Goal: Task Accomplishment & Management: Complete application form

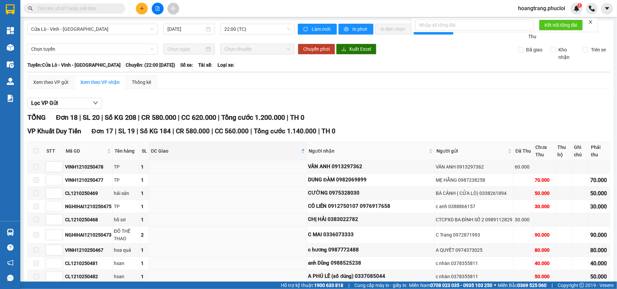
scroll to position [217, 0]
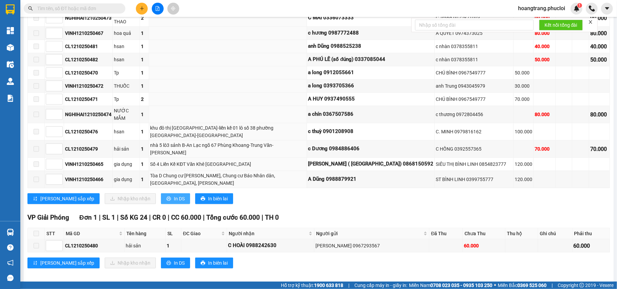
click at [161, 193] on button "In DS" at bounding box center [175, 198] width 29 height 11
click at [146, 9] on button at bounding box center [142, 9] width 12 height 12
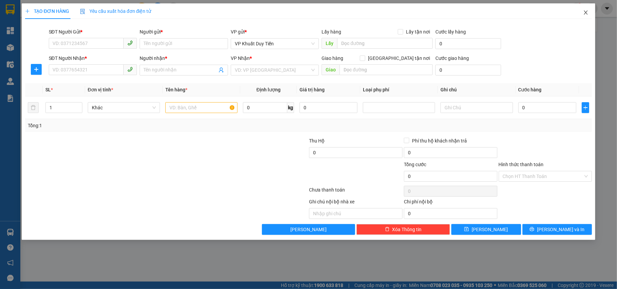
click at [584, 12] on icon "close" at bounding box center [585, 12] width 5 height 5
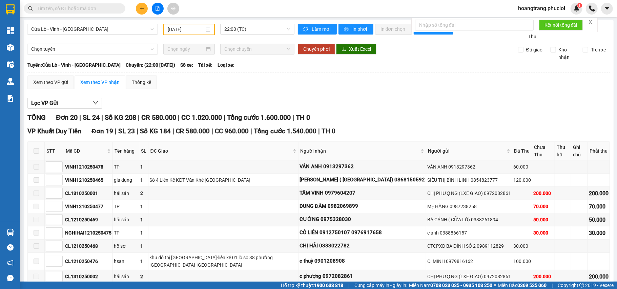
click at [69, 11] on input "text" at bounding box center [77, 8] width 80 height 7
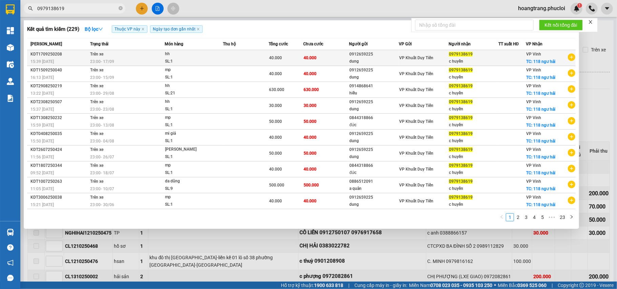
type input "0979138619"
click at [573, 53] on icon "plus-circle" at bounding box center [570, 56] width 7 height 7
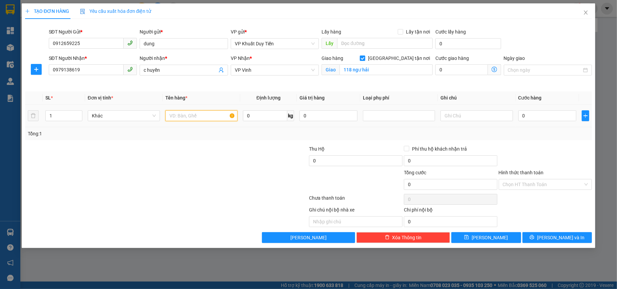
click at [205, 118] on input "text" at bounding box center [201, 115] width 72 height 11
type input "lk"
click at [535, 107] on td "0" at bounding box center [546, 116] width 63 height 23
click at [536, 121] on input "0" at bounding box center [547, 115] width 58 height 11
type input "5"
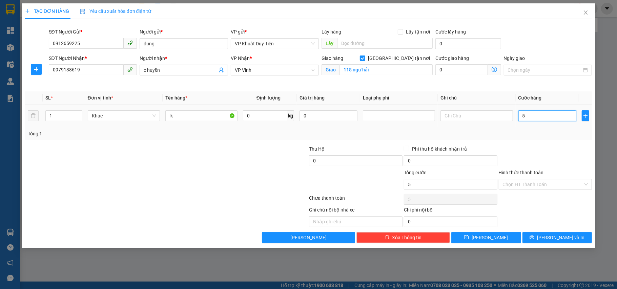
type input "5"
type input "50"
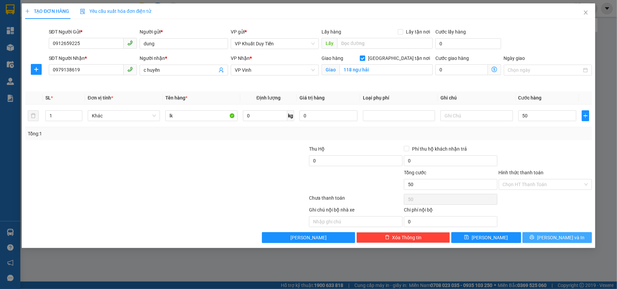
type input "50.000"
click at [549, 240] on button "[PERSON_NAME] và In" at bounding box center [557, 237] width 70 height 11
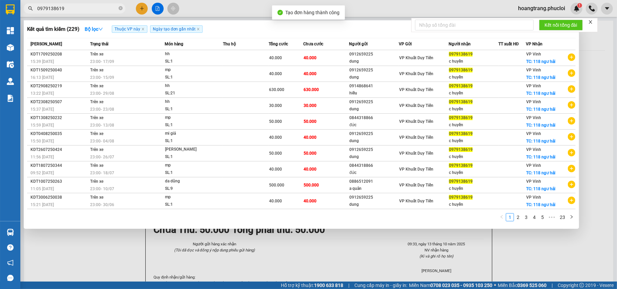
click at [528, 259] on div at bounding box center [308, 144] width 617 height 289
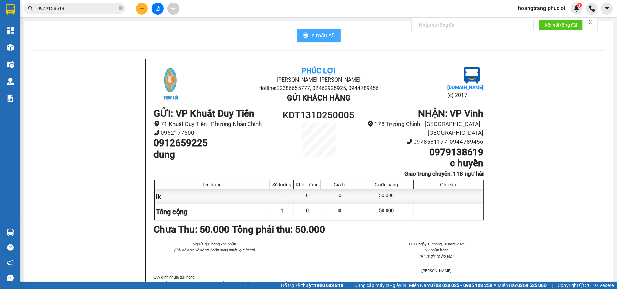
click at [304, 36] on button "In mẫu A5" at bounding box center [318, 36] width 43 height 14
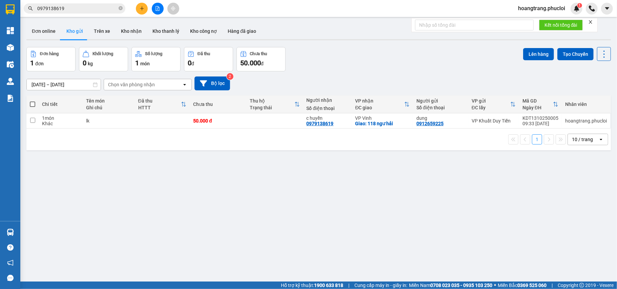
click at [97, 9] on input "0979138619" at bounding box center [77, 8] width 80 height 7
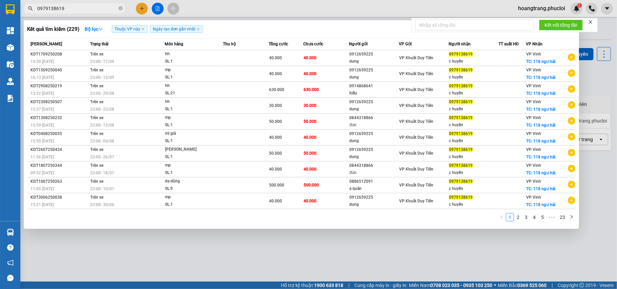
click at [97, 9] on input "0979138619" at bounding box center [77, 8] width 80 height 7
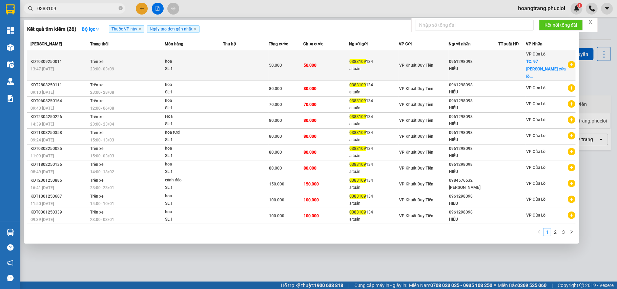
type input "0383109"
click at [573, 61] on icon "plus-circle" at bounding box center [570, 64] width 7 height 7
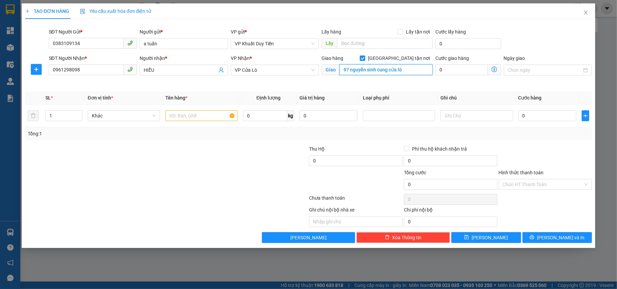
click at [402, 70] on input "97 nguyễn sinh cung cửa lò" at bounding box center [385, 69] width 93 height 11
click at [164, 115] on td at bounding box center [202, 116] width 78 height 23
click at [179, 118] on input "text" at bounding box center [201, 115] width 72 height 11
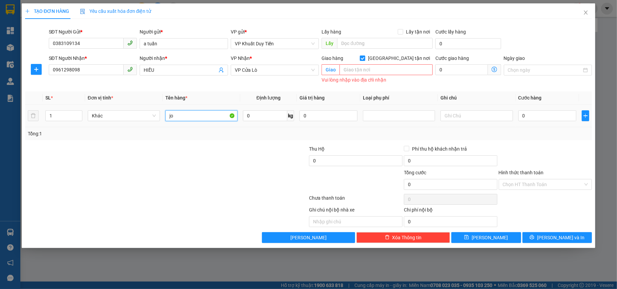
type input "j"
type input "g"
type input "hoa"
click at [559, 122] on div "0" at bounding box center [547, 116] width 58 height 14
click at [560, 118] on input "0" at bounding box center [547, 115] width 58 height 11
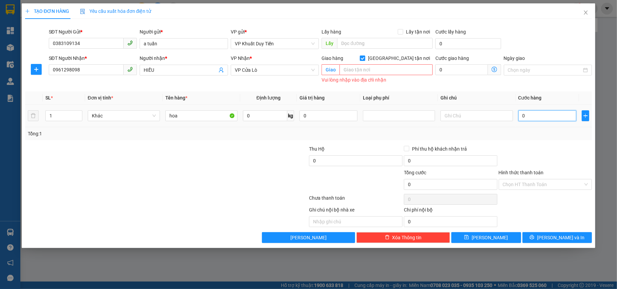
type input "8"
type input "80"
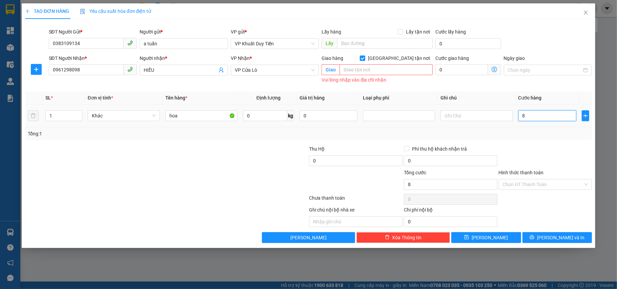
type input "80"
type input "80.000"
click at [423, 57] on span "[GEOGRAPHIC_DATA] tận nơi" at bounding box center [398, 58] width 67 height 7
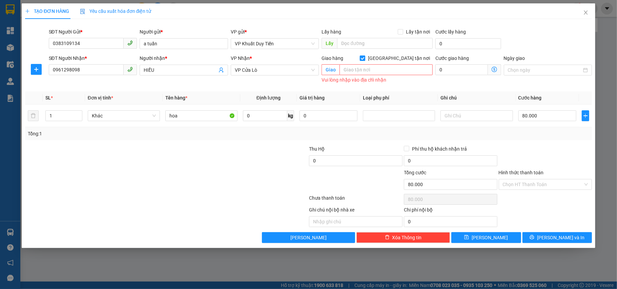
click at [364, 57] on input "[GEOGRAPHIC_DATA] tận nơi" at bounding box center [362, 58] width 5 height 5
checkbox input "false"
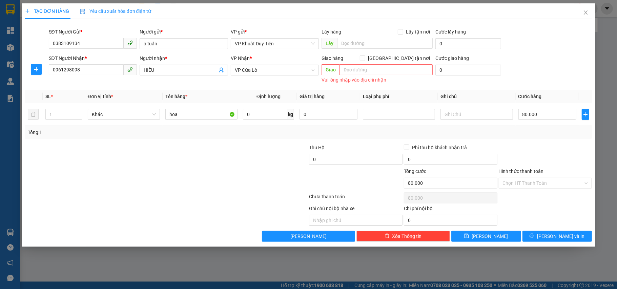
click at [541, 229] on div "Transit Pickup Surcharge Ids Transit Deliver Surcharge Ids Transit Deliver Surc…" at bounding box center [308, 132] width 567 height 217
click at [534, 237] on icon "printer" at bounding box center [531, 236] width 5 height 5
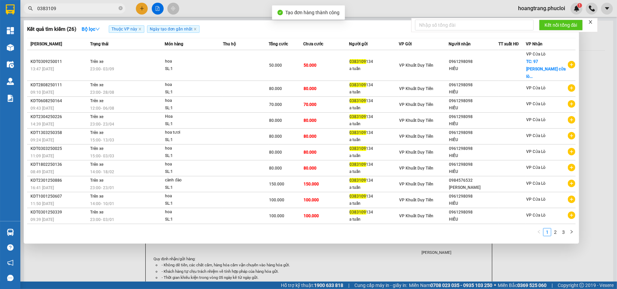
click at [534, 240] on div at bounding box center [308, 144] width 617 height 289
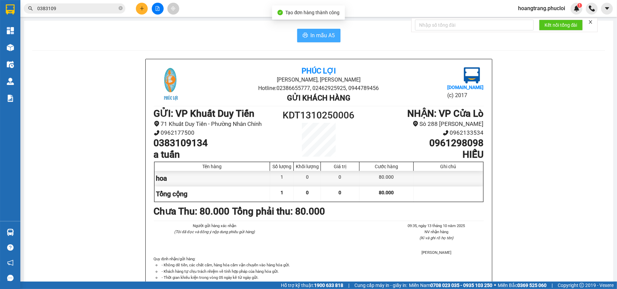
click at [336, 38] on button "In mẫu A5" at bounding box center [318, 36] width 43 height 14
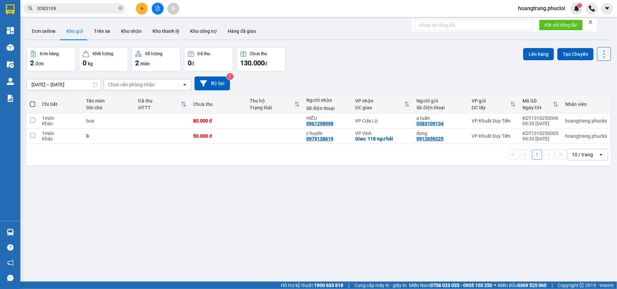
drag, startPoint x: 404, startPoint y: 199, endPoint x: 440, endPoint y: 278, distance: 86.6
click at [440, 277] on div "ver 1.8.146 Đơn online Kho gửi Trên xe Kho nhận Kho thanh lý Kho công nợ Hàng đ…" at bounding box center [318, 164] width 589 height 289
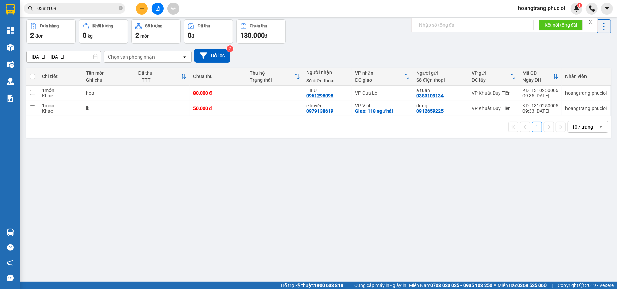
scroll to position [31, 0]
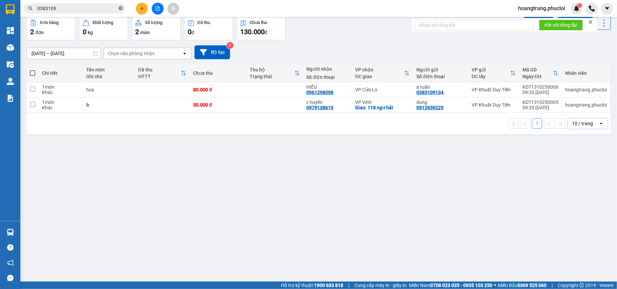
click at [122, 9] on icon "close-circle" at bounding box center [120, 8] width 4 height 4
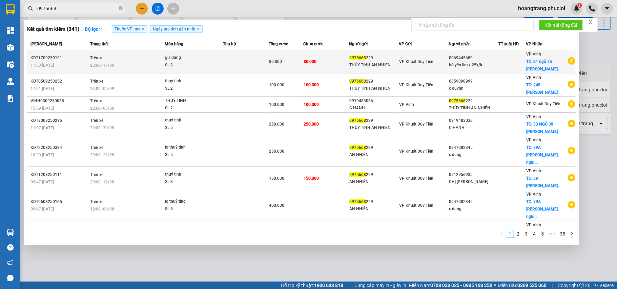
type input "0975668"
click at [569, 62] on icon "plus-circle" at bounding box center [570, 60] width 7 height 7
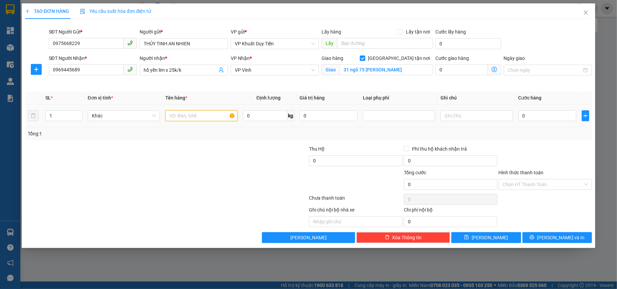
click at [193, 121] on input "text" at bounding box center [201, 115] width 72 height 11
type input "chai nhựa"
click at [544, 118] on input "0" at bounding box center [547, 115] width 58 height 11
type input "8"
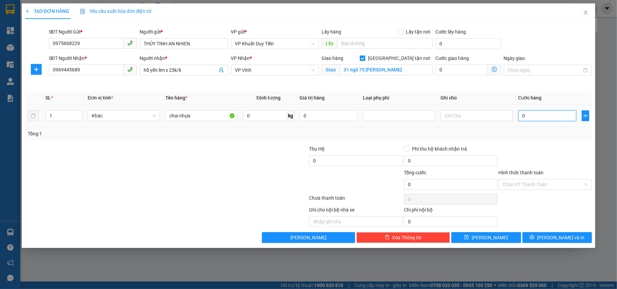
type input "8"
type input "80"
type input "80.000"
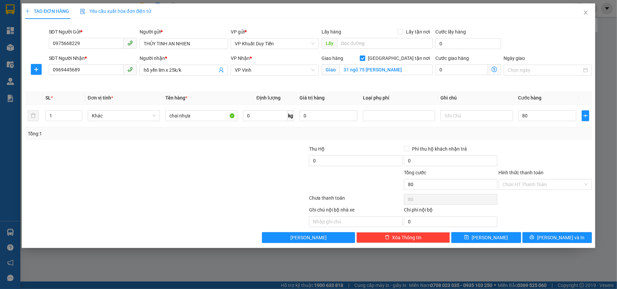
type input "80.000"
click at [546, 139] on div "Tổng: 1" at bounding box center [308, 133] width 567 height 13
drag, startPoint x: 60, startPoint y: 117, endPoint x: 19, endPoint y: 118, distance: 40.6
click at [13, 113] on div "TẠO ĐƠN HÀNG Yêu cầu xuất hóa đơn điện tử Transit Pickup Surcharge Ids Transit …" at bounding box center [308, 144] width 617 height 289
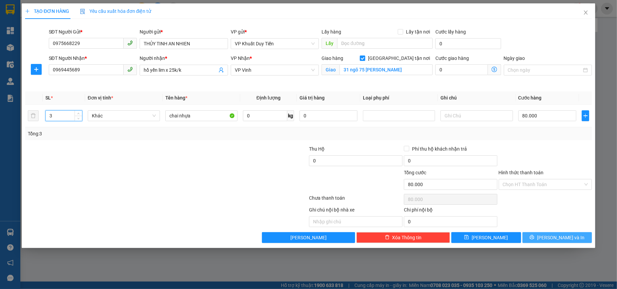
type input "3"
click at [553, 243] on button "[PERSON_NAME] và In" at bounding box center [557, 237] width 70 height 11
type input "0"
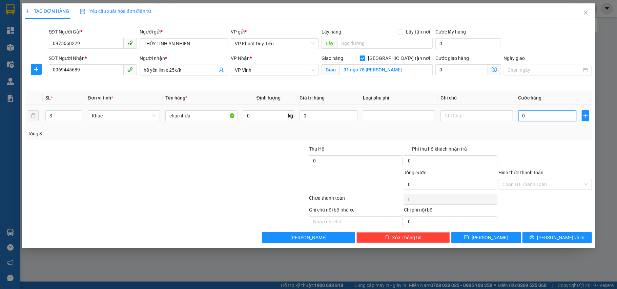
click at [547, 118] on input "0" at bounding box center [547, 115] width 58 height 11
type input "8"
type input "80"
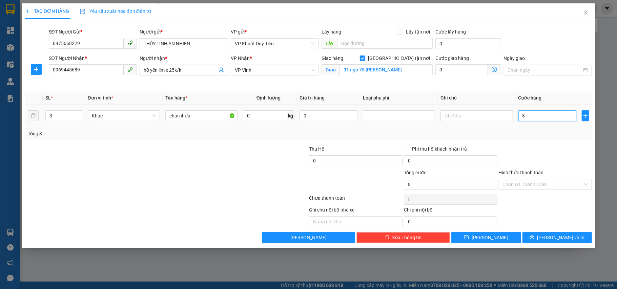
type input "80"
type input "80.000"
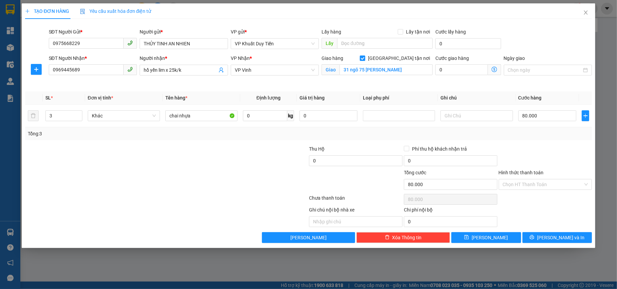
drag, startPoint x: 576, startPoint y: 132, endPoint x: 569, endPoint y: 149, distance: 18.5
click at [576, 132] on div "Tổng: 3" at bounding box center [308, 133] width 561 height 7
click at [564, 238] on span "[PERSON_NAME] và In" at bounding box center [560, 237] width 47 height 7
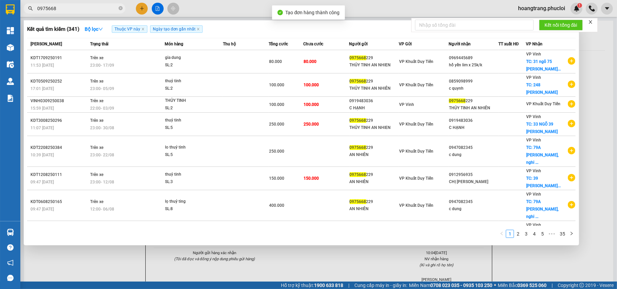
click at [592, 118] on div at bounding box center [308, 144] width 617 height 289
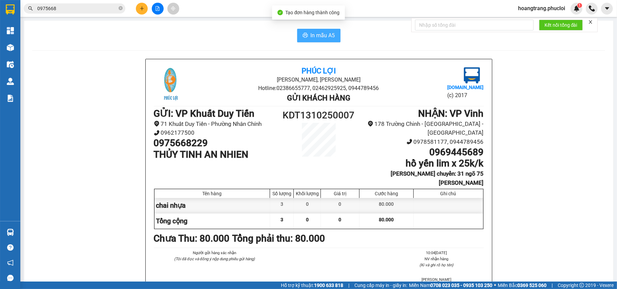
click at [315, 33] on span "In mẫu A5" at bounding box center [322, 35] width 24 height 8
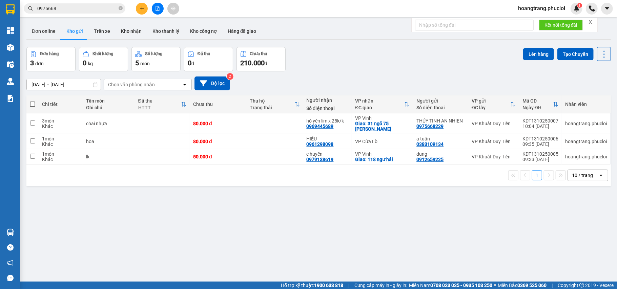
click at [106, 9] on input "0975668" at bounding box center [77, 8] width 80 height 7
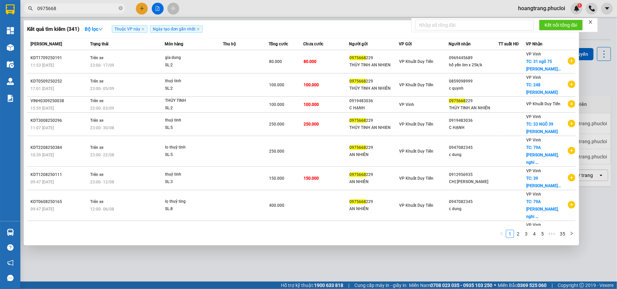
click at [106, 9] on input "0975668" at bounding box center [77, 8] width 80 height 7
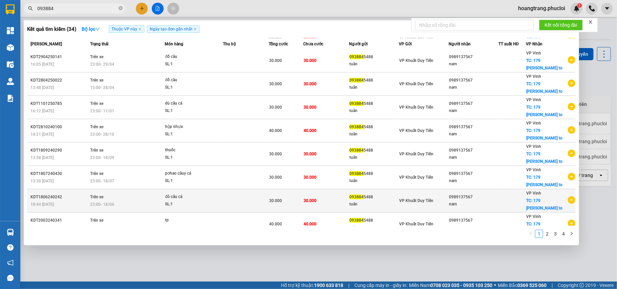
scroll to position [49, 0]
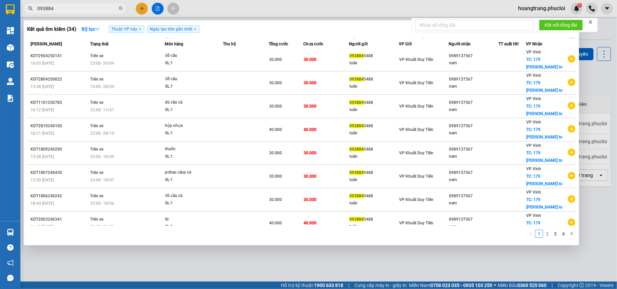
click at [546, 232] on link "2" at bounding box center [546, 233] width 7 height 7
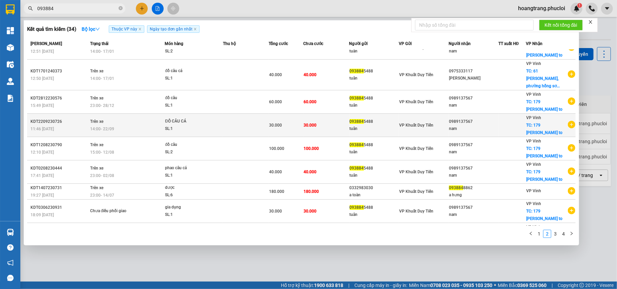
scroll to position [0, 0]
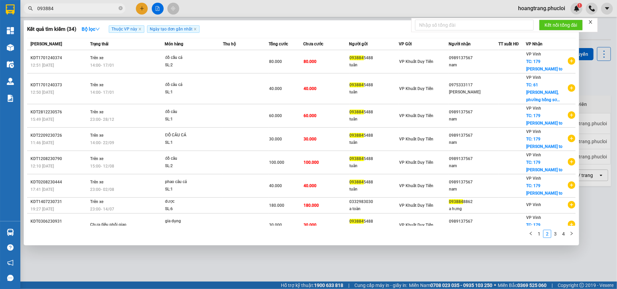
click at [79, 6] on input "093884" at bounding box center [77, 8] width 80 height 7
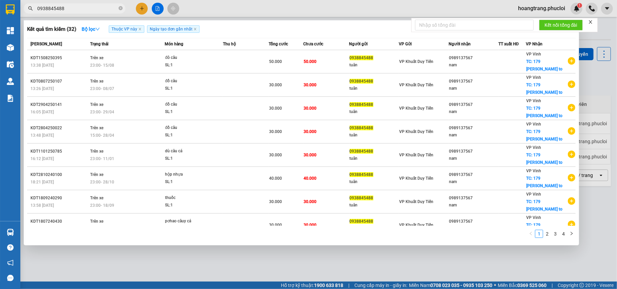
type input "0938845488"
click at [145, 10] on div at bounding box center [308, 144] width 617 height 289
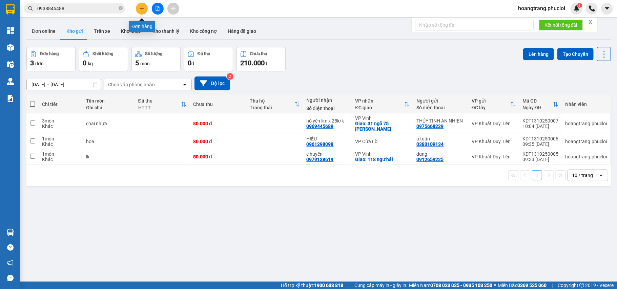
click at [145, 10] on button at bounding box center [142, 9] width 12 height 12
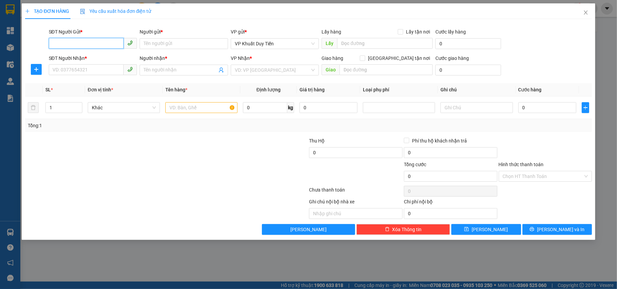
paste input "0938845488"
type input "0938845488"
click at [98, 56] on div "0938845488 - tuân" at bounding box center [93, 57] width 80 height 7
type input "tuân"
type input "0938845488"
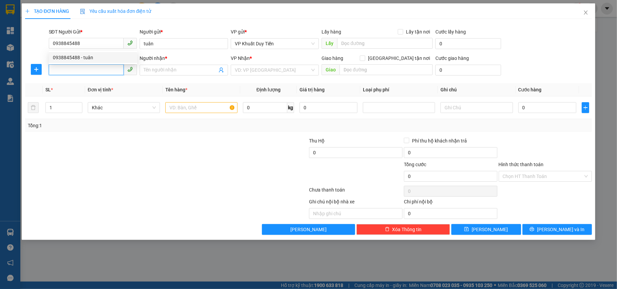
click at [95, 68] on input "SĐT Người Nhận *" at bounding box center [86, 69] width 75 height 11
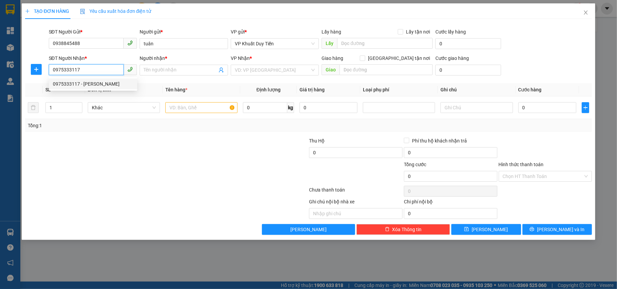
click at [97, 84] on div "0975333117 - quỳnh duyên" at bounding box center [93, 83] width 80 height 7
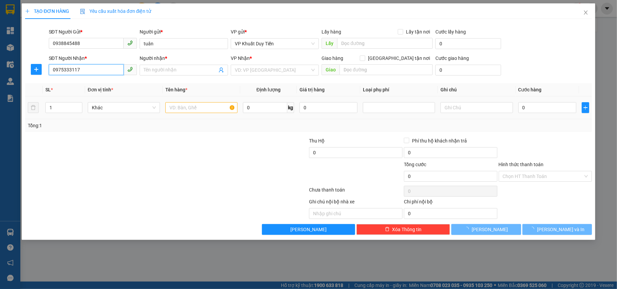
type input "0975333117"
click at [180, 92] on span "Tên hàng *" at bounding box center [176, 89] width 22 height 5
type input "[PERSON_NAME]"
checkbox input "true"
type input "61 lê huân, phường hồng sơn"
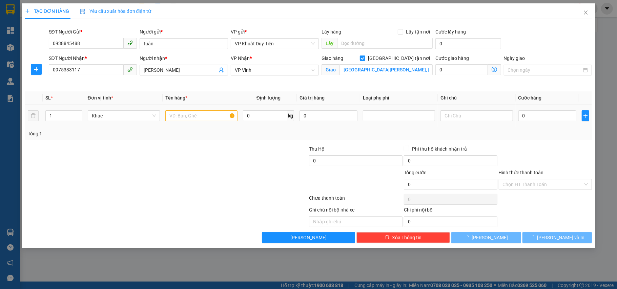
click at [181, 106] on td at bounding box center [202, 116] width 78 height 23
click at [183, 124] on td at bounding box center [202, 116] width 78 height 23
click at [185, 123] on td at bounding box center [202, 116] width 78 height 23
click at [185, 120] on input "text" at bounding box center [201, 115] width 72 height 11
type input "d"
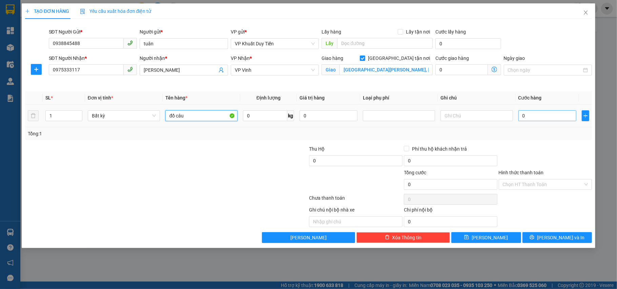
type input "đồ câu"
click at [544, 116] on input "0" at bounding box center [547, 115] width 58 height 11
type input "4"
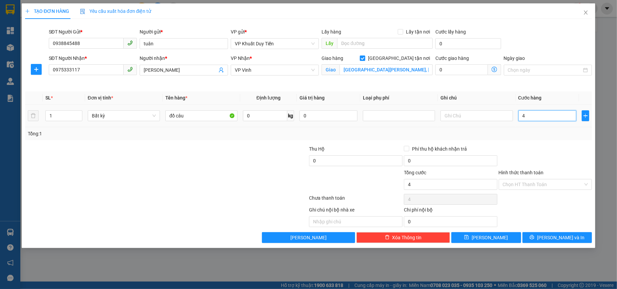
type input "40"
type input "40.000"
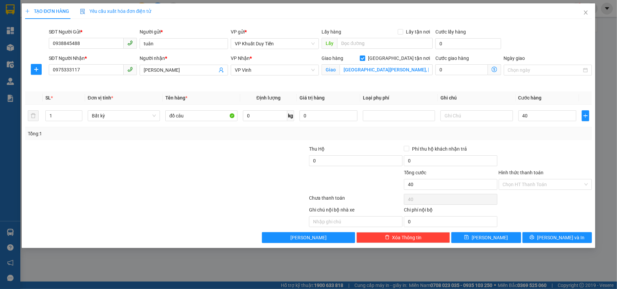
type input "40.000"
click at [531, 140] on div "Tổng: 1" at bounding box center [308, 133] width 567 height 13
click at [541, 239] on button "[PERSON_NAME] và In" at bounding box center [557, 237] width 70 height 11
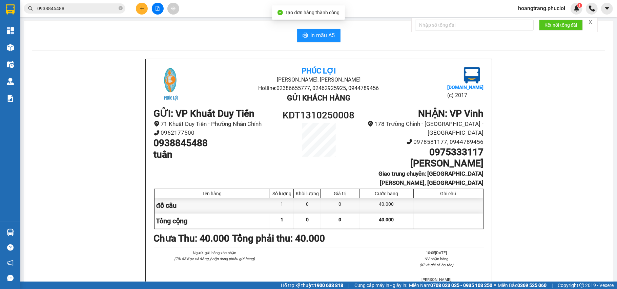
click at [305, 26] on div "In mẫu A5 Phúc Lợi Đường Nguyễn Huệ, Phường Nghi Hương Hotline: 02386655777, 02…" at bounding box center [318, 189] width 589 height 336
click at [308, 31] on button "In mẫu A5" at bounding box center [318, 36] width 43 height 14
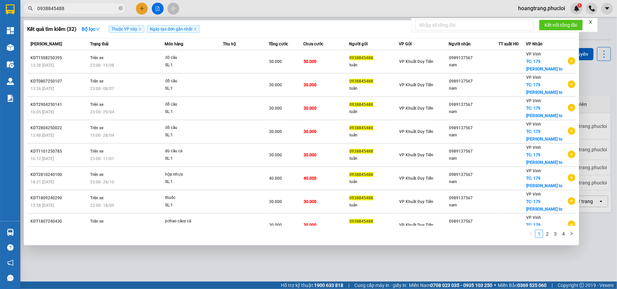
click at [84, 8] on input "0938845488" at bounding box center [77, 8] width 80 height 7
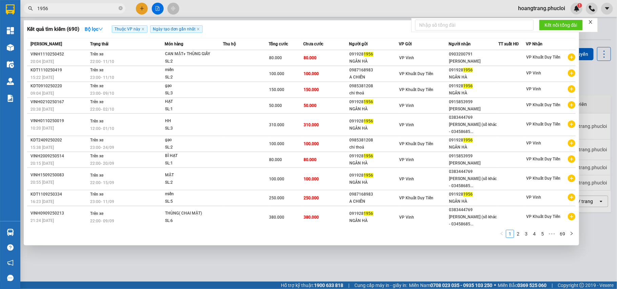
click at [53, 6] on input "1956" at bounding box center [77, 8] width 80 height 7
type input "1956"
click at [160, 7] on div at bounding box center [308, 144] width 617 height 289
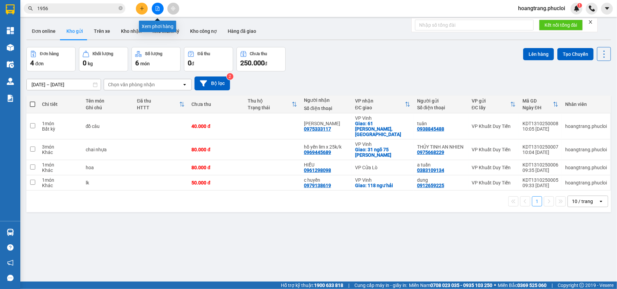
click at [160, 7] on button at bounding box center [158, 9] width 12 height 12
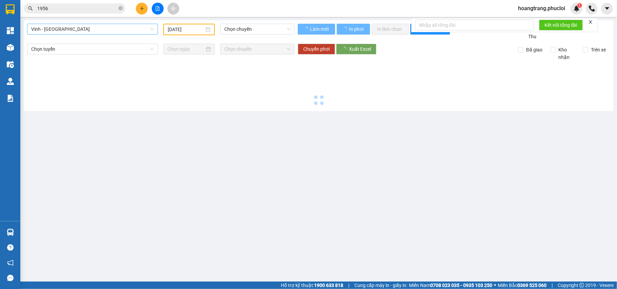
type input "[DATE]"
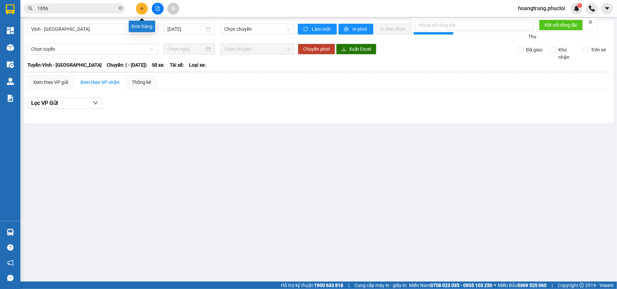
click at [138, 8] on button at bounding box center [142, 9] width 12 height 12
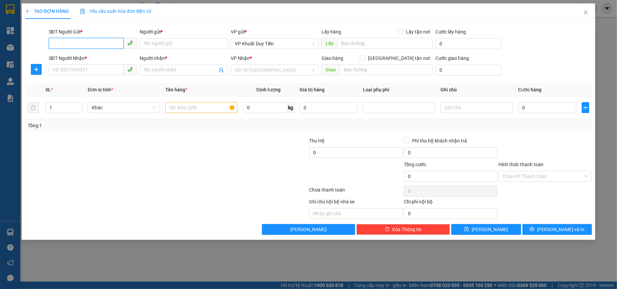
paste input "0903200791"
type input "0903200791"
click at [105, 66] on div "0903200791 - nguyễn minh đức" at bounding box center [93, 68] width 80 height 7
type input "0903200791"
type input "[PERSON_NAME]"
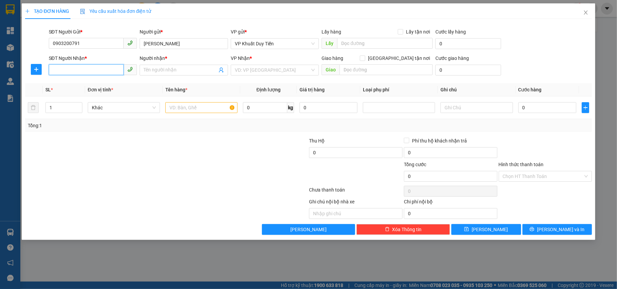
click at [105, 66] on input "SĐT Người Nhận *" at bounding box center [86, 69] width 75 height 11
click at [98, 96] on div "0919281956 - NGÂN HÀ" at bounding box center [93, 94] width 80 height 7
type input "0919281956"
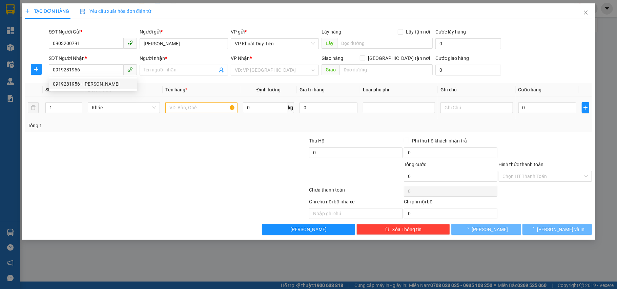
click at [146, 146] on div at bounding box center [118, 149] width 189 height 24
type input "NGÂN HÀ"
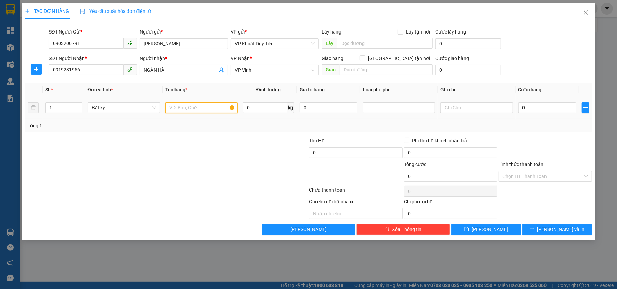
click at [179, 105] on input "text" at bounding box center [201, 107] width 72 height 11
type input "d"
type input "đồ"
click at [557, 102] on input "0" at bounding box center [547, 107] width 58 height 11
type input "3"
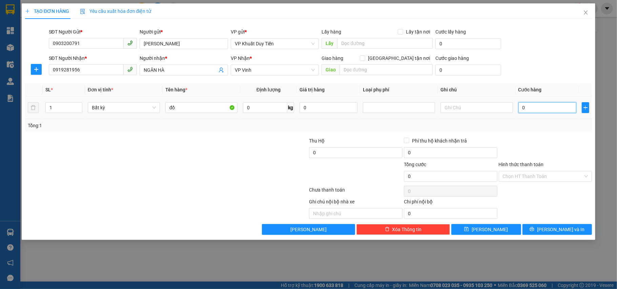
type input "3"
type input "32"
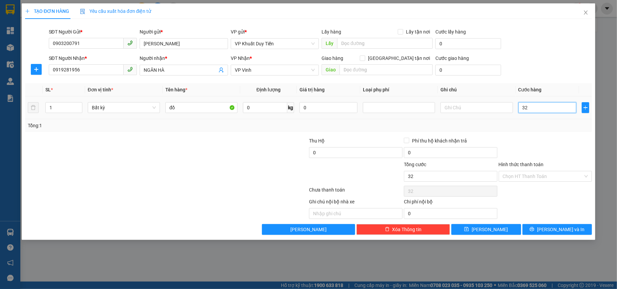
type input "3"
type input "30"
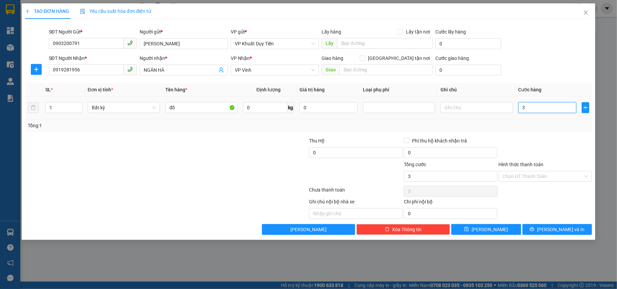
type input "30"
type input "30.000"
click at [548, 124] on div "Tổng: 1" at bounding box center [308, 125] width 561 height 7
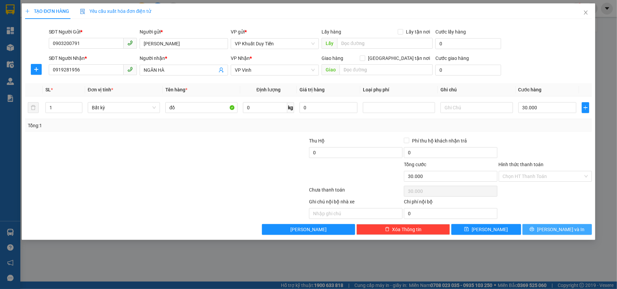
click at [540, 228] on button "[PERSON_NAME] và In" at bounding box center [557, 229] width 70 height 11
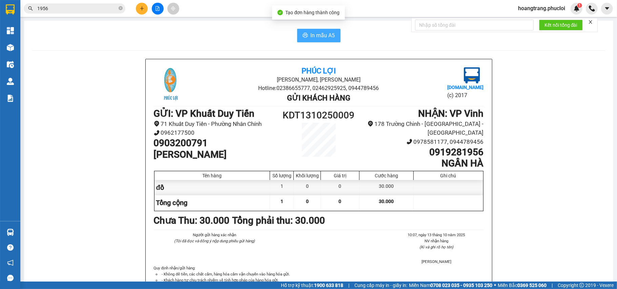
click at [329, 42] on button "In mẫu A5" at bounding box center [318, 36] width 43 height 14
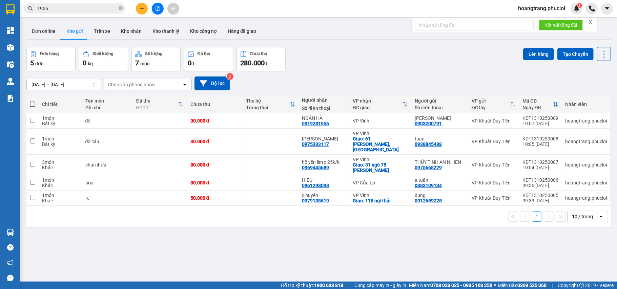
click at [112, 10] on input "1956" at bounding box center [77, 8] width 80 height 7
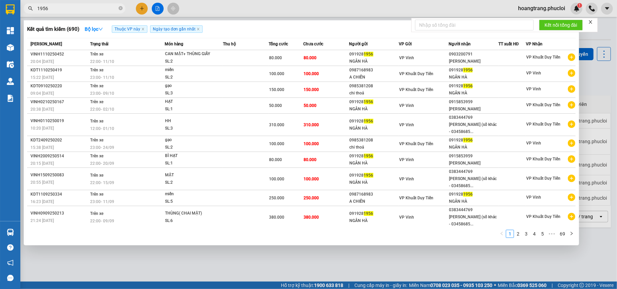
click at [112, 10] on input "1956" at bounding box center [77, 8] width 80 height 7
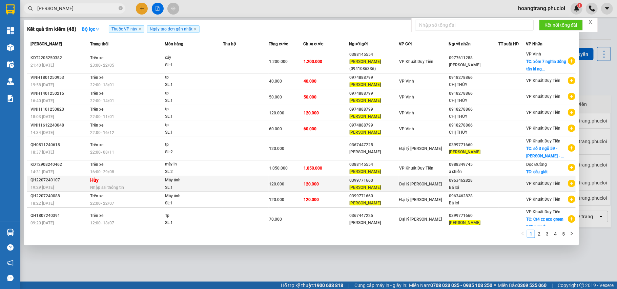
scroll to position [2, 0]
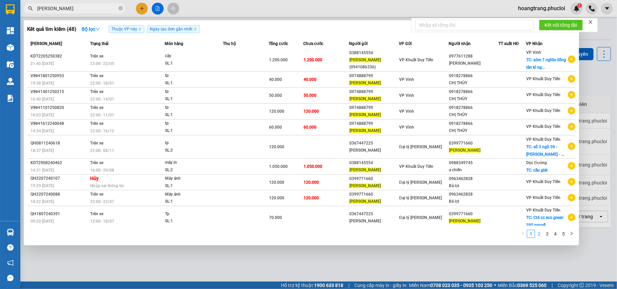
click at [538, 237] on link "2" at bounding box center [538, 233] width 7 height 7
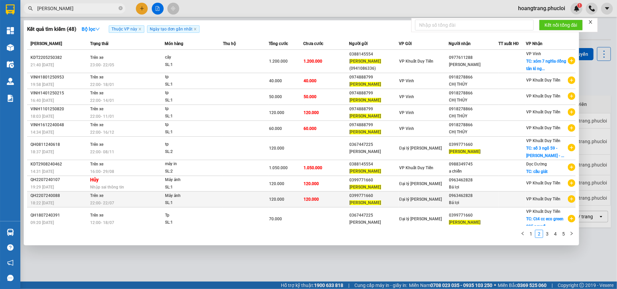
scroll to position [0, 0]
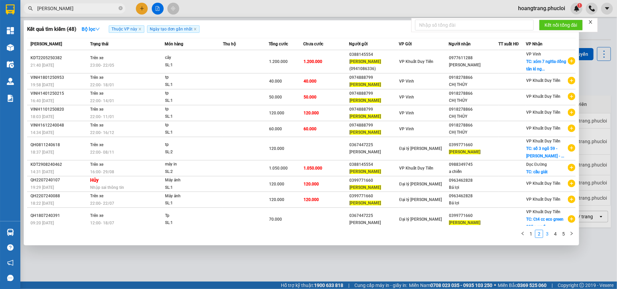
click at [547, 231] on link "3" at bounding box center [546, 233] width 7 height 7
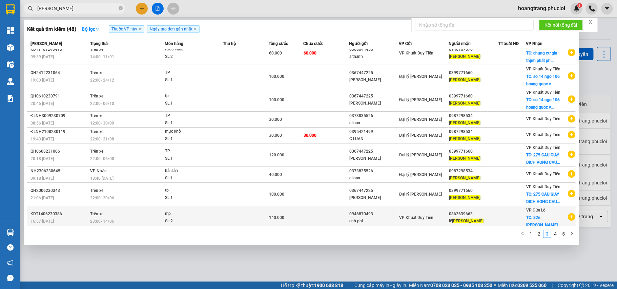
scroll to position [15, 0]
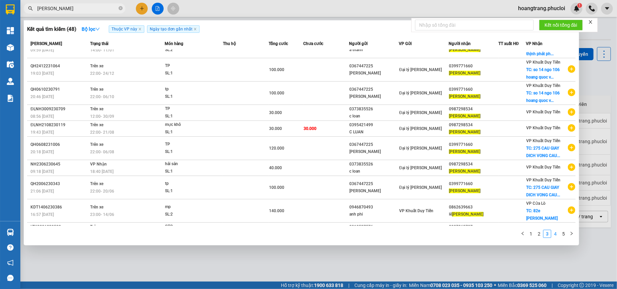
click at [554, 237] on link "4" at bounding box center [554, 233] width 7 height 7
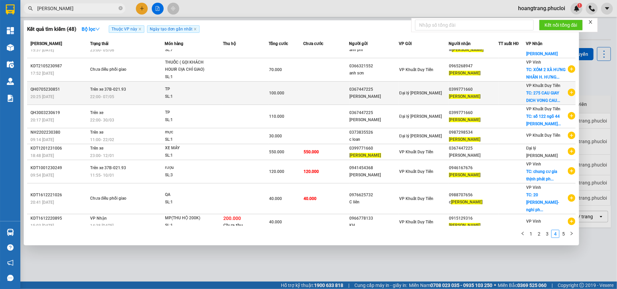
scroll to position [0, 0]
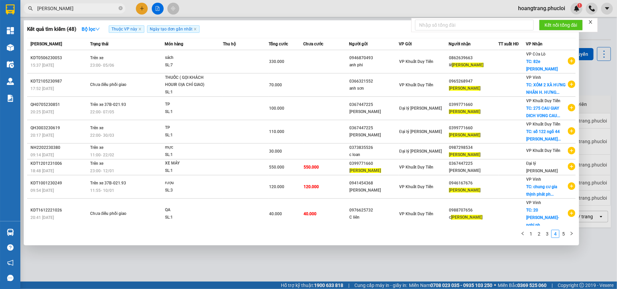
click at [91, 12] on input "quỳnh trang" at bounding box center [77, 8] width 80 height 7
click at [91, 11] on input "quỳnh trang" at bounding box center [77, 8] width 80 height 7
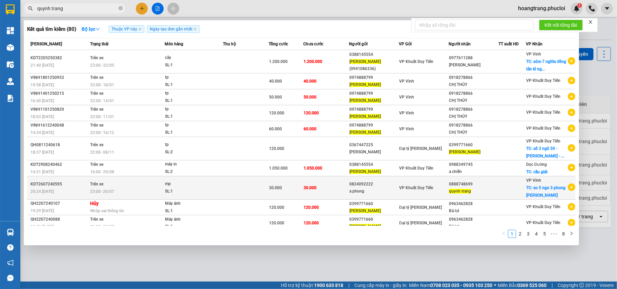
scroll to position [2, 0]
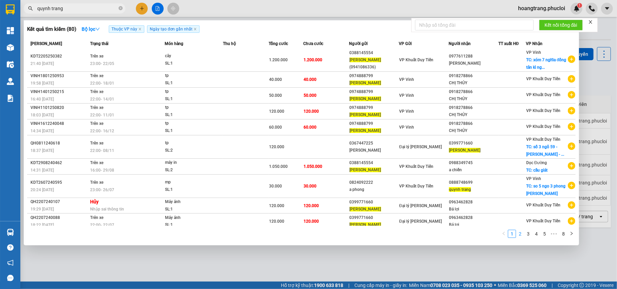
click at [519, 231] on link "2" at bounding box center [519, 233] width 7 height 7
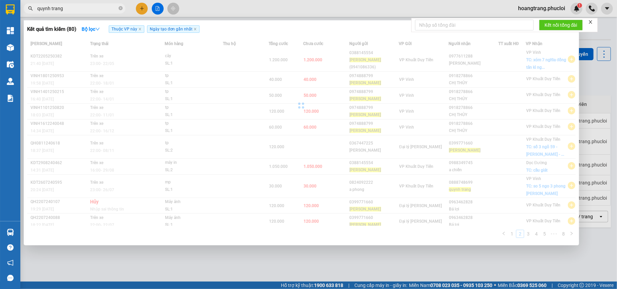
scroll to position [0, 0]
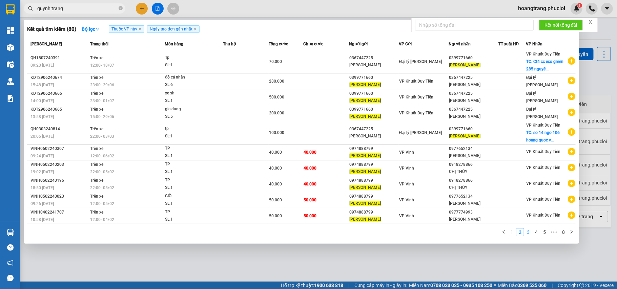
click at [528, 231] on link "3" at bounding box center [527, 232] width 7 height 7
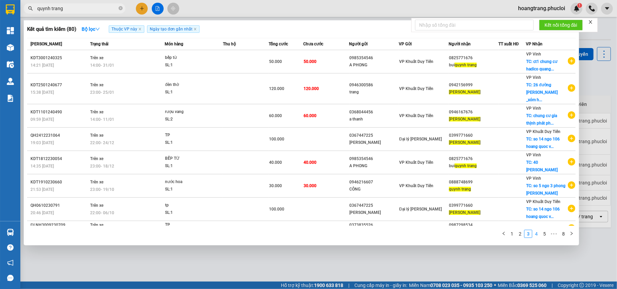
click at [538, 234] on link "4" at bounding box center [535, 233] width 7 height 7
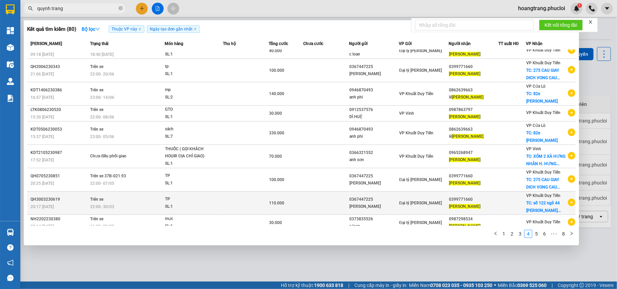
scroll to position [9, 0]
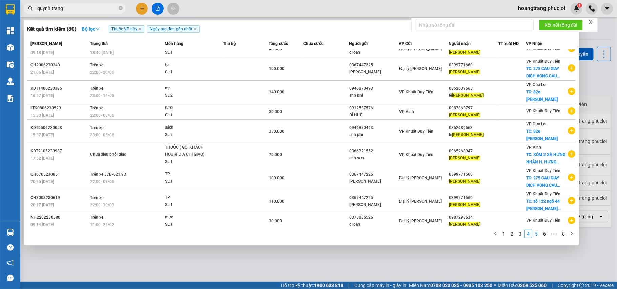
click at [536, 236] on link "5" at bounding box center [535, 233] width 7 height 7
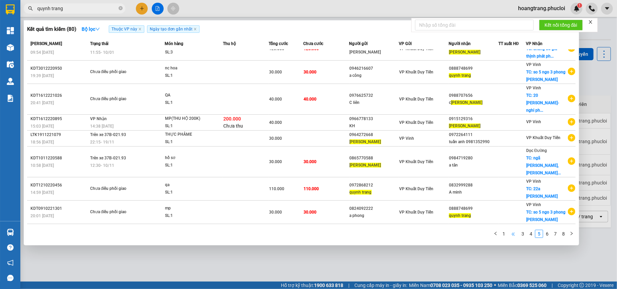
scroll to position [35, 0]
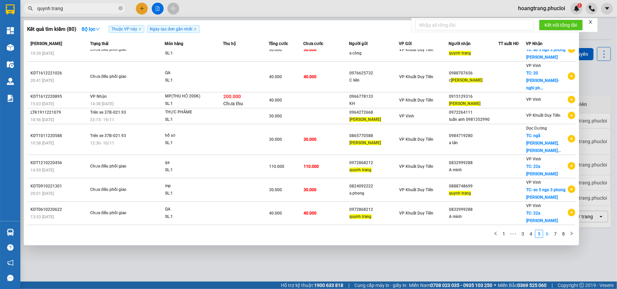
click at [549, 236] on link "6" at bounding box center [546, 233] width 7 height 7
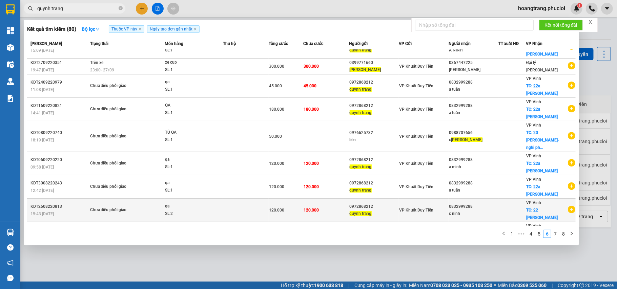
scroll to position [22, 0]
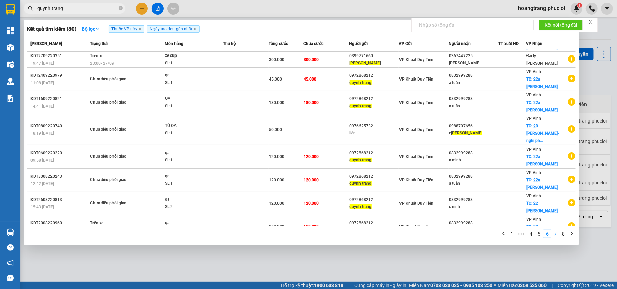
click at [553, 232] on link "7" at bounding box center [554, 233] width 7 height 7
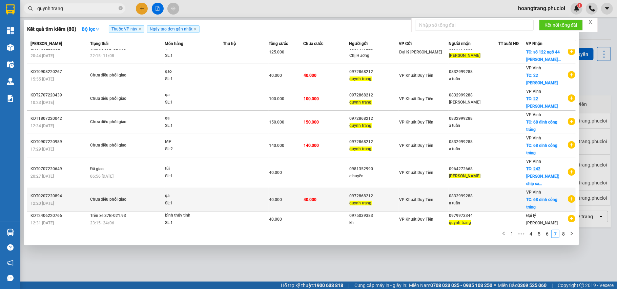
scroll to position [0, 0]
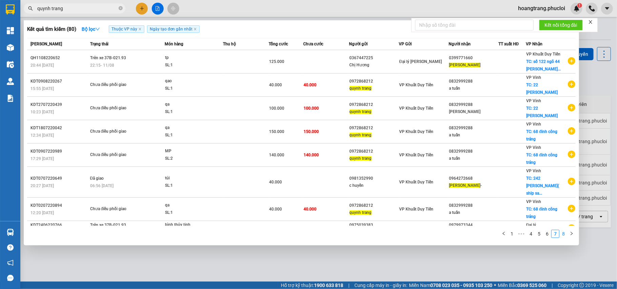
click at [562, 235] on link "8" at bounding box center [562, 233] width 7 height 7
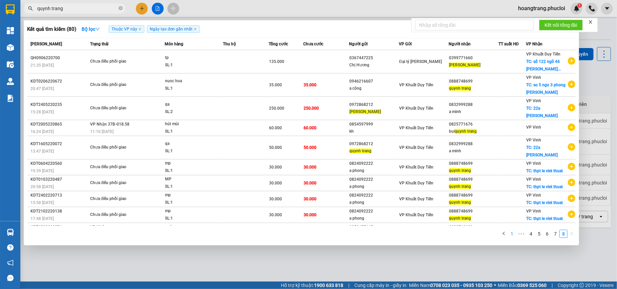
click at [509, 235] on link "1" at bounding box center [511, 233] width 7 height 7
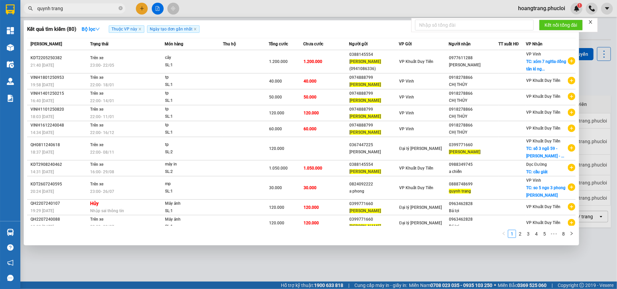
click at [111, 10] on input "quynh trang" at bounding box center [77, 8] width 80 height 7
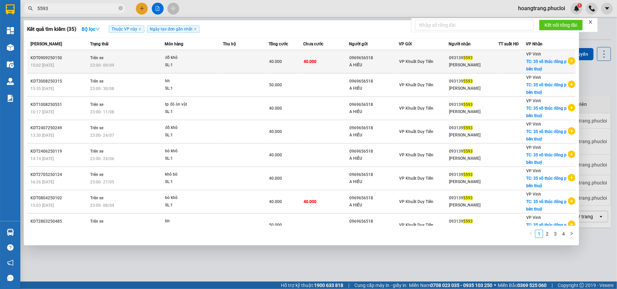
type input "5593"
click at [567, 63] on icon "plus-circle" at bounding box center [570, 60] width 7 height 7
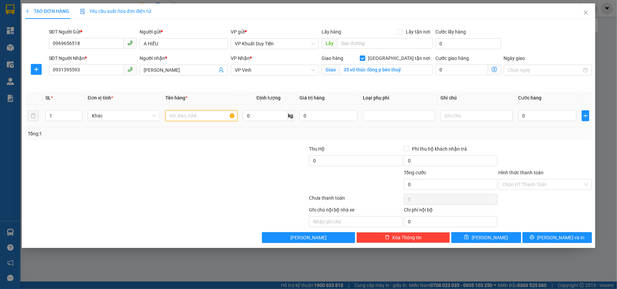
click at [225, 118] on input "text" at bounding box center [201, 115] width 72 height 11
type input "d"
type input "đồ khô"
click at [526, 115] on input "0" at bounding box center [547, 115] width 58 height 11
type input "4"
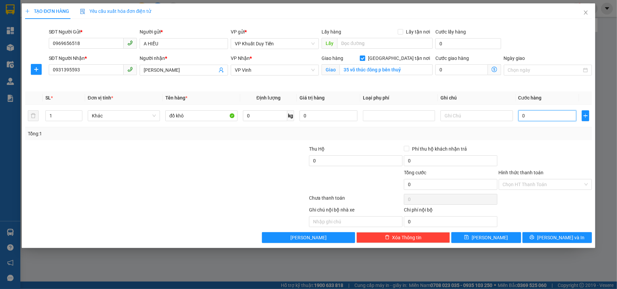
type input "4"
type input "40"
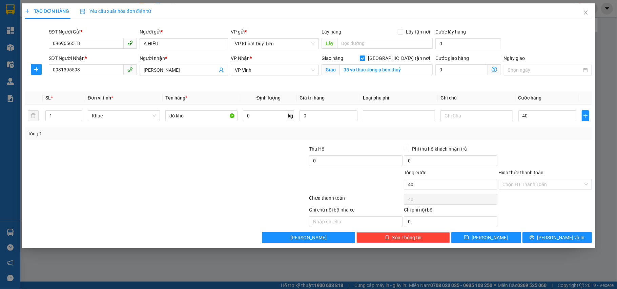
type input "40.000"
click at [525, 132] on div "Tổng: 1" at bounding box center [308, 133] width 561 height 7
click at [526, 236] on button "[PERSON_NAME] và In" at bounding box center [557, 237] width 70 height 11
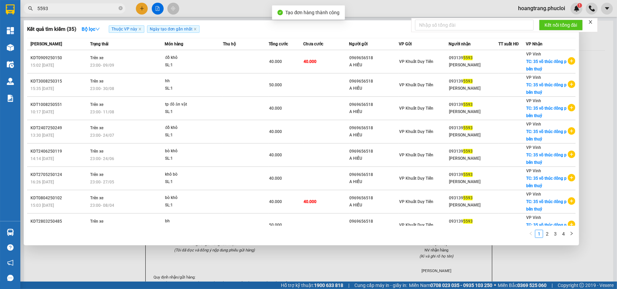
click at [533, 261] on div at bounding box center [308, 144] width 617 height 289
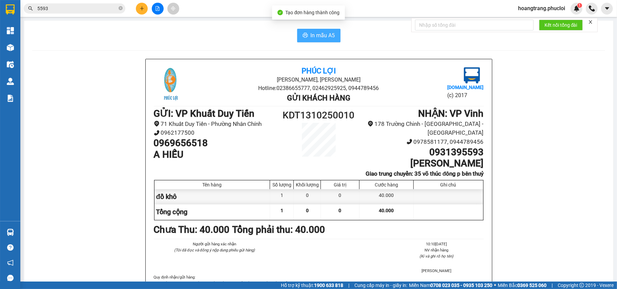
click at [310, 37] on span "In mẫu A5" at bounding box center [322, 35] width 24 height 8
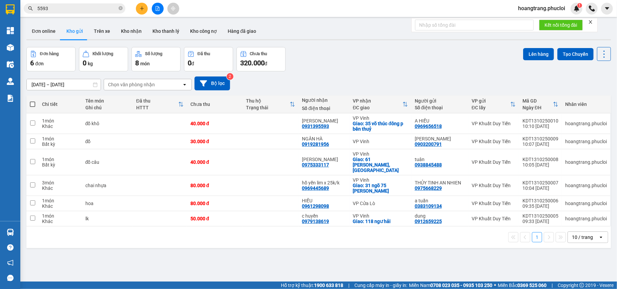
drag, startPoint x: 345, startPoint y: 272, endPoint x: 343, endPoint y: 278, distance: 7.1
click at [346, 273] on div "ver 1.8.146 Đơn online Kho gửi Trên xe Kho nhận Kho thanh lý Kho công nợ Hàng đ…" at bounding box center [318, 164] width 589 height 289
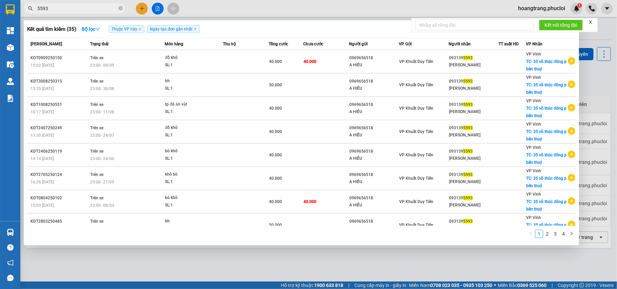
click at [86, 5] on input "5593" at bounding box center [77, 8] width 80 height 7
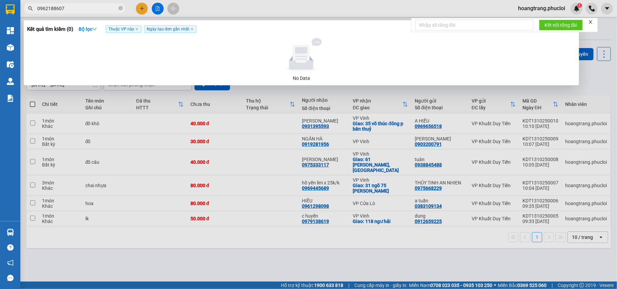
click at [88, 9] on input "0962188607" at bounding box center [77, 8] width 80 height 7
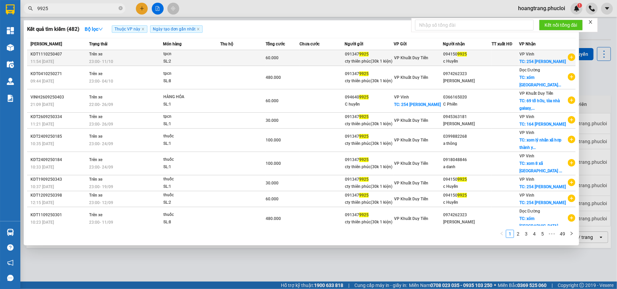
type input "9925"
click at [567, 60] on icon "plus-circle" at bounding box center [570, 56] width 7 height 7
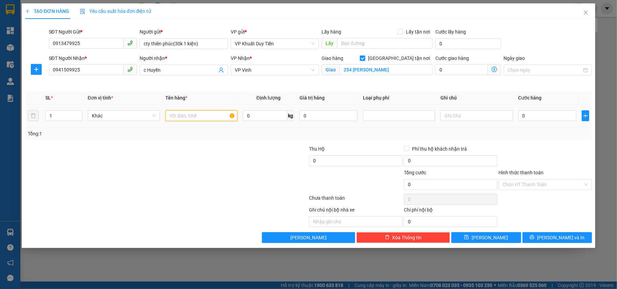
click at [202, 117] on input "text" at bounding box center [201, 115] width 72 height 11
type input "tpcn"
drag, startPoint x: 58, startPoint y: 117, endPoint x: 47, endPoint y: 118, distance: 11.6
click at [47, 118] on input "1" at bounding box center [64, 116] width 36 height 10
type input "2"
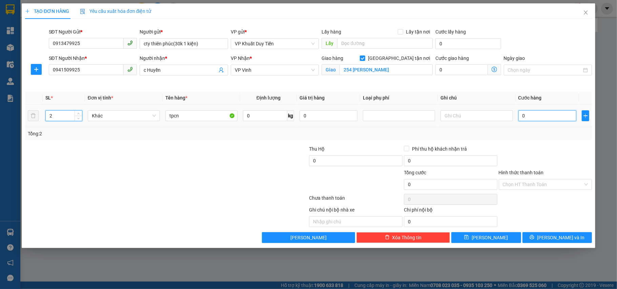
click at [526, 115] on input "0" at bounding box center [547, 115] width 58 height 11
type input "6"
type input "00"
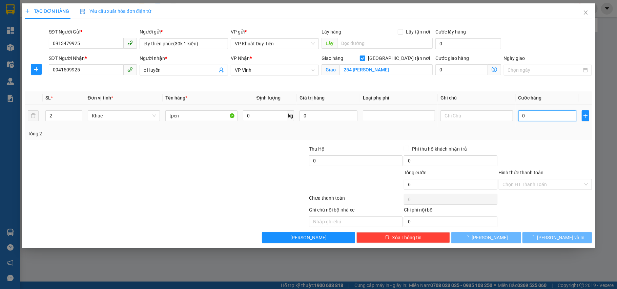
type input "0"
type input "06"
type input "6"
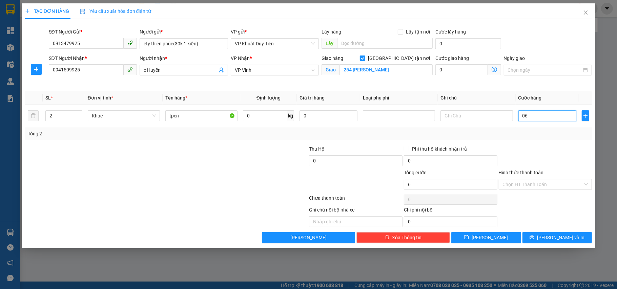
type input "060"
type input "60"
type input "60.000"
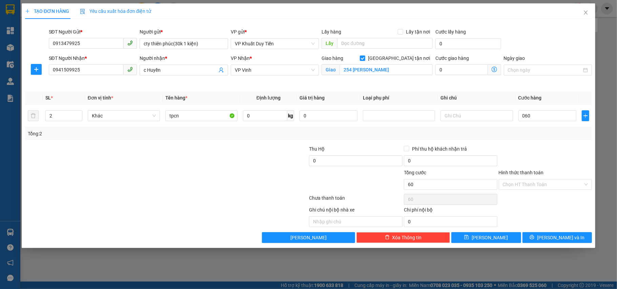
type input "60.000"
click at [536, 131] on div "Tổng: 2" at bounding box center [308, 133] width 561 height 7
click at [523, 236] on button "[PERSON_NAME] và In" at bounding box center [557, 237] width 70 height 11
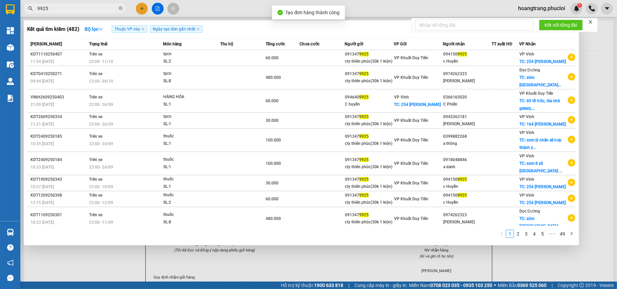
click at [513, 259] on div at bounding box center [308, 144] width 617 height 289
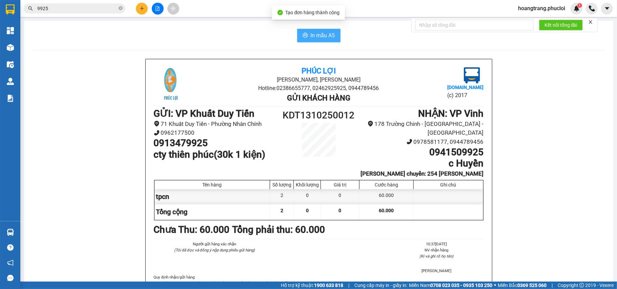
click at [308, 40] on button "In mẫu A5" at bounding box center [318, 36] width 43 height 14
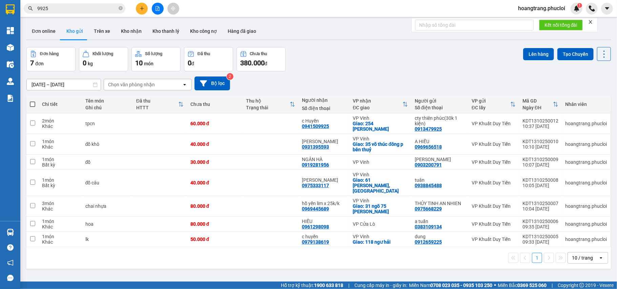
click at [160, 9] on button at bounding box center [158, 9] width 12 height 12
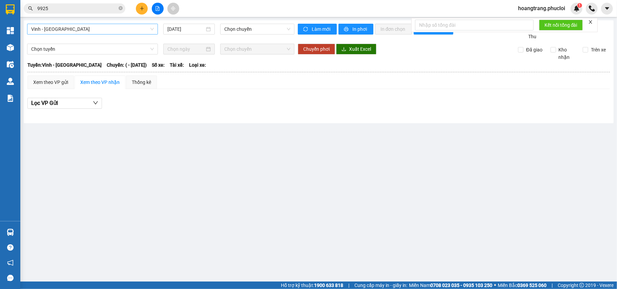
click at [120, 29] on span "Vinh - [GEOGRAPHIC_DATA]" at bounding box center [92, 29] width 123 height 10
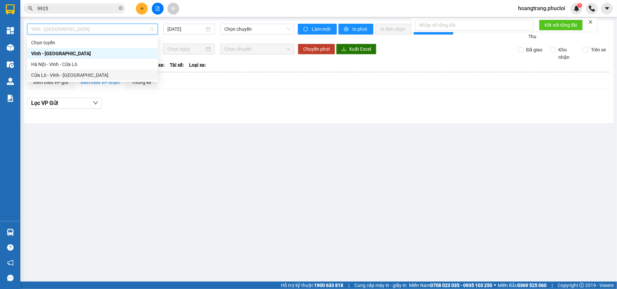
click at [118, 72] on div "Cửa Lò - Vinh - [GEOGRAPHIC_DATA]" at bounding box center [92, 74] width 123 height 7
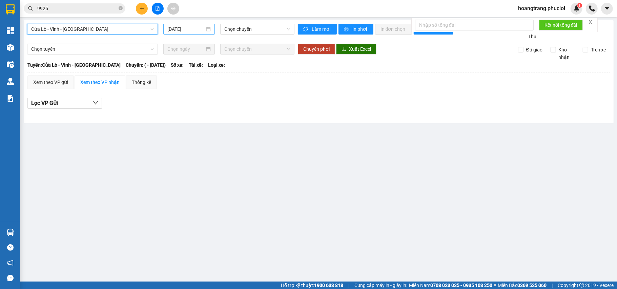
click at [191, 33] on div "[DATE]" at bounding box center [188, 29] width 51 height 11
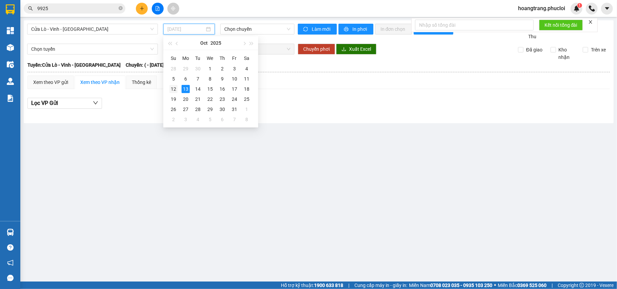
click at [174, 87] on div "12" at bounding box center [173, 89] width 8 height 8
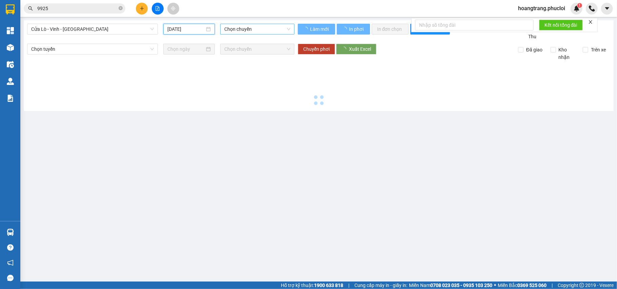
type input "[DATE]"
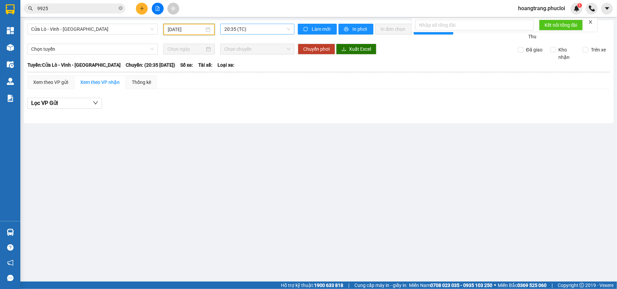
click at [246, 26] on span "20:35 (TC)" at bounding box center [257, 29] width 66 height 10
click at [245, 60] on div "22:00 (TC)" at bounding box center [250, 64] width 61 height 11
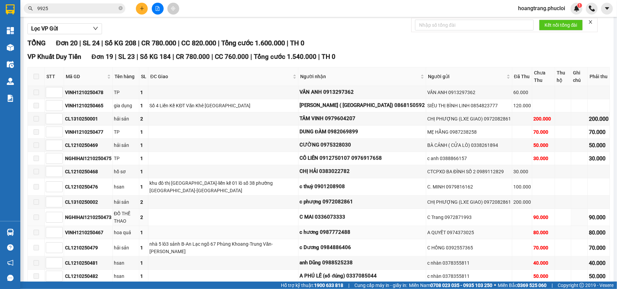
scroll to position [90, 0]
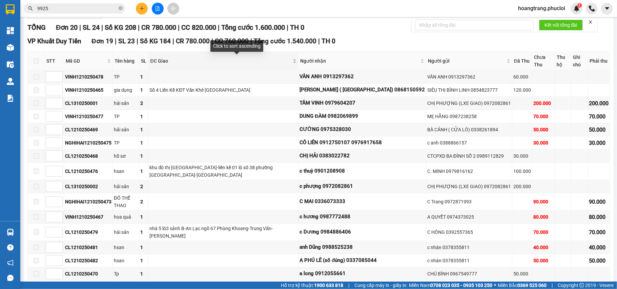
click at [246, 56] on div "Click to sort ascending" at bounding box center [236, 48] width 53 height 16
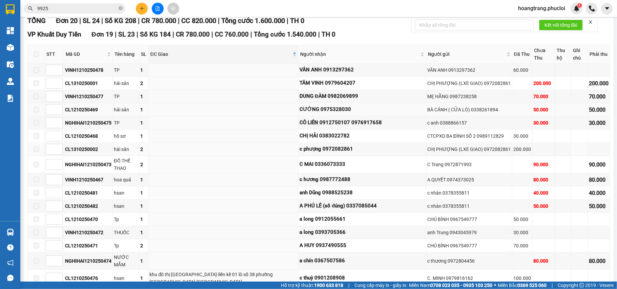
scroll to position [64, 0]
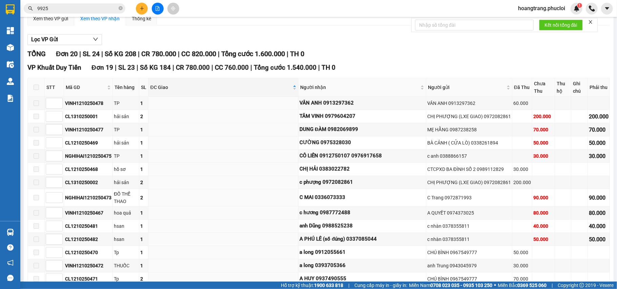
click at [102, 4] on span "9925" at bounding box center [75, 8] width 102 height 10
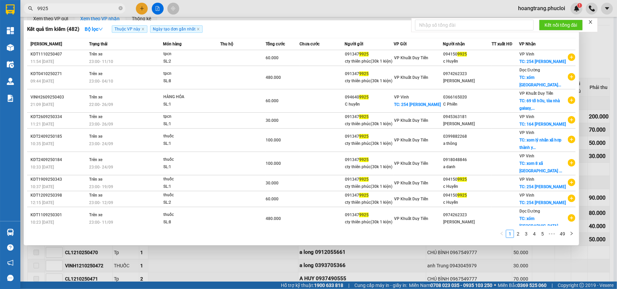
click at [101, 7] on input "9925" at bounding box center [77, 8] width 80 height 7
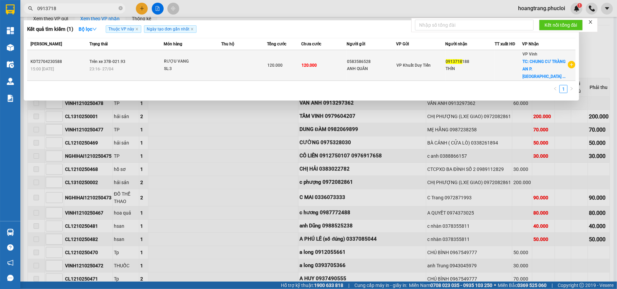
type input "0913718"
click at [570, 61] on icon "plus-circle" at bounding box center [570, 64] width 7 height 7
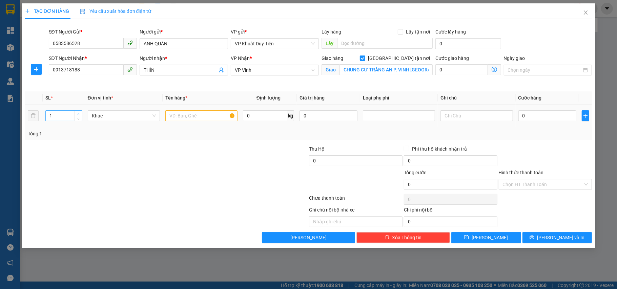
type input "2"
click at [77, 114] on span "up" at bounding box center [79, 114] width 4 height 4
click at [164, 115] on td at bounding box center [202, 116] width 78 height 23
click at [171, 116] on input "text" at bounding box center [201, 115] width 72 height 11
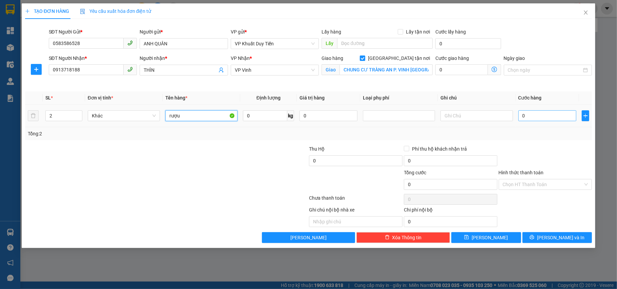
type input "rượu"
click at [521, 115] on input "0" at bounding box center [547, 115] width 58 height 11
type input "8"
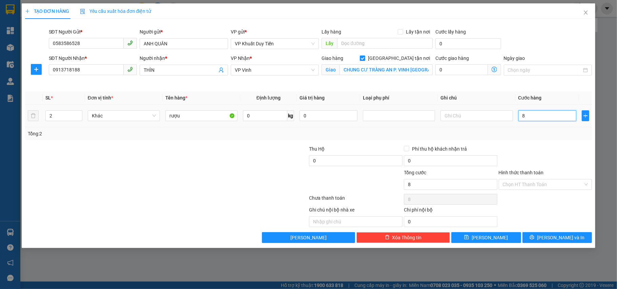
type input "80"
type input "80.000"
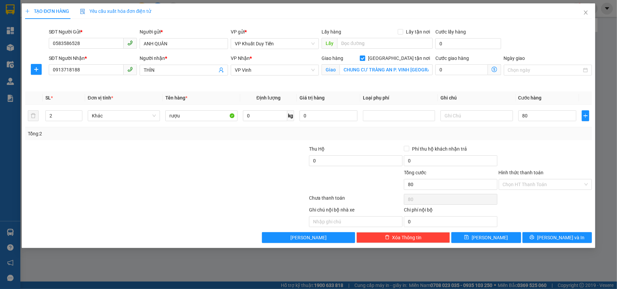
type input "80.000"
click at [533, 143] on div "Transit Pickup Surcharge Ids Transit Deliver Surcharge Ids Transit Deliver Surc…" at bounding box center [308, 133] width 567 height 219
click at [542, 241] on button "[PERSON_NAME] và In" at bounding box center [557, 237] width 70 height 11
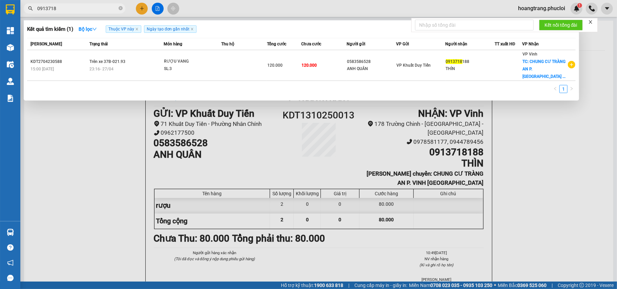
click at [541, 260] on div at bounding box center [308, 144] width 617 height 289
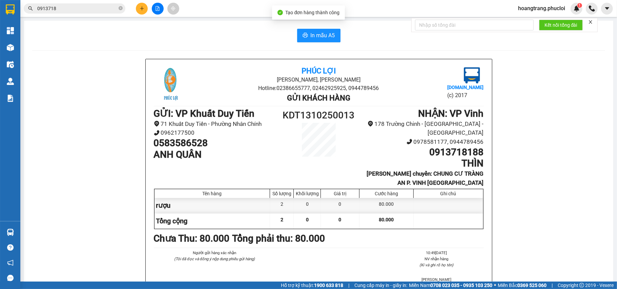
click at [303, 27] on div "In mẫu A5 Phúc Lợi Đường Nguyễn Huệ, Phường Nghi Hương Hotline: 02386655777, 02…" at bounding box center [318, 189] width 589 height 336
click at [310, 38] on span "In mẫu A5" at bounding box center [322, 35] width 24 height 8
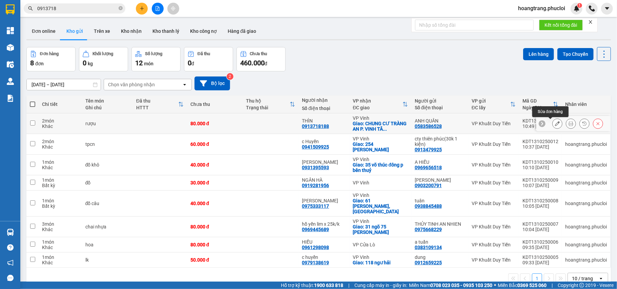
click at [555, 126] on icon at bounding box center [557, 123] width 5 height 5
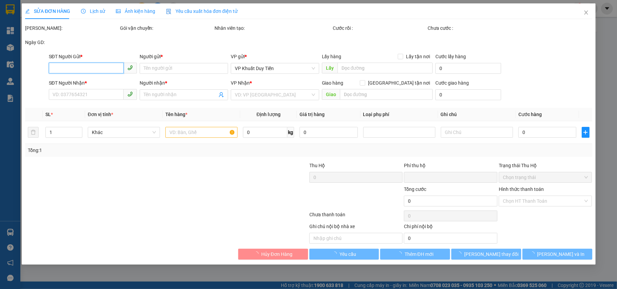
type input "0583586528"
type input "ANH QUÂN"
type input "0913718188"
type input "THÌN"
checkbox input "true"
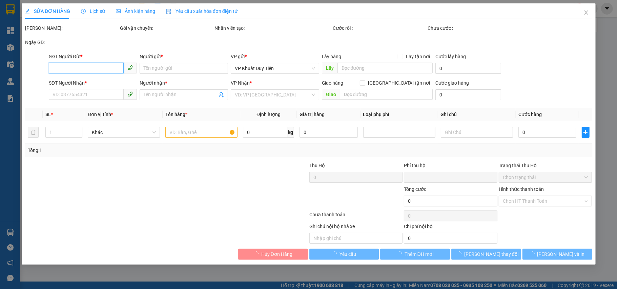
type input "CHUNG CƯ TRÀNG AN P. VINH TÂN TP VINH"
type input "0"
type input "80.000"
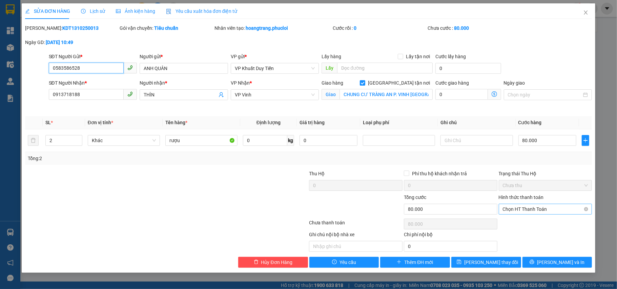
click at [543, 209] on span "Chọn HT Thanh Toán" at bounding box center [544, 209] width 85 height 10
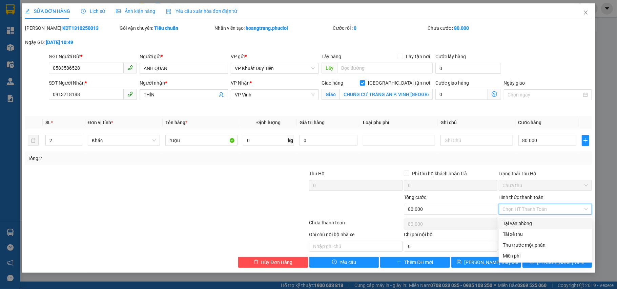
click at [534, 221] on div "Tại văn phòng" at bounding box center [544, 223] width 85 height 7
type input "0"
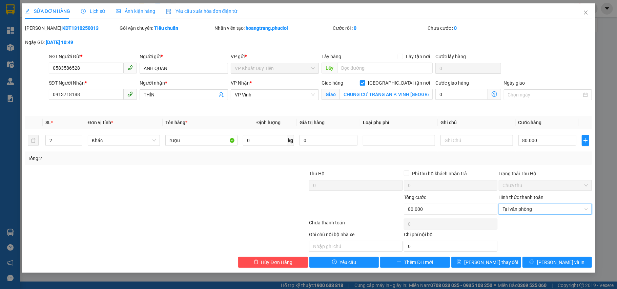
click at [492, 161] on div "Tổng: 2" at bounding box center [308, 158] width 561 height 7
click at [534, 262] on icon "printer" at bounding box center [531, 262] width 5 height 5
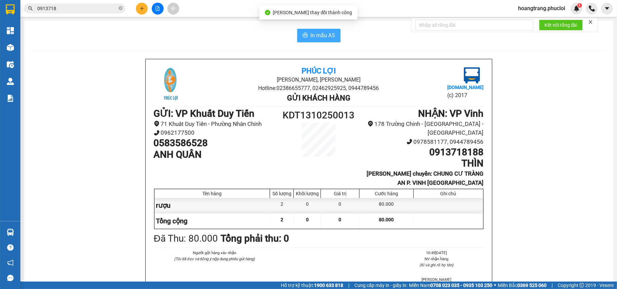
click at [331, 42] on button "In mẫu A5" at bounding box center [318, 36] width 43 height 14
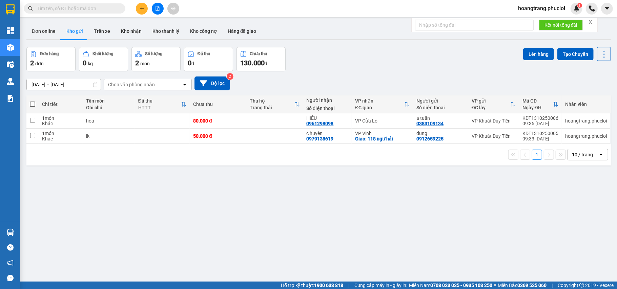
click at [99, 12] on input "text" at bounding box center [77, 8] width 80 height 7
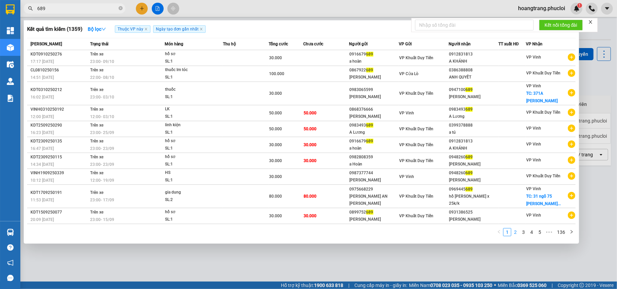
click at [517, 229] on link "2" at bounding box center [514, 232] width 7 height 7
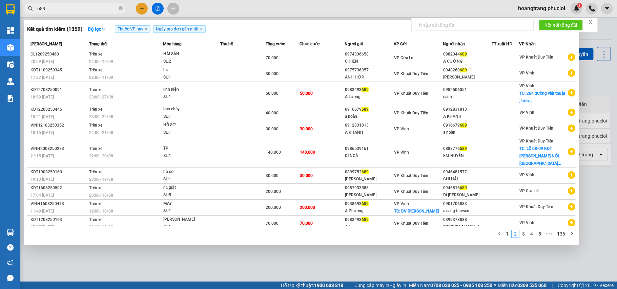
click at [37, 8] on input "689" at bounding box center [77, 8] width 80 height 7
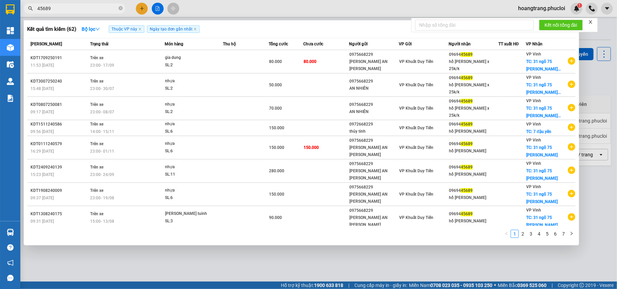
type input "45689"
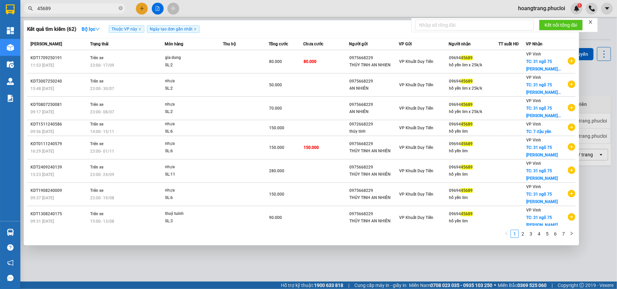
click at [80, 9] on input "45689" at bounding box center [77, 8] width 80 height 7
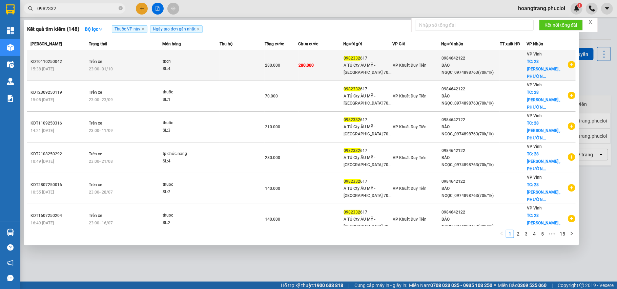
type input "0982332"
click at [568, 63] on icon "plus-circle" at bounding box center [570, 64] width 7 height 7
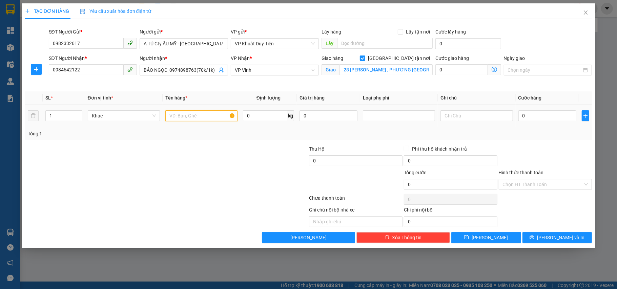
click at [187, 118] on input "text" at bounding box center [201, 115] width 72 height 11
type input "tpcn"
click at [544, 115] on input "0" at bounding box center [547, 115] width 58 height 11
type input "7"
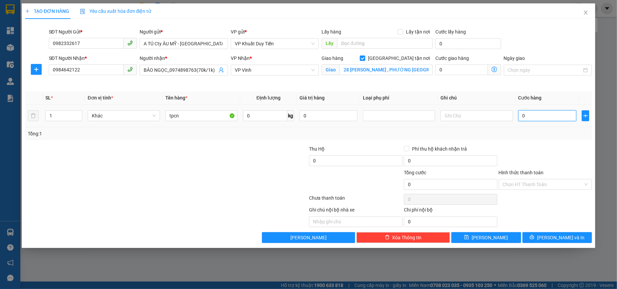
type input "7"
type input "70"
click at [548, 187] on input "Hình thức thanh toán" at bounding box center [542, 184] width 81 height 10
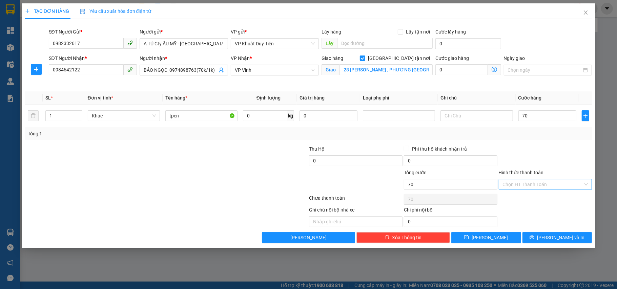
type input "70.000"
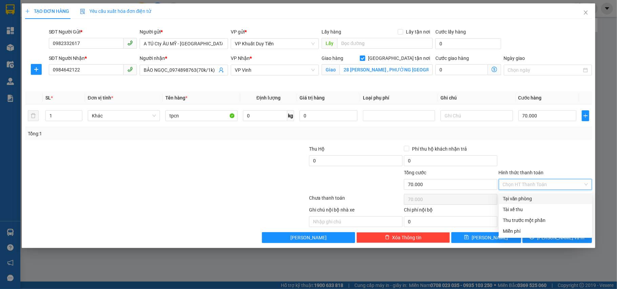
click at [538, 198] on div "Tại văn phòng" at bounding box center [544, 198] width 85 height 7
type input "0"
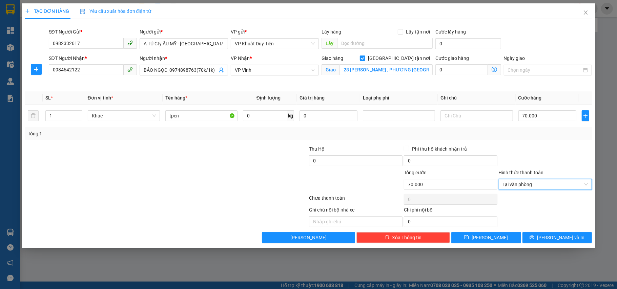
click at [527, 145] on div at bounding box center [545, 157] width 95 height 24
click at [552, 243] on button "[PERSON_NAME] và In" at bounding box center [557, 237] width 70 height 11
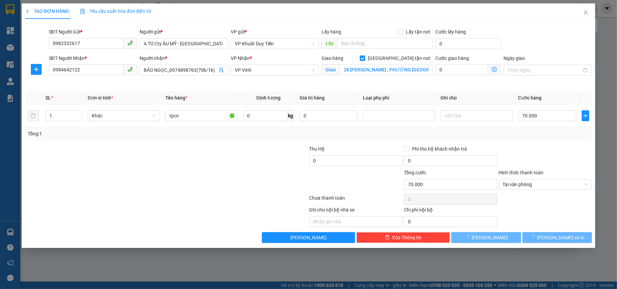
click at [555, 255] on div at bounding box center [308, 144] width 617 height 289
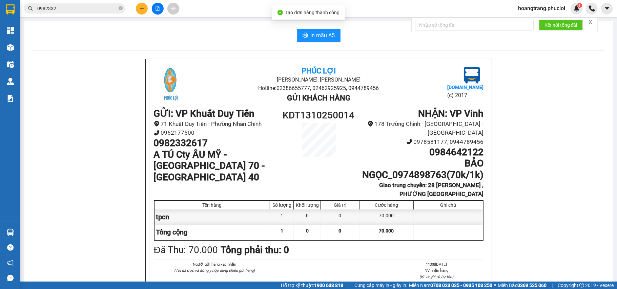
click at [298, 28] on div "In mẫu A5 Phúc Lợi Đường [PERSON_NAME], Phường Nghi Hương Hotline: 02386655777,…" at bounding box center [318, 195] width 589 height 348
drag, startPoint x: 321, startPoint y: 35, endPoint x: 407, endPoint y: 89, distance: 101.7
click at [321, 34] on span "In mẫu A5" at bounding box center [322, 35] width 24 height 8
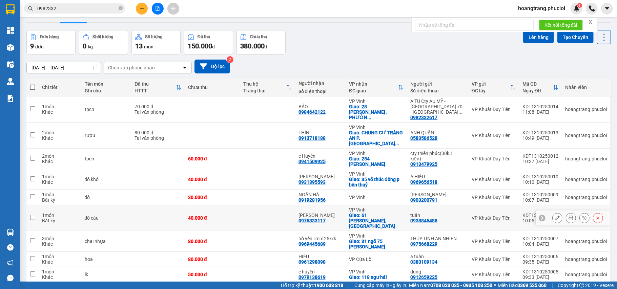
scroll to position [31, 0]
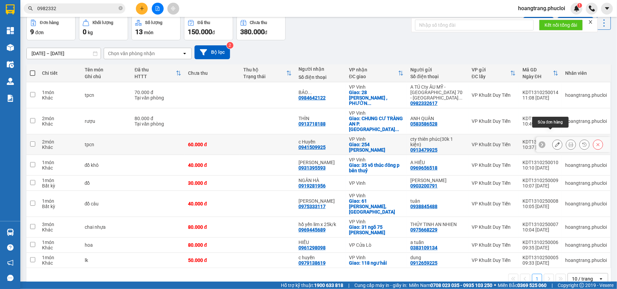
click at [555, 142] on icon at bounding box center [557, 144] width 5 height 5
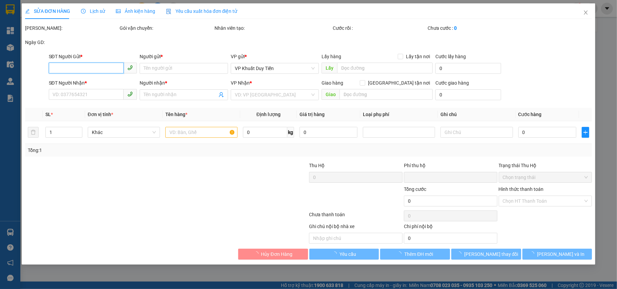
type input "0913479925"
type input "cty thiên phúc(30k 1 kiện)"
type input "0941509925"
type input "c Huyền"
checkbox input "true"
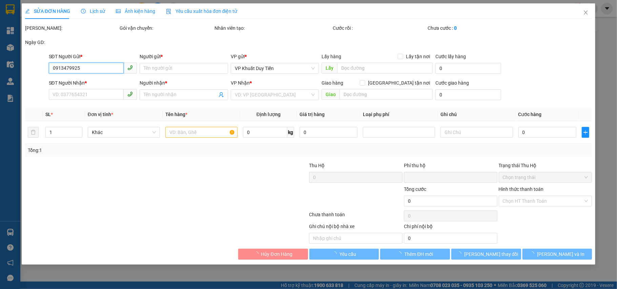
type input "254 [PERSON_NAME]"
type input "0"
type input "60.000"
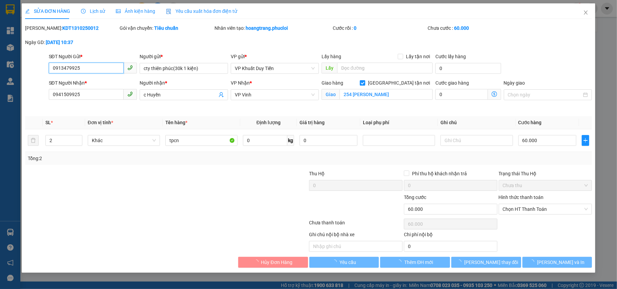
click at [524, 219] on div "Total Paid Fee 0 Total UnPaid Fee 60.000 Cash Collection Total Fee Mã ĐH: KDT13…" at bounding box center [308, 145] width 567 height 243
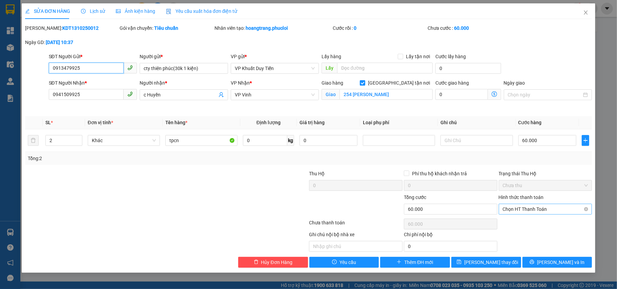
click at [521, 209] on span "Chọn HT Thanh Toán" at bounding box center [544, 209] width 85 height 10
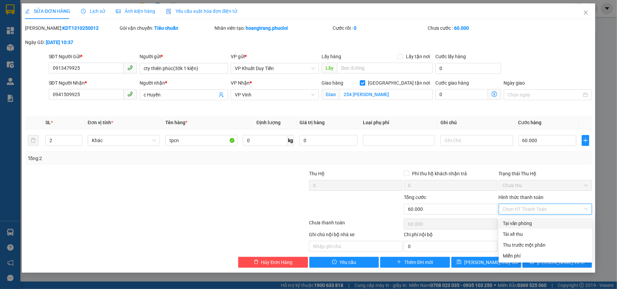
click at [519, 220] on div "Tại văn phòng" at bounding box center [544, 223] width 85 height 7
type input "0"
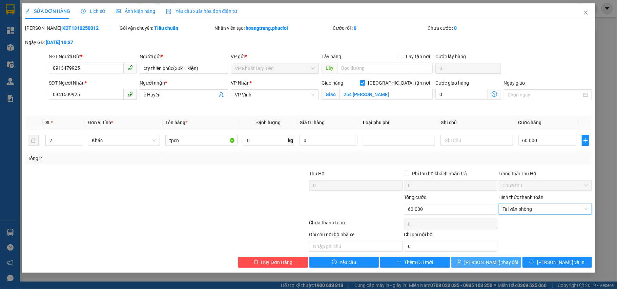
click at [511, 265] on button "[PERSON_NAME] thay đổi" at bounding box center [486, 262] width 70 height 11
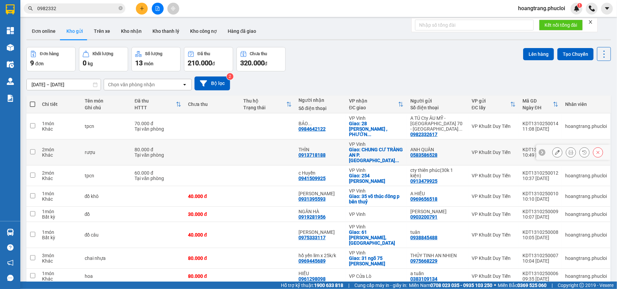
scroll to position [31, 0]
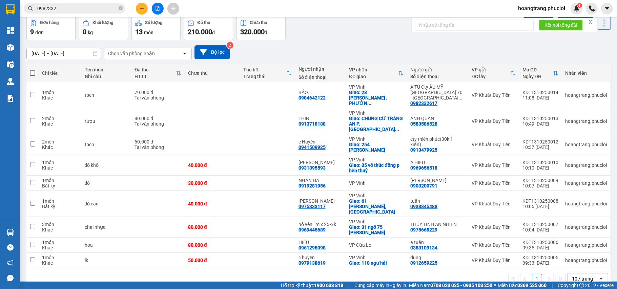
click at [82, 12] on span "0982332" at bounding box center [75, 8] width 102 height 10
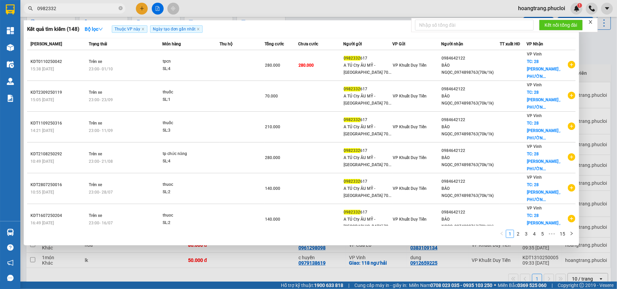
click at [82, 9] on input "0982332" at bounding box center [77, 8] width 80 height 7
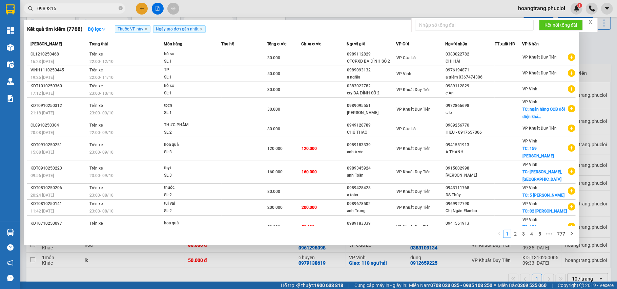
click at [103, 11] on input "0989316" at bounding box center [77, 8] width 80 height 7
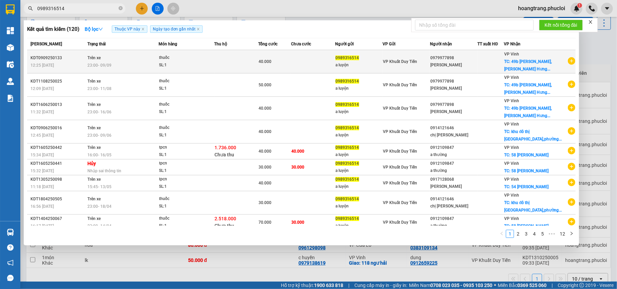
type input "0989316514"
click at [569, 60] on icon "plus-circle" at bounding box center [570, 60] width 7 height 7
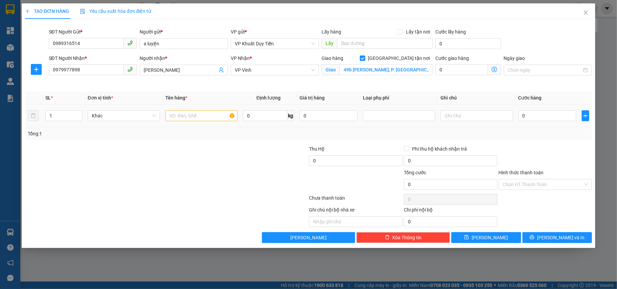
click at [202, 126] on td at bounding box center [202, 116] width 78 height 23
click at [199, 122] on div at bounding box center [201, 116] width 72 height 14
click at [197, 116] on input "text" at bounding box center [201, 115] width 72 height 11
type input "thuốc"
click at [525, 121] on input "0" at bounding box center [547, 115] width 58 height 11
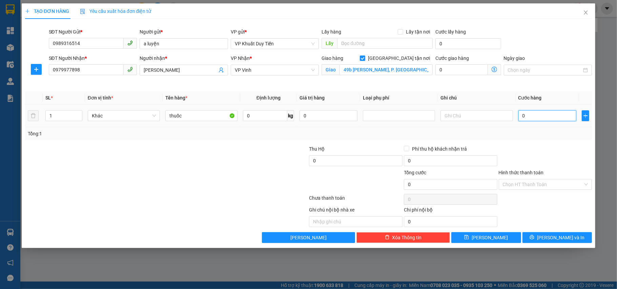
type input "4"
type input "40"
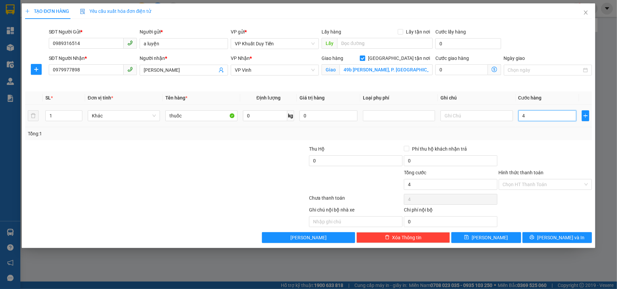
type input "40"
type input "40.000"
click at [527, 181] on input "Hình thức thanh toán" at bounding box center [542, 184] width 81 height 10
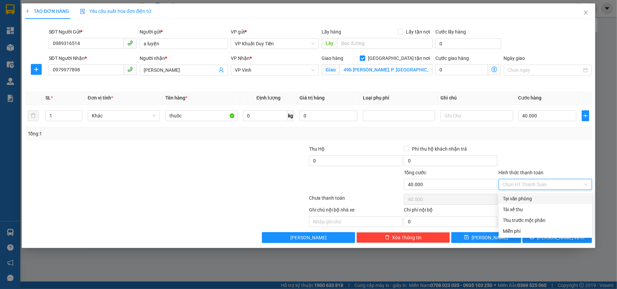
click at [535, 199] on div "Tại văn phòng" at bounding box center [544, 198] width 85 height 7
type input "0"
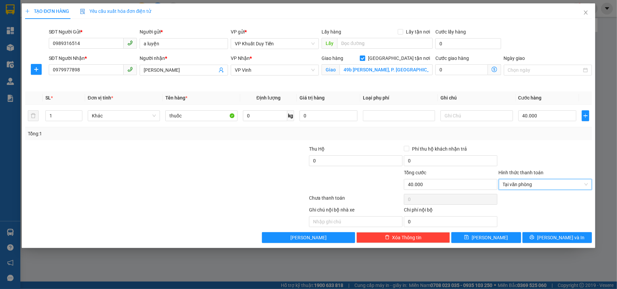
click at [525, 161] on div at bounding box center [545, 157] width 95 height 24
click at [549, 240] on button "[PERSON_NAME] và In" at bounding box center [557, 237] width 70 height 11
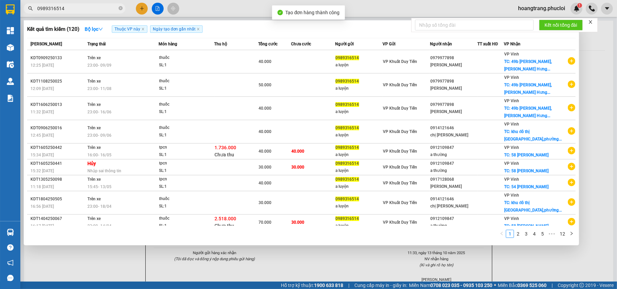
click at [615, 121] on div at bounding box center [308, 144] width 617 height 289
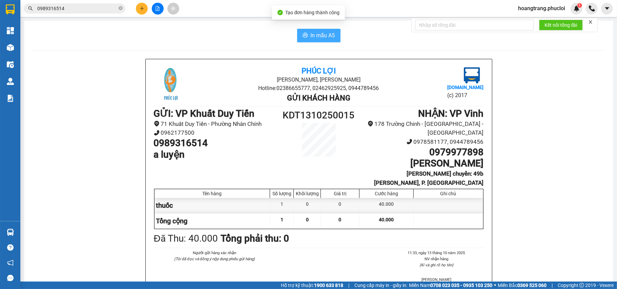
click at [323, 34] on span "In mẫu A5" at bounding box center [322, 35] width 24 height 8
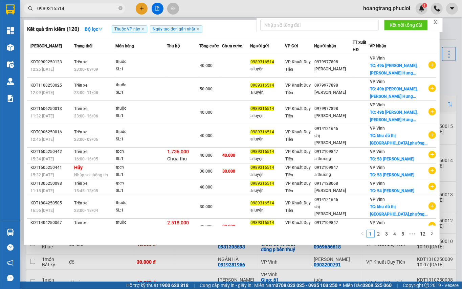
drag, startPoint x: 93, startPoint y: 9, endPoint x: 93, endPoint y: 12, distance: 3.5
click at [93, 12] on span "0989316514" at bounding box center [75, 8] width 102 height 10
click at [95, 18] on div at bounding box center [231, 144] width 462 height 289
click at [93, 12] on input "0989316514" at bounding box center [77, 8] width 80 height 7
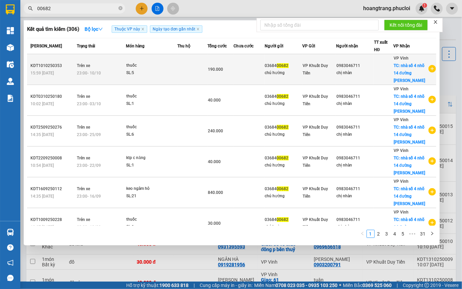
type input "00682"
click at [431, 67] on icon "plus-circle" at bounding box center [432, 68] width 7 height 7
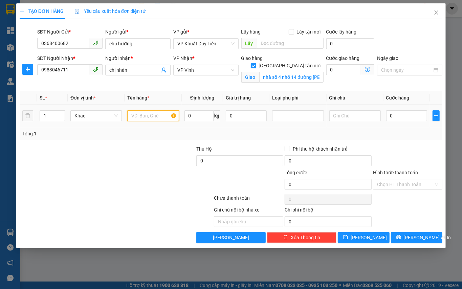
click at [156, 119] on input "text" at bounding box center [152, 115] width 51 height 11
type input "thuốc"
click at [401, 116] on input "0" at bounding box center [406, 115] width 41 height 11
type input "4"
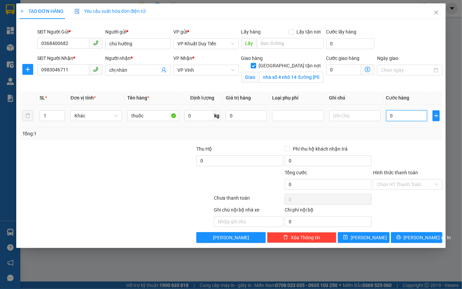
type input "4"
type input "40"
click at [411, 190] on div "Chọn HT Thanh Toán" at bounding box center [407, 184] width 69 height 11
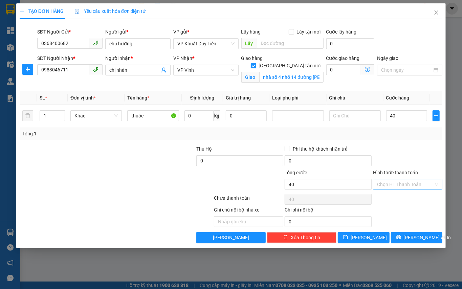
type input "40.000"
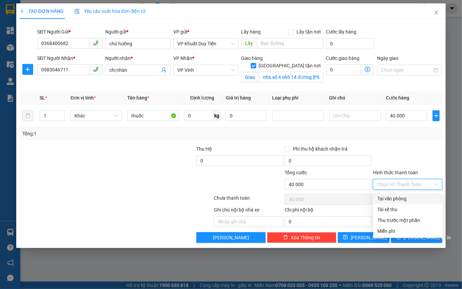
click at [412, 200] on div "Tại văn phòng" at bounding box center [407, 198] width 61 height 7
type input "0"
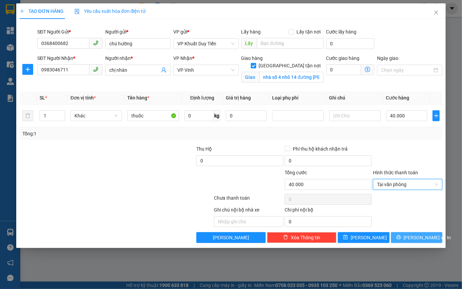
click at [424, 235] on span "[PERSON_NAME] và In" at bounding box center [427, 237] width 47 height 7
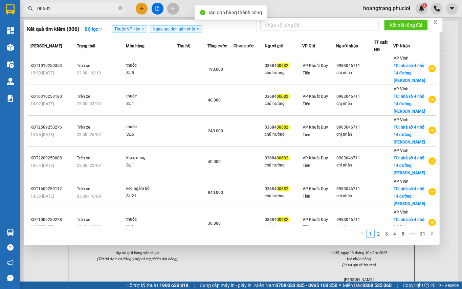
click at [410, 268] on div at bounding box center [231, 144] width 462 height 289
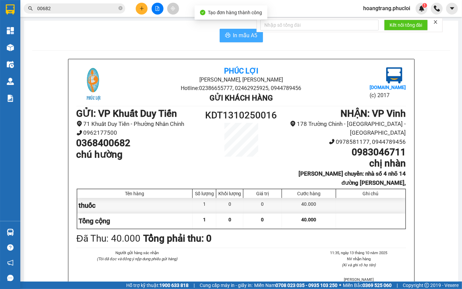
click at [236, 35] on span "In mẫu A5" at bounding box center [245, 35] width 24 height 8
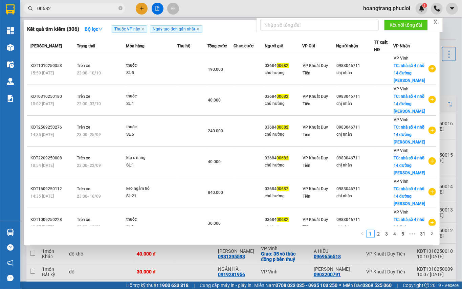
click at [60, 7] on input "00682" at bounding box center [77, 8] width 80 height 7
type input "d"
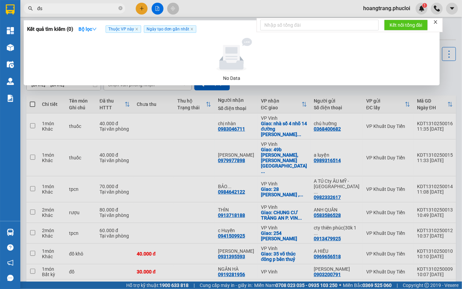
type input "đ"
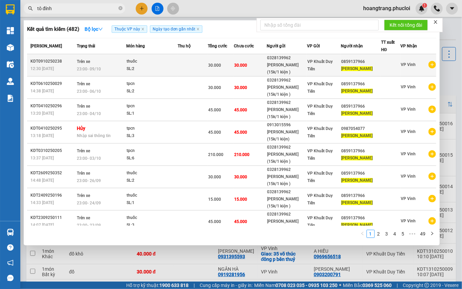
type input "tô đính"
click at [429, 65] on icon "plus-circle" at bounding box center [432, 64] width 7 height 7
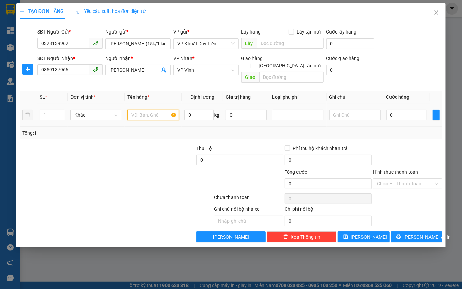
click at [130, 110] on input "text" at bounding box center [152, 115] width 51 height 11
type input "tpcn"
click at [50, 108] on div "1" at bounding box center [53, 115] width 26 height 14
drag, startPoint x: 50, startPoint y: 106, endPoint x: 41, endPoint y: 110, distance: 9.7
click at [41, 110] on input "1" at bounding box center [52, 115] width 25 height 10
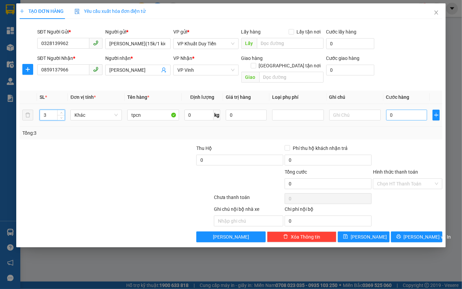
type input "3"
click at [415, 113] on input "0" at bounding box center [406, 115] width 41 height 11
type input "4"
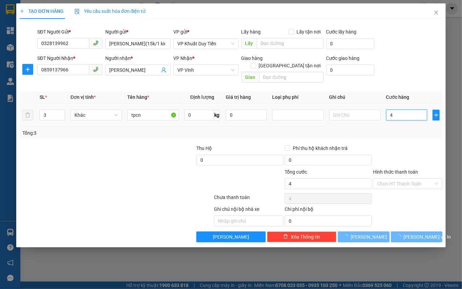
type input "45"
type input "00"
type input "0"
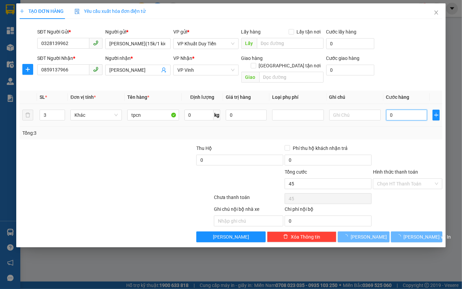
type input "0"
type input "04"
type input "4"
type input "045"
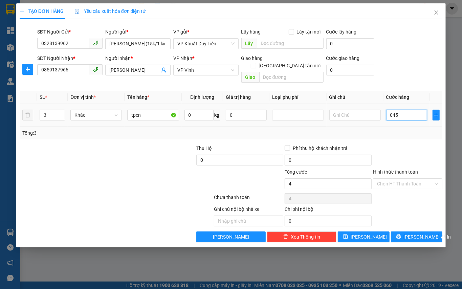
type input "45"
type input "45.000"
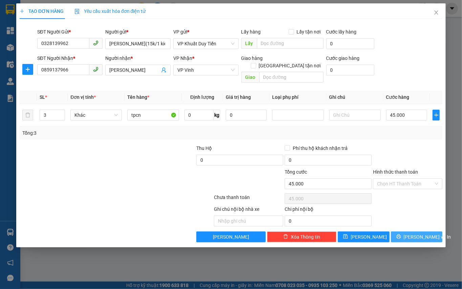
click at [427, 233] on span "[PERSON_NAME] và In" at bounding box center [427, 236] width 47 height 7
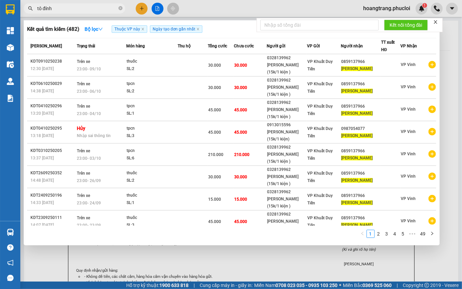
click at [424, 262] on div at bounding box center [231, 144] width 462 height 289
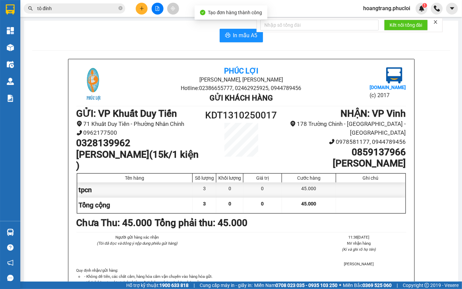
click at [228, 49] on div "In mẫu A5 Phúc Lợi Đường [PERSON_NAME], Phường Nghi Hương Hotline: 02386655777,…" at bounding box center [241, 181] width 434 height 321
click at [228, 40] on button "In mẫu A5" at bounding box center [241, 36] width 43 height 14
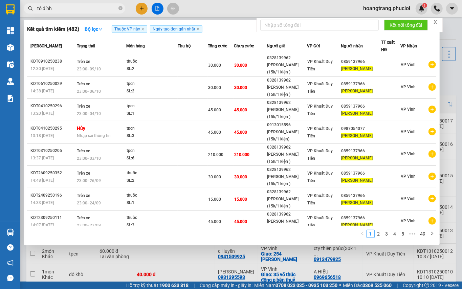
click at [81, 9] on input "tô đính" at bounding box center [77, 8] width 80 height 7
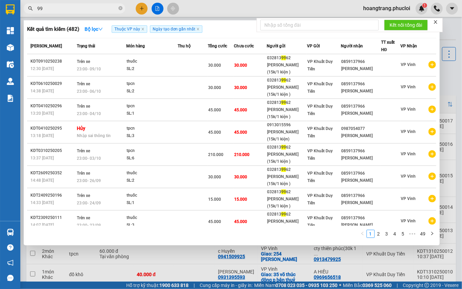
type input "9"
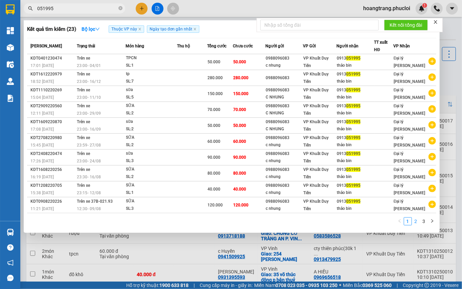
type input "051995"
click at [414, 218] on link "2" at bounding box center [415, 221] width 7 height 7
click at [421, 220] on link "3" at bounding box center [423, 221] width 7 height 7
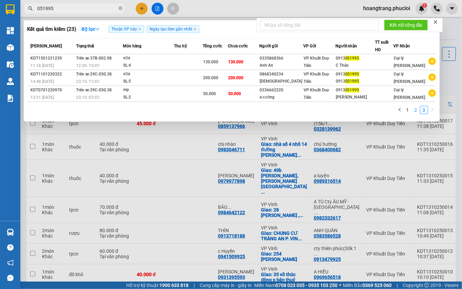
click at [415, 109] on link "2" at bounding box center [415, 109] width 7 height 7
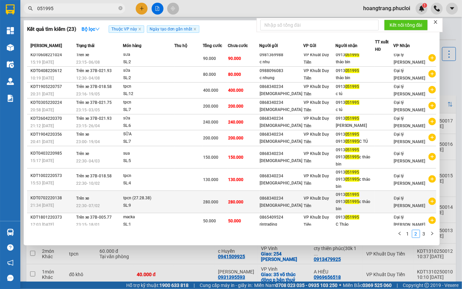
scroll to position [5, 0]
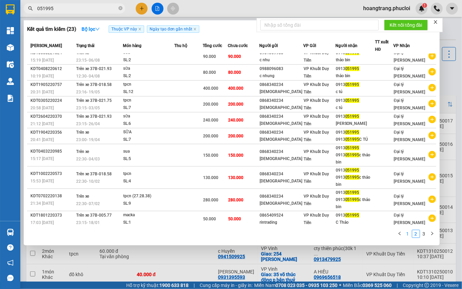
click at [407, 235] on link "1" at bounding box center [407, 233] width 7 height 7
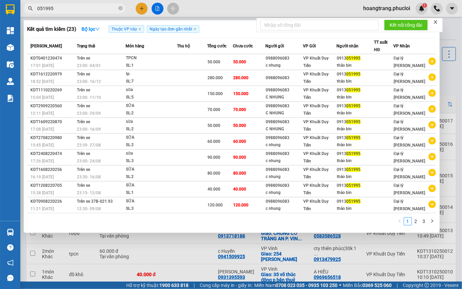
scroll to position [0, 0]
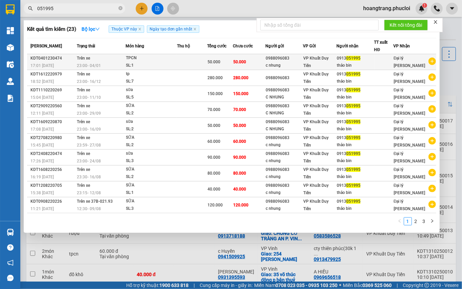
click at [434, 59] on icon "plus-circle" at bounding box center [432, 61] width 7 height 7
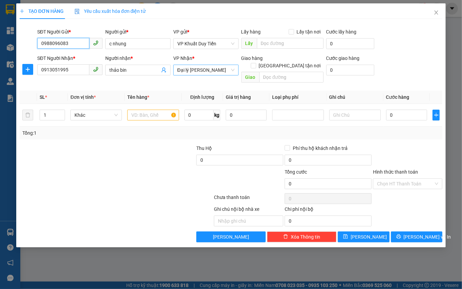
click at [197, 70] on span "Đại lý [PERSON_NAME]" at bounding box center [205, 70] width 57 height 10
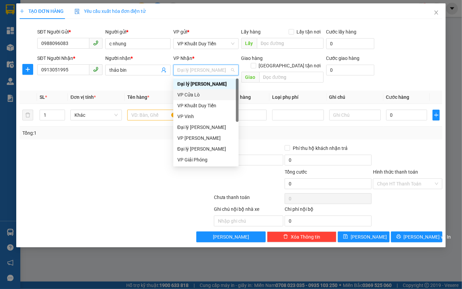
click at [202, 93] on div "VP Cửa Lò" at bounding box center [205, 94] width 57 height 7
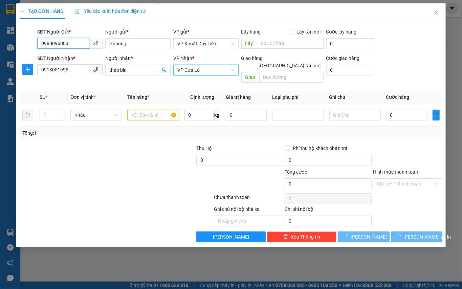
click at [68, 42] on input "0988096083" at bounding box center [63, 43] width 52 height 11
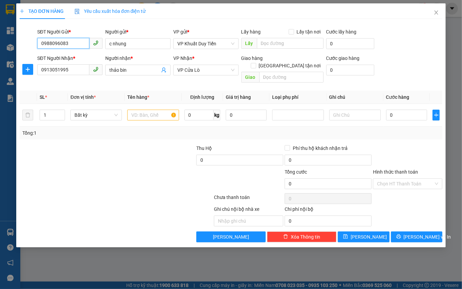
click at [68, 42] on input "0988096083" at bounding box center [63, 43] width 52 height 11
click at [86, 68] on div "0369855662 - [PERSON_NAME]" at bounding box center [74, 68] width 67 height 7
type input "0369855662"
type input "[PERSON_NAME]"
type input "0369855662"
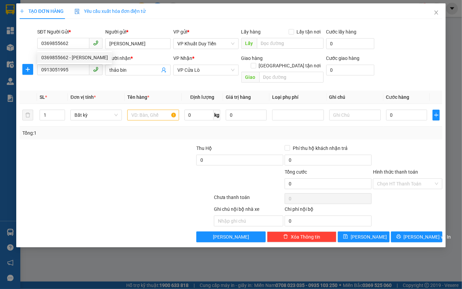
click at [95, 145] on div at bounding box center [63, 157] width 88 height 24
click at [144, 110] on input "text" at bounding box center [152, 115] width 51 height 11
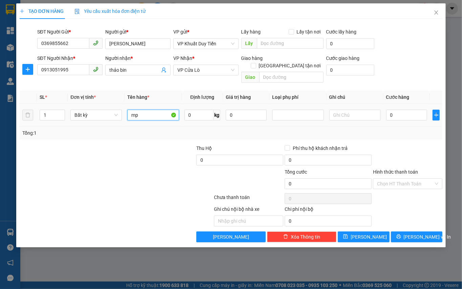
type input "mp"
click at [427, 114] on div "0" at bounding box center [406, 115] width 41 height 14
click at [414, 110] on input "0" at bounding box center [406, 115] width 41 height 11
type input "3"
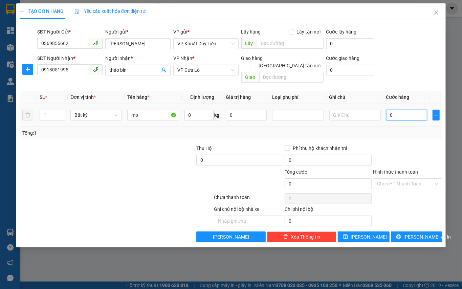
type input "3"
type input "30"
click at [403, 135] on div "Transit Pickup Surcharge Ids Transit Deliver Surcharge Ids Transit Deliver Surc…" at bounding box center [231, 133] width 423 height 218
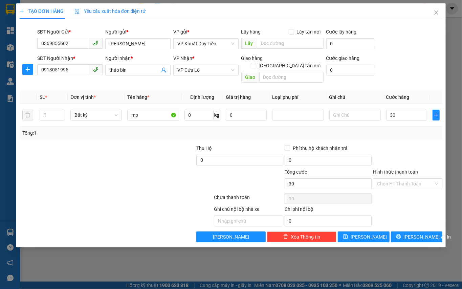
type input "30.000"
click at [412, 232] on button "[PERSON_NAME] và In" at bounding box center [417, 237] width 52 height 11
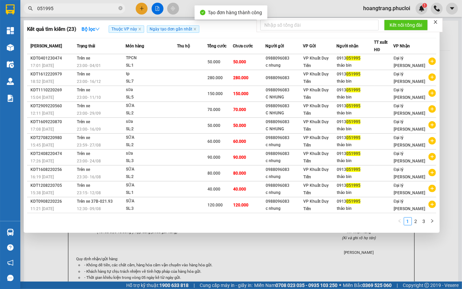
click at [355, 243] on div at bounding box center [231, 144] width 462 height 289
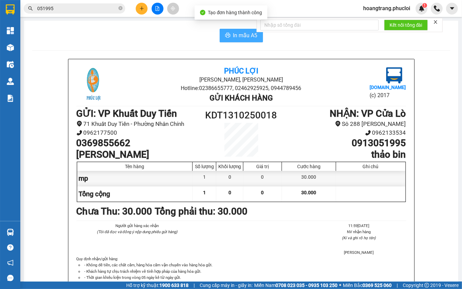
click at [232, 42] on div "In mẫu A5 Phúc Lợi Đường [PERSON_NAME], Phường Nghi Hương Hotline: 02386655777,…" at bounding box center [241, 175] width 434 height 309
click at [232, 41] on button "In mẫu A5" at bounding box center [241, 36] width 43 height 14
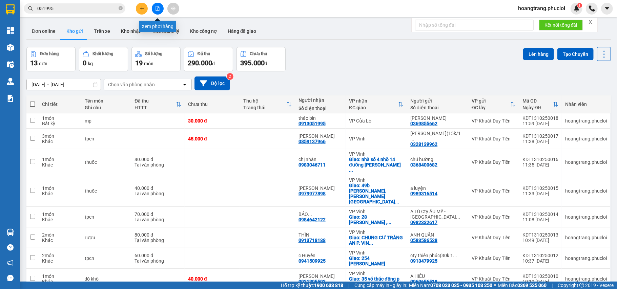
click at [156, 10] on icon "file-add" at bounding box center [157, 8] width 5 height 5
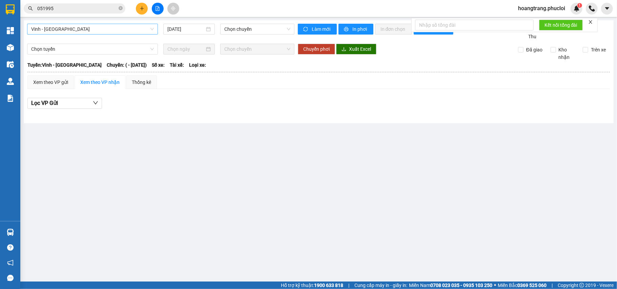
click at [127, 34] on div "Vinh - [GEOGRAPHIC_DATA]" at bounding box center [92, 29] width 131 height 11
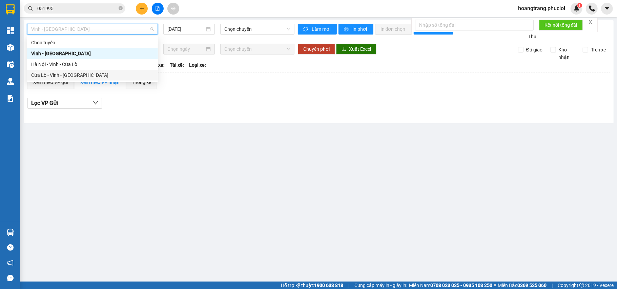
click at [119, 75] on div "Cửa Lò - Vinh - [GEOGRAPHIC_DATA]" at bounding box center [92, 74] width 123 height 7
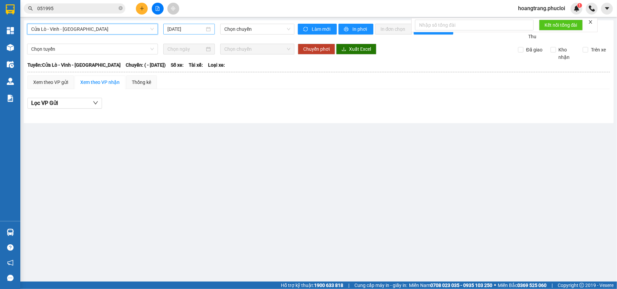
click at [189, 38] on div "Cửa Lò - Vinh - [GEOGRAPHIC_DATA] [GEOGRAPHIC_DATA] - [GEOGRAPHIC_DATA] - [GEOG…" at bounding box center [160, 32] width 267 height 17
click at [185, 30] on input "[DATE]" at bounding box center [185, 28] width 37 height 7
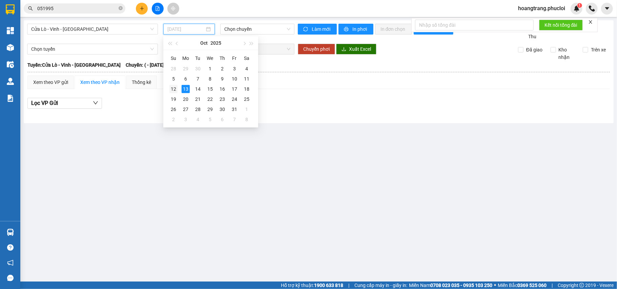
click at [177, 87] on td "12" at bounding box center [173, 89] width 12 height 10
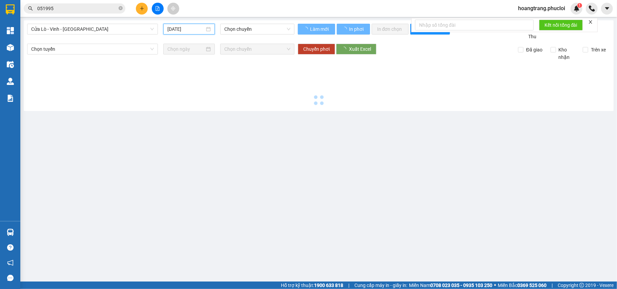
type input "[DATE]"
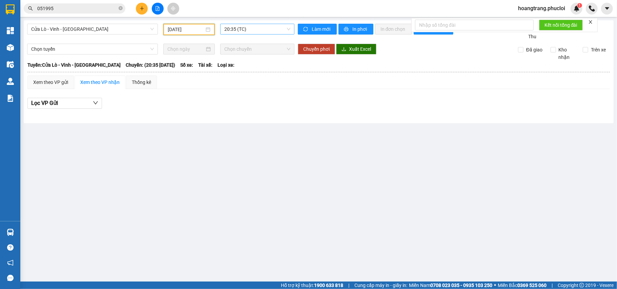
click at [246, 26] on span "20:35 (TC)" at bounding box center [257, 29] width 66 height 10
click at [253, 62] on div "22:00 (TC)" at bounding box center [250, 64] width 53 height 7
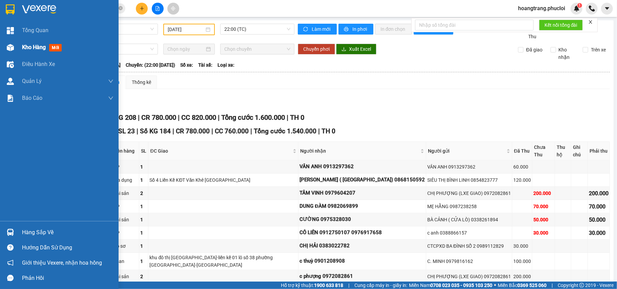
click at [16, 49] on div "Kho hàng mới" at bounding box center [59, 47] width 118 height 17
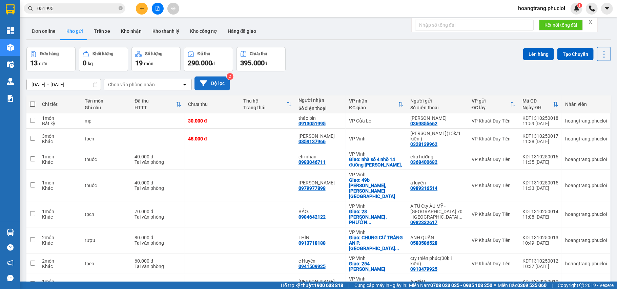
click at [208, 79] on button "Bộ lọc" at bounding box center [212, 84] width 36 height 14
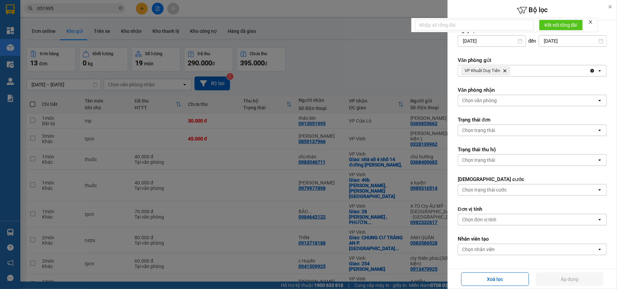
click at [508, 71] on span "VP Khuất Duy Tiến Delete" at bounding box center [485, 71] width 48 height 8
click at [506, 70] on icon "VP Khuất Duy Tiến, close by backspace" at bounding box center [504, 70] width 3 height 3
click at [506, 70] on div "Chọn văn phòng" at bounding box center [527, 70] width 139 height 11
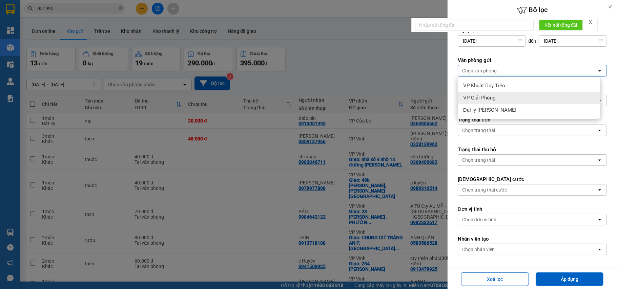
click at [502, 99] on div "VP Giải Phóng" at bounding box center [528, 98] width 142 height 12
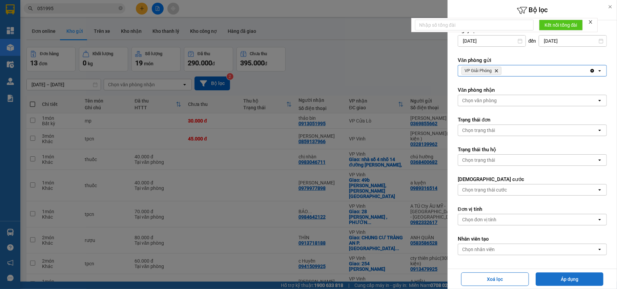
click at [591, 280] on button "Áp dụng" at bounding box center [569, 280] width 68 height 14
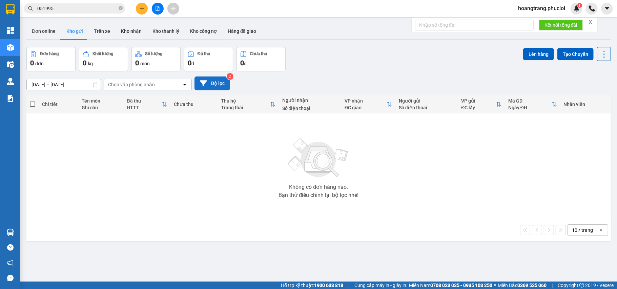
click at [211, 86] on button "Bộ lọc" at bounding box center [212, 84] width 36 height 14
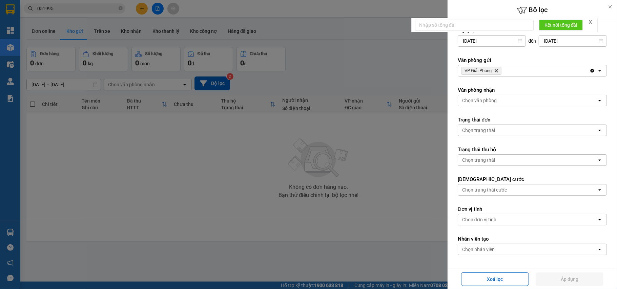
click at [498, 72] on icon "VP Giải Phóng, close by backspace" at bounding box center [496, 70] width 3 height 3
click at [498, 72] on div "Chọn văn phòng" at bounding box center [527, 70] width 139 height 11
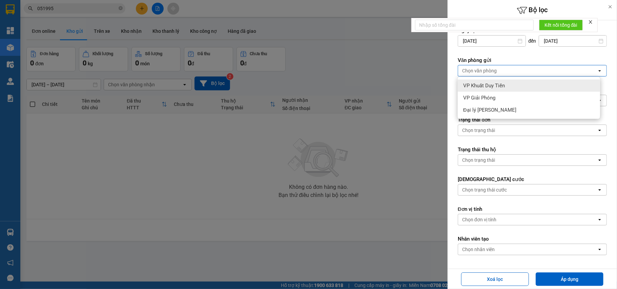
click at [502, 86] on span "VP Khuất Duy Tiến" at bounding box center [484, 85] width 42 height 7
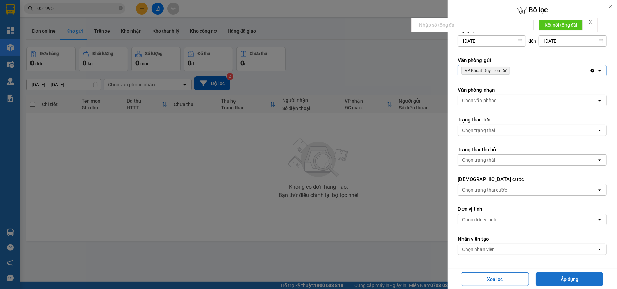
click at [582, 277] on button "Áp dụng" at bounding box center [569, 280] width 68 height 14
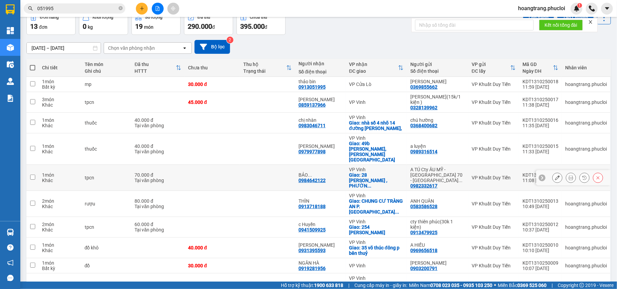
scroll to position [57, 0]
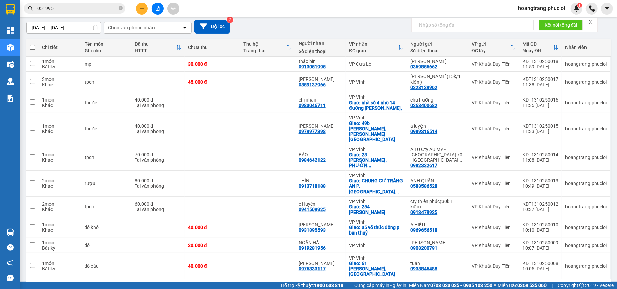
click at [535, 285] on button "2" at bounding box center [537, 290] width 10 height 10
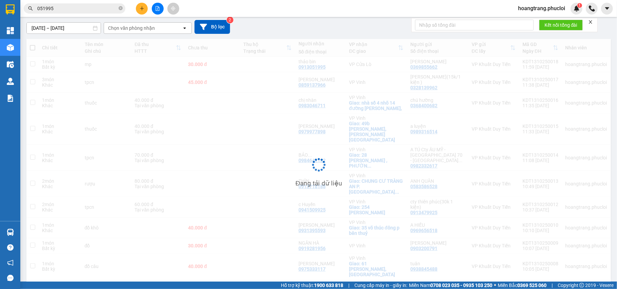
scroll to position [31, 0]
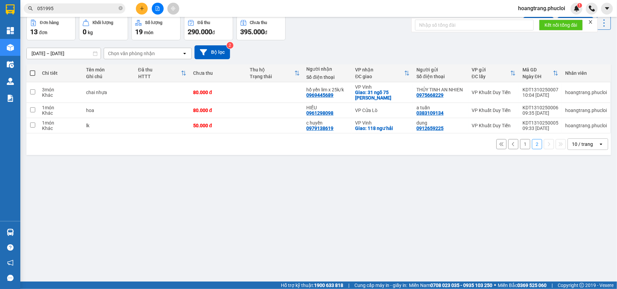
click at [521, 148] on button "1" at bounding box center [525, 144] width 10 height 10
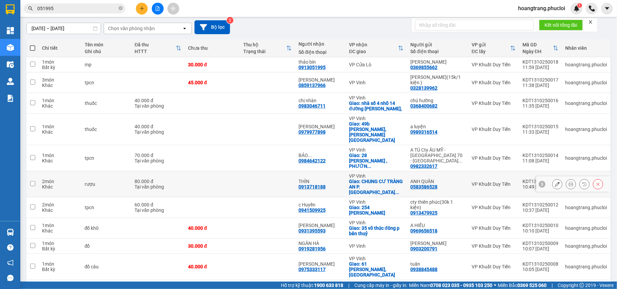
scroll to position [57, 0]
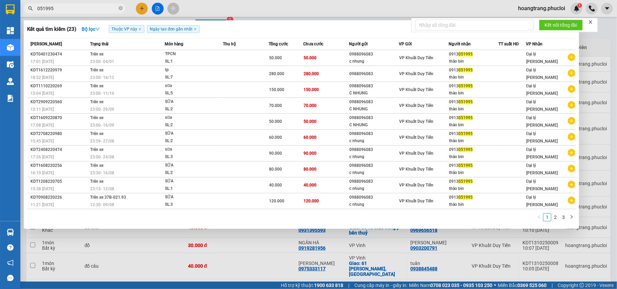
click at [74, 10] on input "051995" at bounding box center [77, 8] width 80 height 7
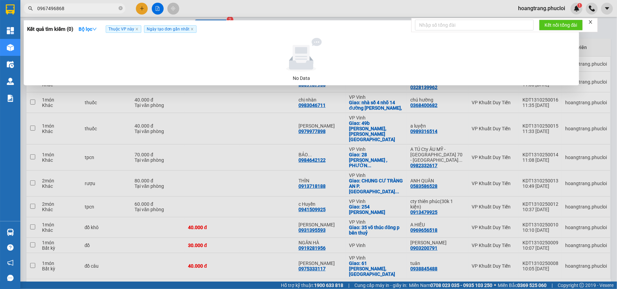
click at [96, 10] on input "0967496868" at bounding box center [77, 8] width 80 height 7
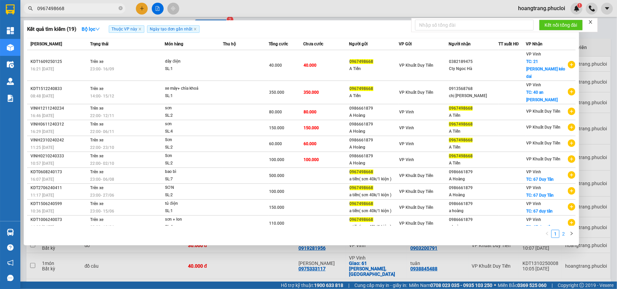
type input "0967498668"
click at [562, 230] on link "2" at bounding box center [562, 233] width 7 height 7
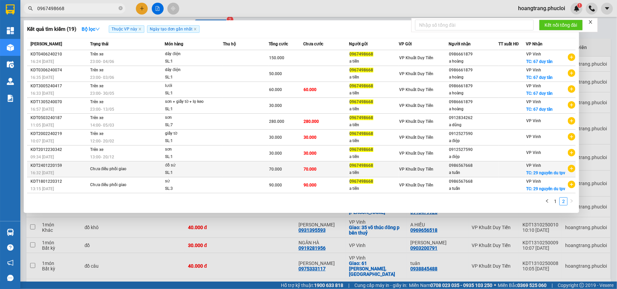
click at [571, 167] on icon "plus-circle" at bounding box center [570, 168] width 7 height 7
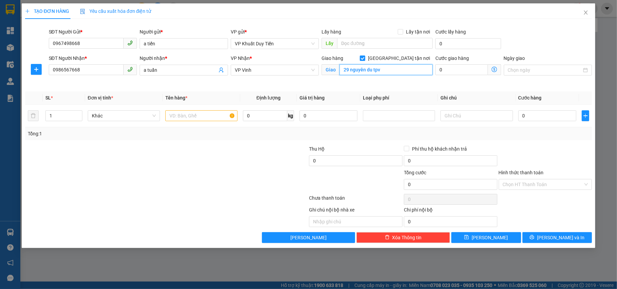
click at [385, 69] on input "29 nguyên du tpv" at bounding box center [385, 69] width 93 height 11
click at [386, 69] on input "29 nguyên du tpv" at bounding box center [385, 69] width 93 height 11
type input "29 nguyên du"
drag, startPoint x: 60, startPoint y: 121, endPoint x: 52, endPoint y: 119, distance: 8.0
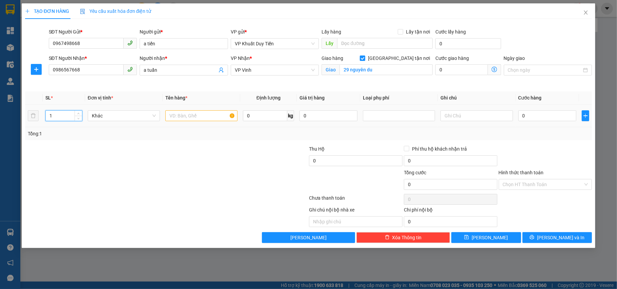
click at [52, 119] on input "1" at bounding box center [64, 116] width 36 height 10
type input "2"
click at [209, 120] on input "text" at bounding box center [201, 115] width 72 height 11
type input "sơn"
click at [538, 112] on input "0" at bounding box center [547, 115] width 58 height 11
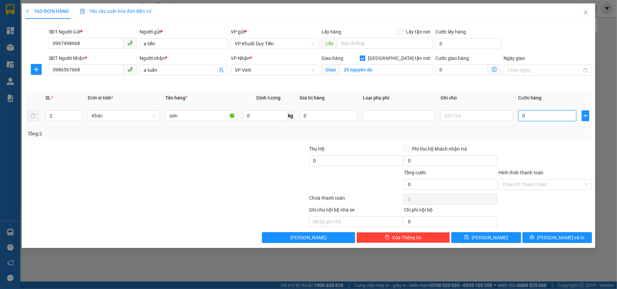
type input "6"
type input "60"
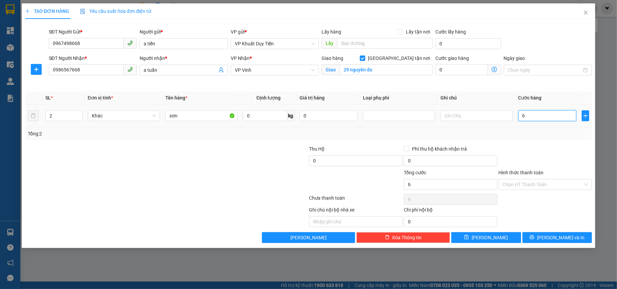
type input "60"
type input "60.000"
click at [541, 152] on div at bounding box center [545, 157] width 95 height 24
click at [550, 183] on input "Hình thức thanh toán" at bounding box center [542, 184] width 81 height 10
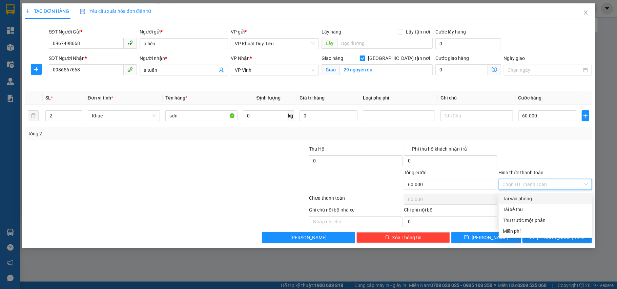
click at [550, 196] on div "Tại văn phòng" at bounding box center [544, 198] width 85 height 7
type input "0"
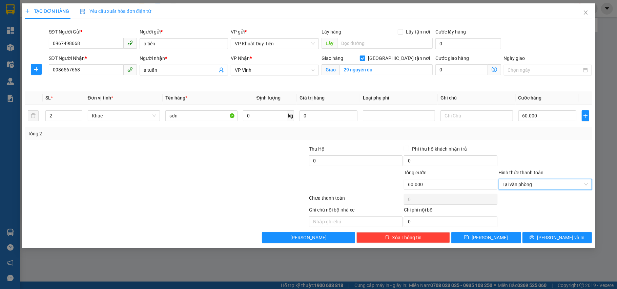
click at [550, 146] on div at bounding box center [545, 157] width 95 height 24
click at [557, 239] on span "[PERSON_NAME] và In" at bounding box center [560, 237] width 47 height 7
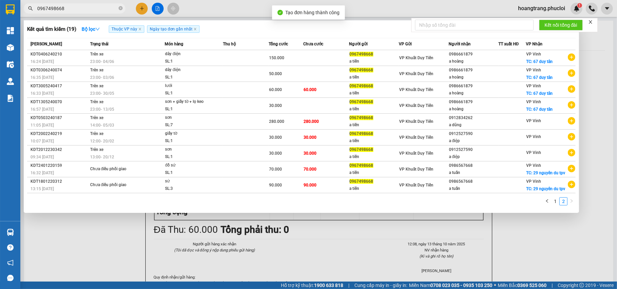
click at [536, 237] on div at bounding box center [308, 144] width 617 height 289
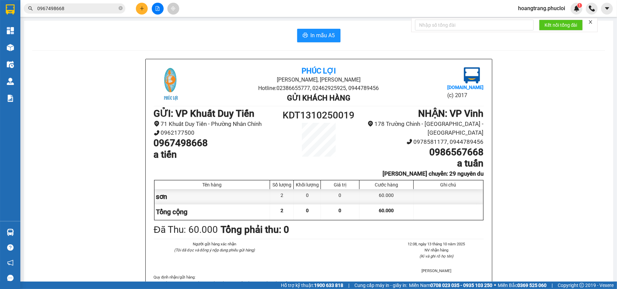
click at [140, 9] on icon "plus" at bounding box center [141, 8] width 5 height 5
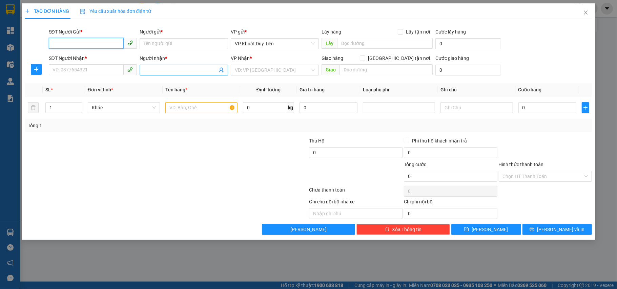
paste input "0967498668"
type input "0967498668"
click at [106, 58] on div "0967498668 - a tiến" at bounding box center [93, 57] width 80 height 7
type input "a tiến"
type input "0967498668"
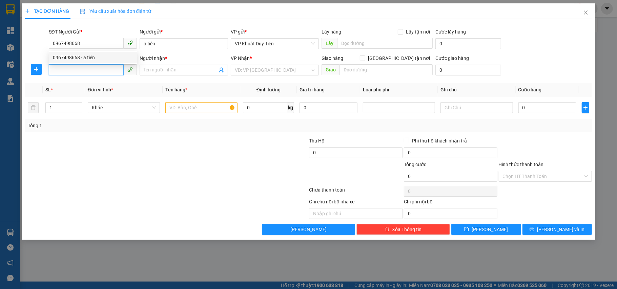
click at [104, 67] on input "SĐT Người Nhận *" at bounding box center [86, 69] width 75 height 11
type input "0982118889"
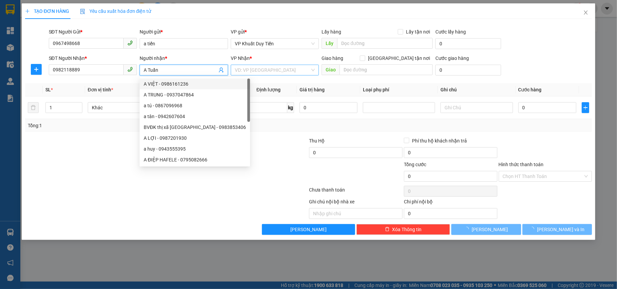
type input "A Tuấn"
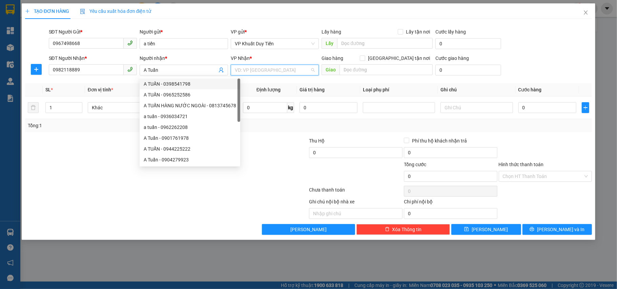
click at [269, 66] on input "search" at bounding box center [272, 70] width 75 height 10
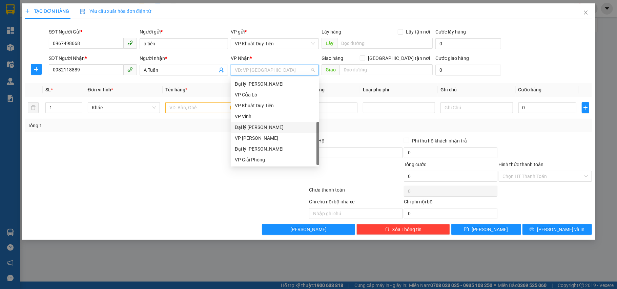
scroll to position [11, 0]
click at [272, 102] on div "VP Vinh" at bounding box center [275, 105] width 80 height 7
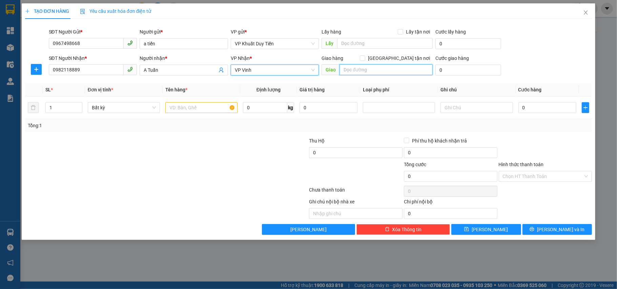
click at [374, 66] on input "text" at bounding box center [385, 69] width 93 height 11
type input "2"
click at [368, 56] on div "Giao hàng [GEOGRAPHIC_DATA] tận nơi" at bounding box center [376, 58] width 111 height 7
click at [196, 111] on input "text" at bounding box center [201, 107] width 72 height 11
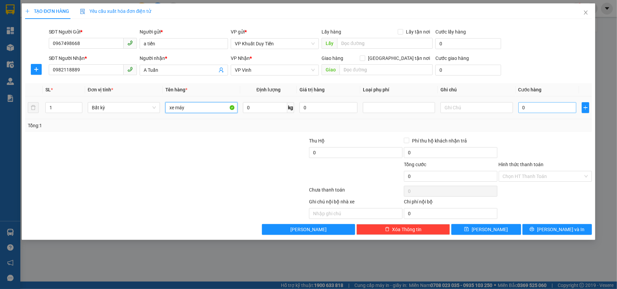
type input "xe máy"
click at [556, 102] on input "0" at bounding box center [547, 107] width 58 height 11
type input "3"
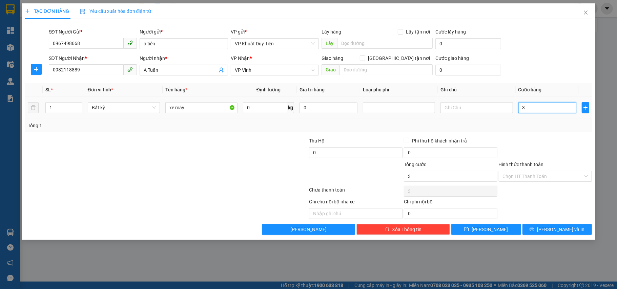
type input "30"
type input "300"
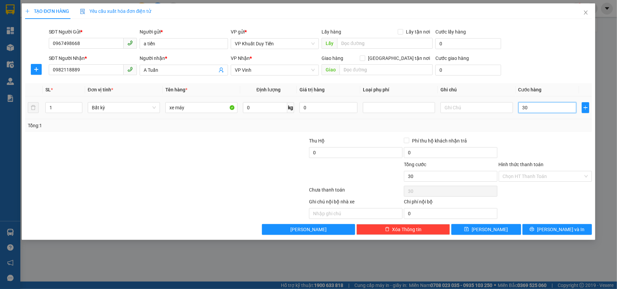
type input "300"
type input "300.000"
click at [556, 124] on div "Tổng: 1" at bounding box center [308, 125] width 561 height 7
click at [534, 174] on input "Hình thức thanh toán" at bounding box center [542, 176] width 81 height 10
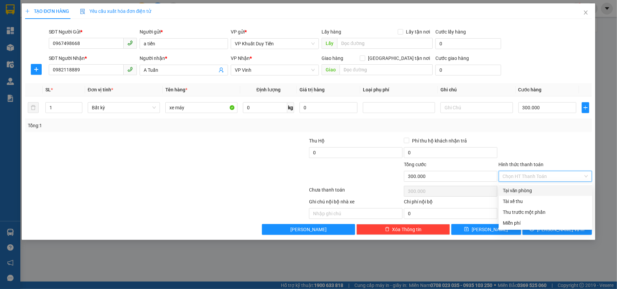
click at [540, 190] on div "Tại văn phòng" at bounding box center [544, 190] width 85 height 7
type input "0"
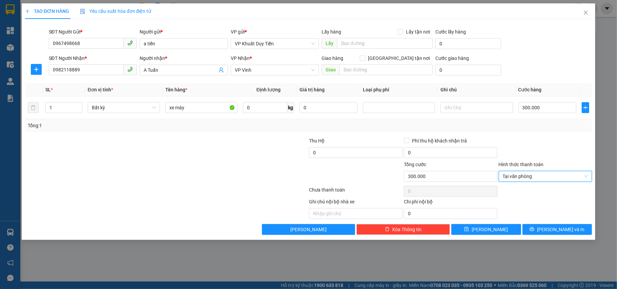
click at [530, 158] on div at bounding box center [545, 149] width 95 height 24
click at [546, 234] on button "[PERSON_NAME] và In" at bounding box center [557, 229] width 70 height 11
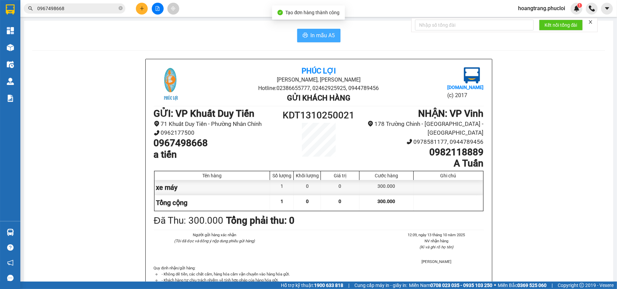
click at [332, 34] on button "In mẫu A5" at bounding box center [318, 36] width 43 height 14
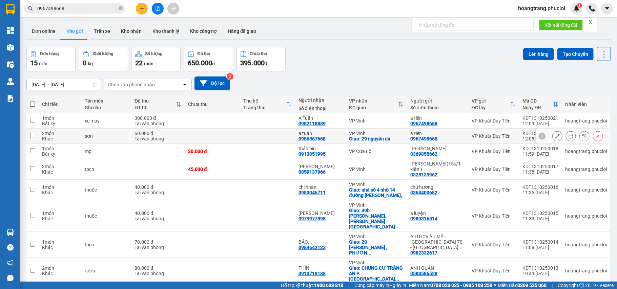
click at [568, 137] on icon at bounding box center [570, 136] width 5 height 5
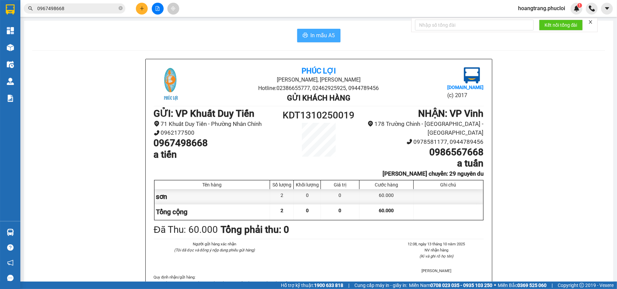
click at [325, 34] on span "In mẫu A5" at bounding box center [322, 35] width 24 height 8
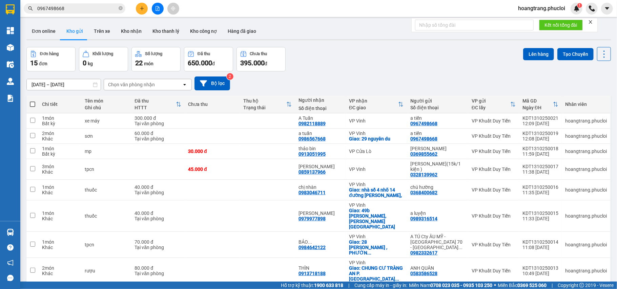
click at [79, 9] on input "0967498668" at bounding box center [77, 8] width 80 height 7
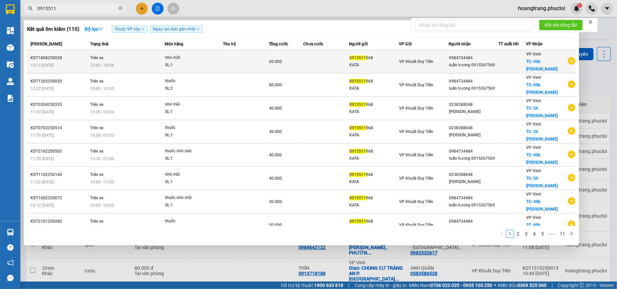
type input "0915511"
click at [569, 57] on icon "plus-circle" at bounding box center [570, 60] width 7 height 7
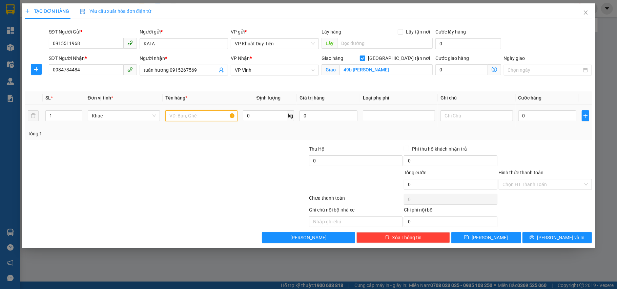
click at [198, 118] on input "text" at bounding box center [201, 115] width 72 height 11
type input "thuốc"
click at [522, 118] on input "0" at bounding box center [547, 115] width 58 height 11
type input "5"
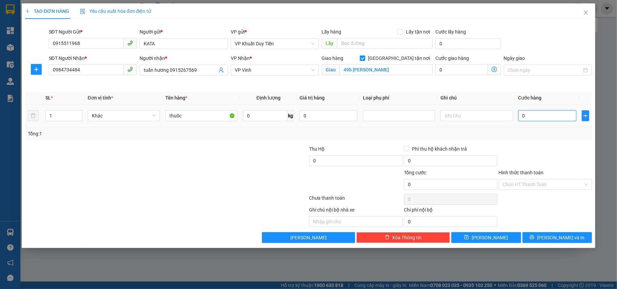
type input "5"
type input "50"
click at [517, 141] on div "Transit Pickup Surcharge Ids Transit Deliver Surcharge Ids Transit Deliver Surc…" at bounding box center [308, 133] width 567 height 219
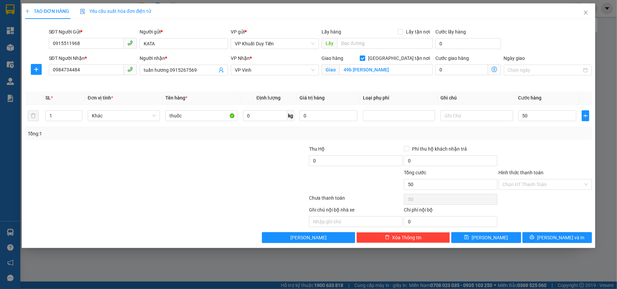
type input "50.000"
click at [524, 183] on input "Hình thức thanh toán" at bounding box center [542, 184] width 81 height 10
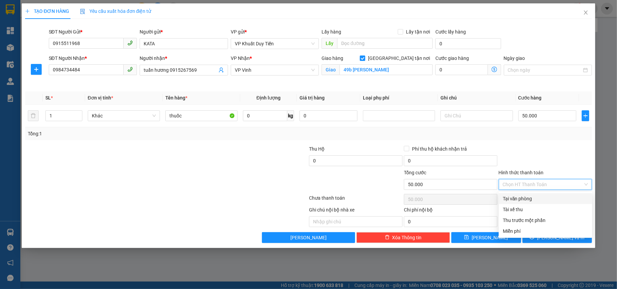
click at [524, 195] on div "Tại văn phòng" at bounding box center [544, 198] width 85 height 7
type input "0"
click at [516, 138] on div "Tổng: 1" at bounding box center [308, 133] width 567 height 13
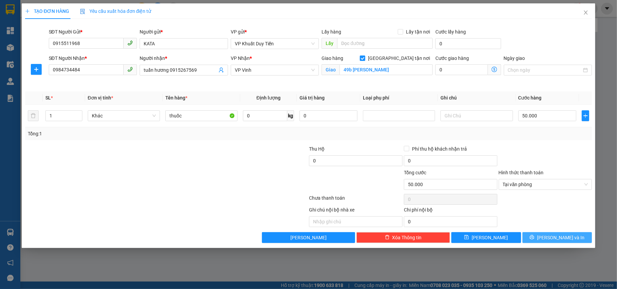
click at [556, 237] on span "[PERSON_NAME] và In" at bounding box center [560, 237] width 47 height 7
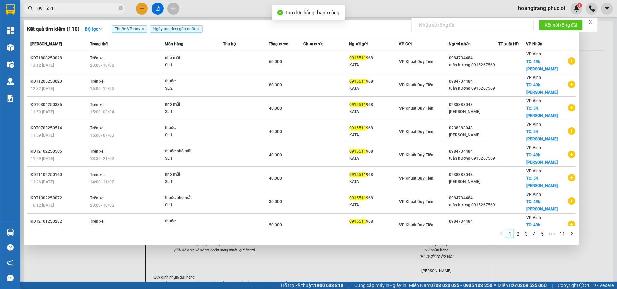
click at [595, 141] on div at bounding box center [308, 144] width 617 height 289
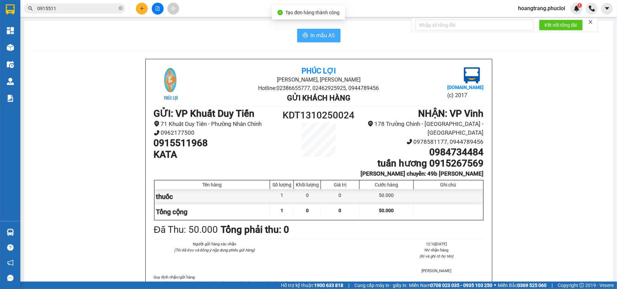
click at [304, 36] on icon "printer" at bounding box center [304, 35] width 5 height 5
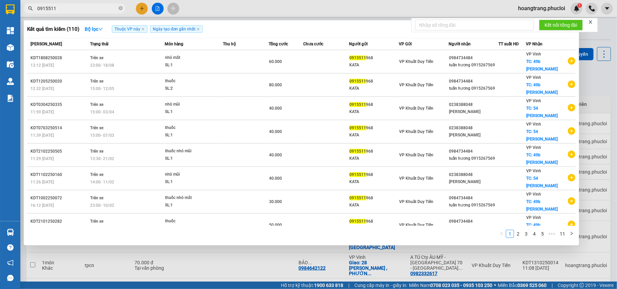
click at [72, 12] on input "0915511" at bounding box center [77, 8] width 80 height 7
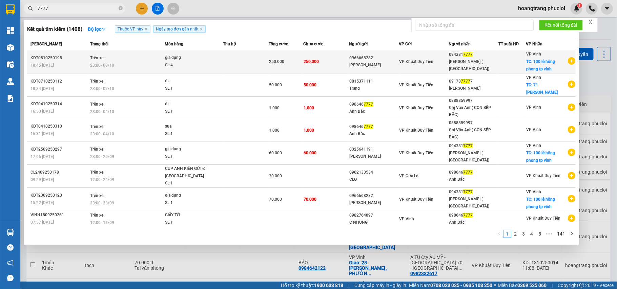
type input "7777"
click at [568, 61] on icon "plus-circle" at bounding box center [570, 60] width 7 height 7
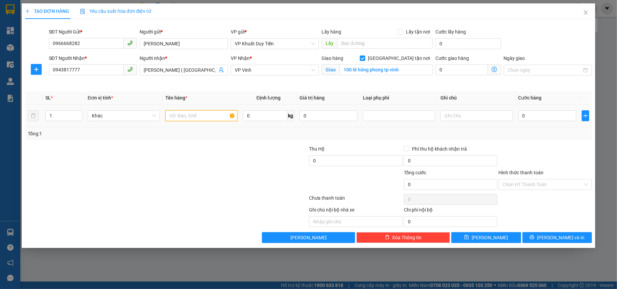
click at [178, 116] on input "text" at bounding box center [201, 115] width 72 height 11
type input "gia dụng"
click at [34, 120] on tr "1 Khác gia dụng 0 kg 0 0" at bounding box center [308, 116] width 567 height 23
type input "2"
click at [526, 121] on input "0" at bounding box center [547, 115] width 58 height 11
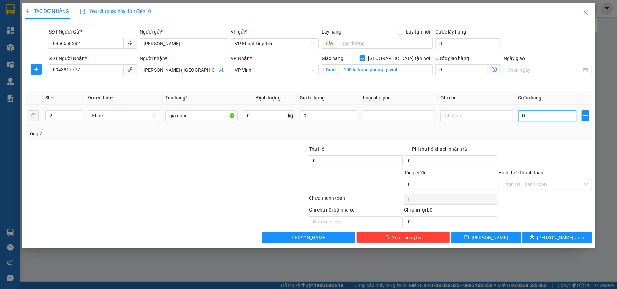
type input "9"
type input "90"
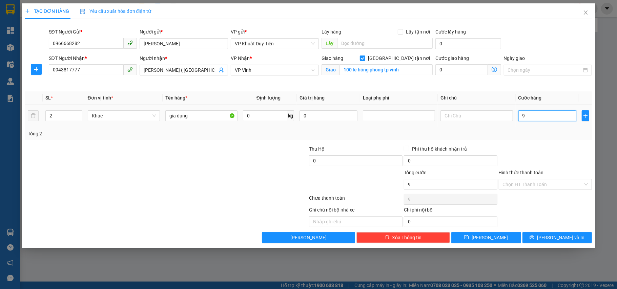
type input "90"
type input "90.000"
click at [528, 142] on div "Transit Pickup Surcharge Ids Transit Deliver Surcharge Ids Transit Deliver Surc…" at bounding box center [308, 133] width 567 height 219
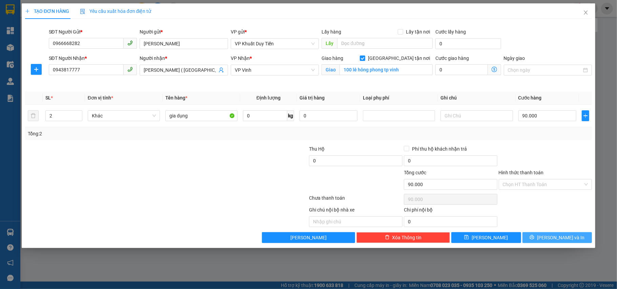
click at [548, 233] on div "Transit Pickup Surcharge Ids Transit Deliver Surcharge Ids Transit Deliver Surc…" at bounding box center [308, 133] width 567 height 219
click at [534, 240] on span "printer" at bounding box center [531, 237] width 5 height 5
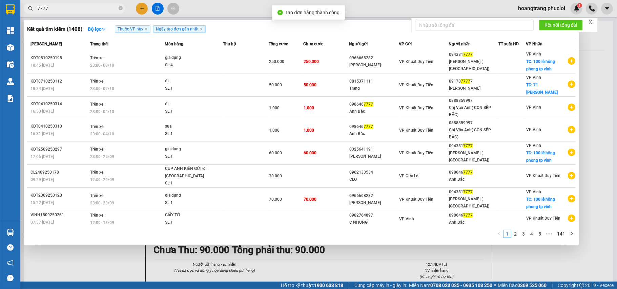
click at [609, 154] on div at bounding box center [308, 144] width 617 height 289
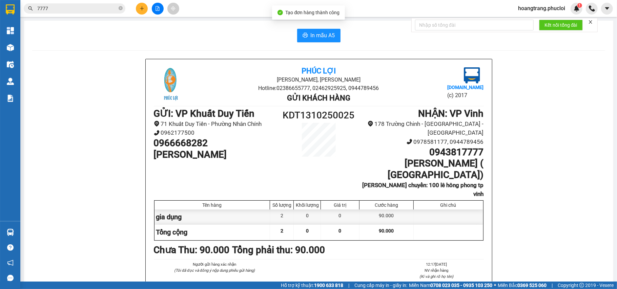
click at [326, 28] on div "In mẫu A5 Phúc Lợi Đường [PERSON_NAME], Phường Nghi Hương Hotline: 02386655777,…" at bounding box center [318, 195] width 589 height 348
click at [329, 35] on span "In mẫu A5" at bounding box center [322, 35] width 24 height 8
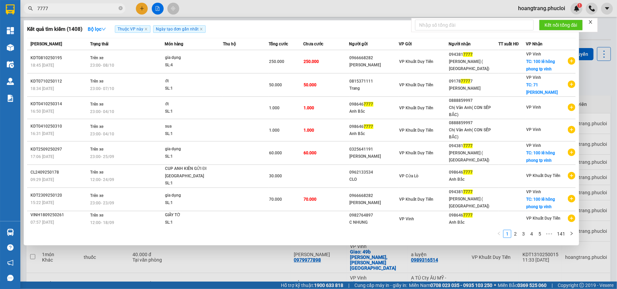
drag, startPoint x: 64, startPoint y: 10, endPoint x: 74, endPoint y: -1, distance: 14.6
click at [62, 8] on input "7777" at bounding box center [77, 8] width 80 height 7
click at [74, 0] on html "Kết quả tìm kiếm ( 1408 ) Bộ lọc Thuộc VP này Ngày tạo đơn gần nhất Mã ĐH Trạng…" at bounding box center [308, 144] width 617 height 289
click at [72, 9] on input "7777" at bounding box center [77, 8] width 80 height 7
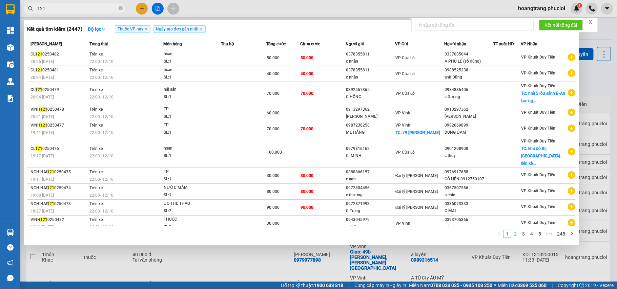
click at [517, 230] on link "2" at bounding box center [514, 233] width 7 height 7
click at [525, 231] on link "3" at bounding box center [522, 233] width 7 height 7
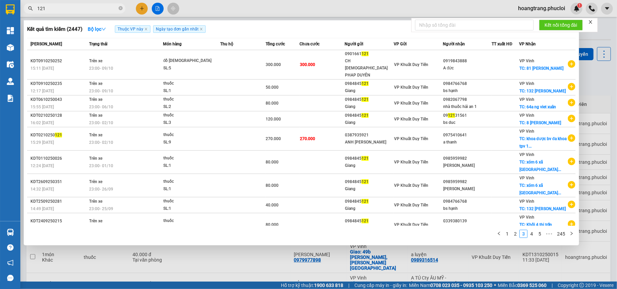
click at [88, 11] on input "121" at bounding box center [77, 8] width 80 height 7
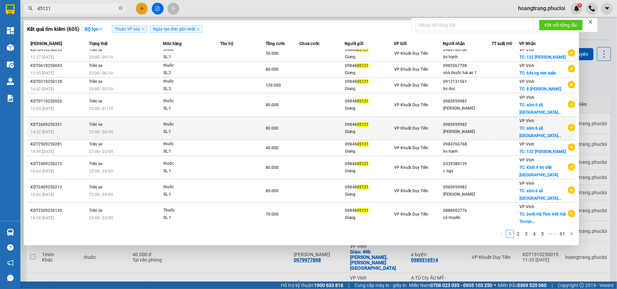
scroll to position [42, 0]
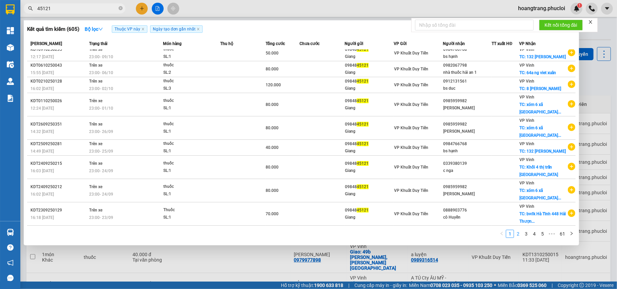
type input "45121"
click at [518, 233] on link "2" at bounding box center [517, 233] width 7 height 7
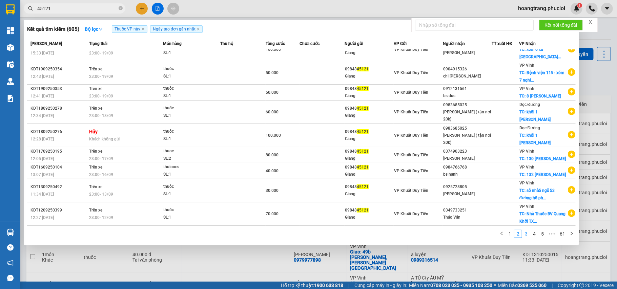
click at [525, 234] on link "3" at bounding box center [525, 233] width 7 height 7
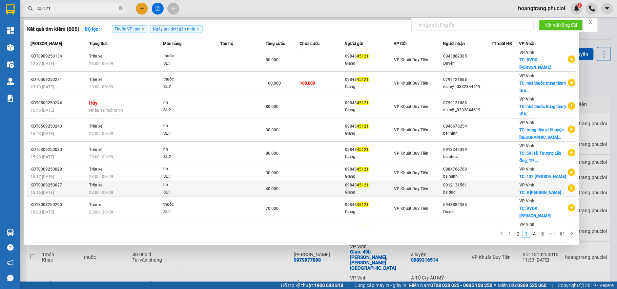
scroll to position [49, 0]
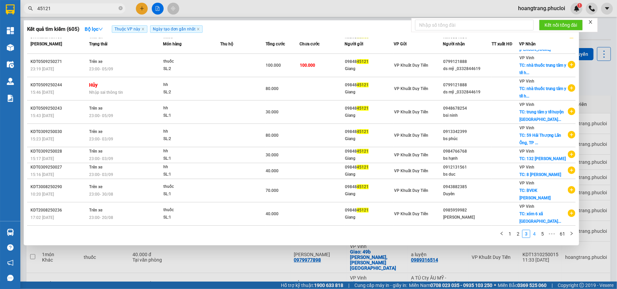
click at [531, 236] on link "4" at bounding box center [533, 233] width 7 height 7
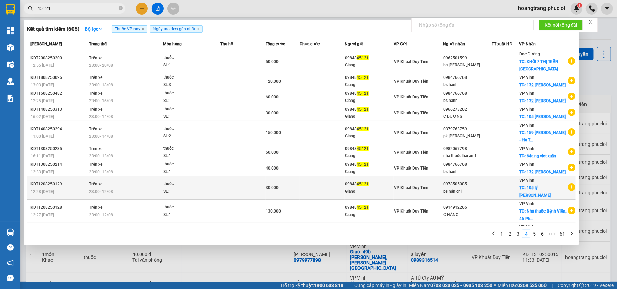
scroll to position [35, 0]
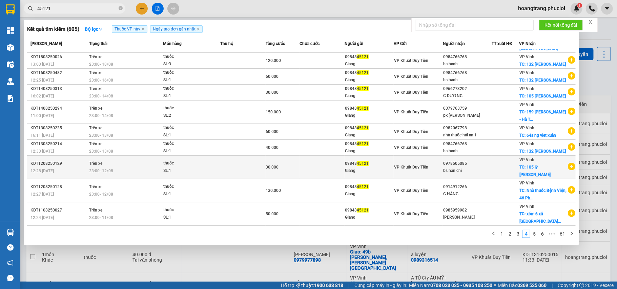
click at [567, 170] on icon "plus-circle" at bounding box center [570, 166] width 7 height 7
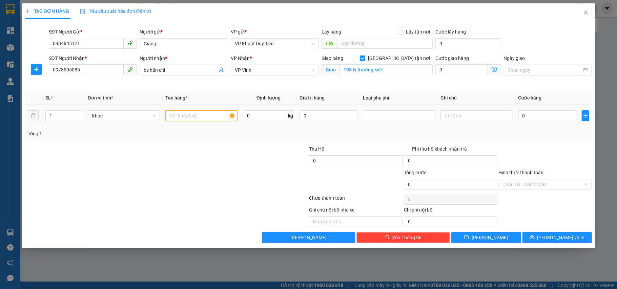
click at [193, 118] on input "text" at bounding box center [201, 115] width 72 height 11
type input "thuốc"
click at [542, 118] on input "0" at bounding box center [547, 115] width 58 height 11
type input "3"
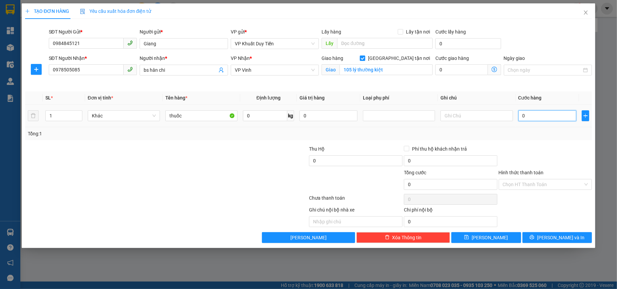
type input "3"
type input "30"
type input "30.000"
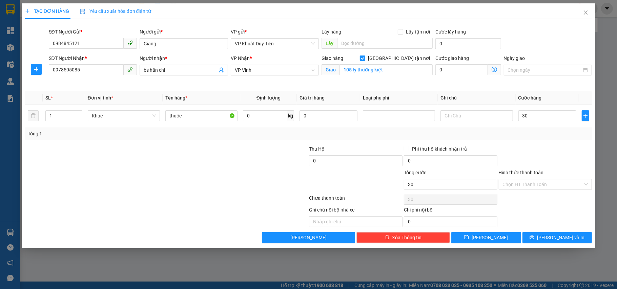
type input "30.000"
click at [508, 132] on div "Tổng: 1" at bounding box center [308, 133] width 561 height 7
click at [535, 188] on input "Hình thức thanh toán" at bounding box center [542, 184] width 81 height 10
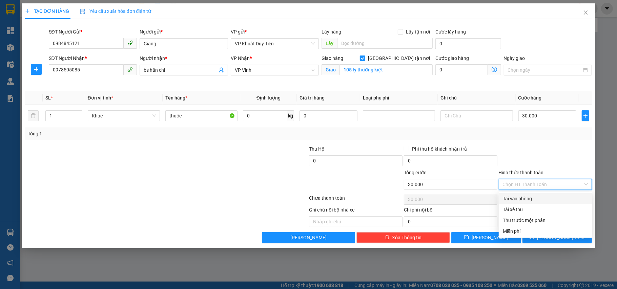
click at [540, 197] on div "Tại văn phòng" at bounding box center [544, 198] width 85 height 7
type input "0"
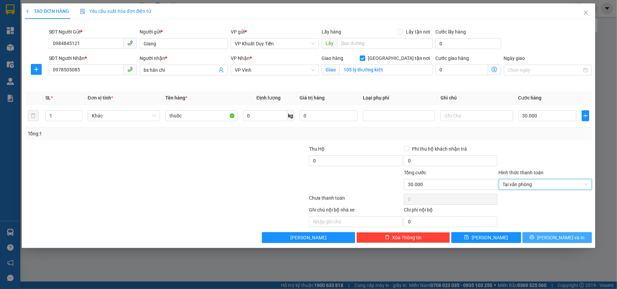
click at [549, 238] on button "[PERSON_NAME] và In" at bounding box center [557, 237] width 70 height 11
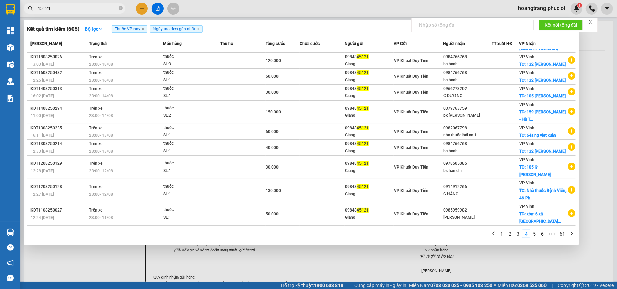
click at [326, 257] on div at bounding box center [308, 144] width 617 height 289
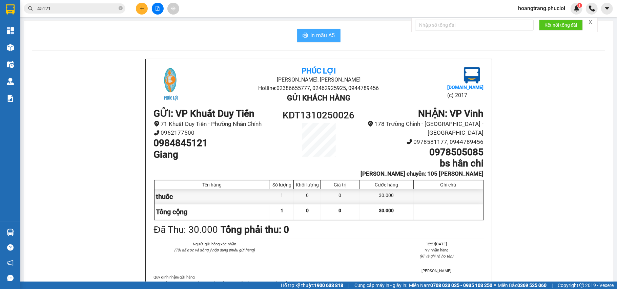
click at [321, 34] on span "In mẫu A5" at bounding box center [322, 35] width 24 height 8
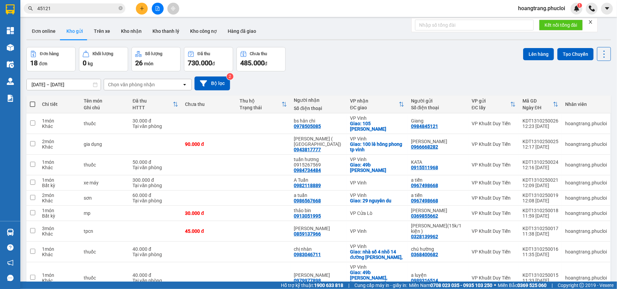
click at [65, 4] on span "45121" at bounding box center [75, 8] width 102 height 10
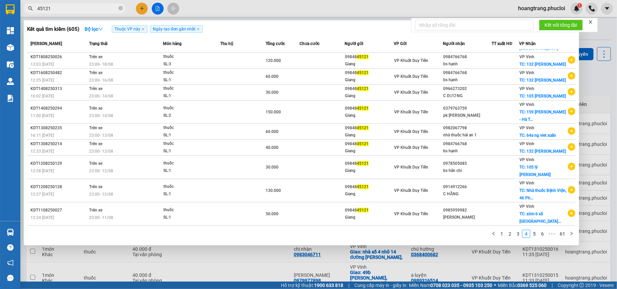
click at [65, 6] on input "45121" at bounding box center [77, 8] width 80 height 7
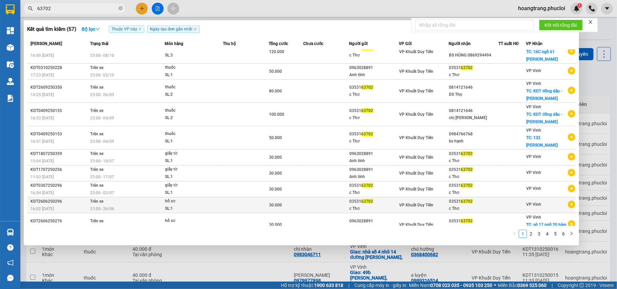
scroll to position [15, 0]
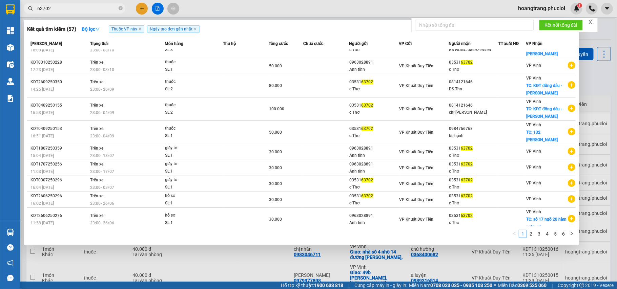
type input "63702"
click at [525, 235] on link "1" at bounding box center [522, 233] width 7 height 7
click at [530, 236] on link "2" at bounding box center [530, 233] width 7 height 7
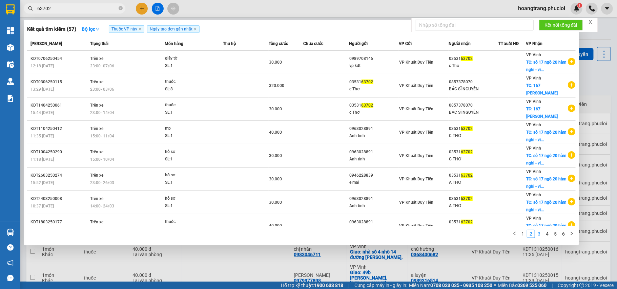
click at [539, 237] on link "3" at bounding box center [538, 233] width 7 height 7
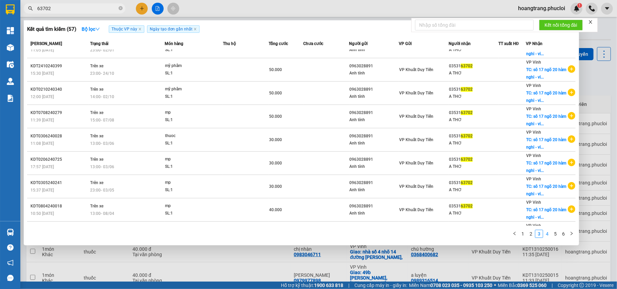
click at [544, 234] on link "4" at bounding box center [546, 233] width 7 height 7
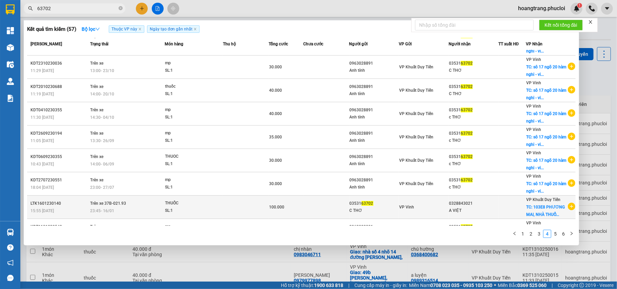
scroll to position [49, 0]
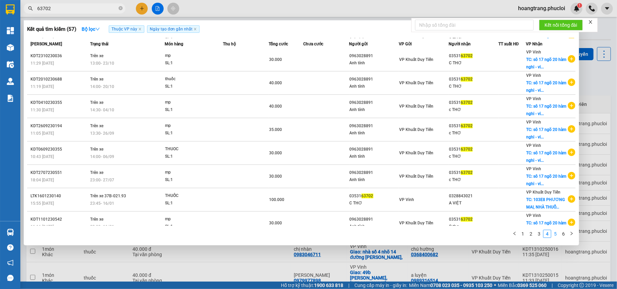
click at [556, 236] on link "5" at bounding box center [554, 233] width 7 height 7
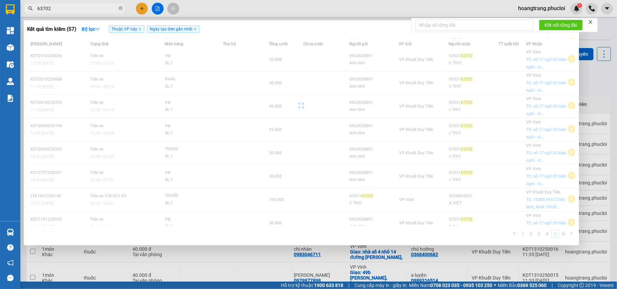
scroll to position [28, 0]
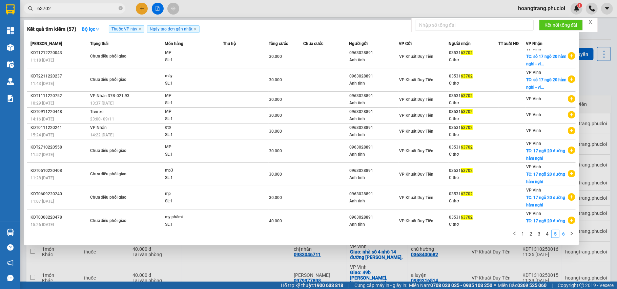
click at [563, 236] on link "6" at bounding box center [562, 233] width 7 height 7
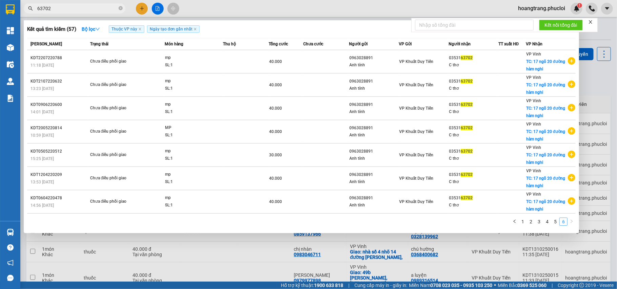
scroll to position [0, 0]
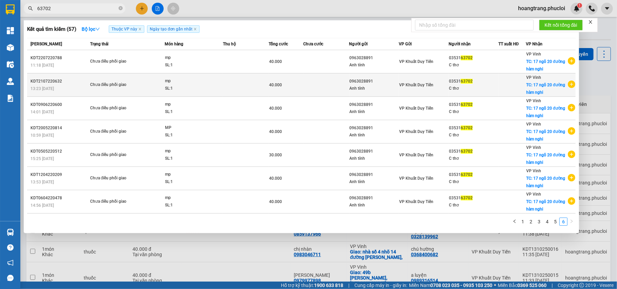
click at [450, 89] on div "C thơ" at bounding box center [473, 88] width 49 height 7
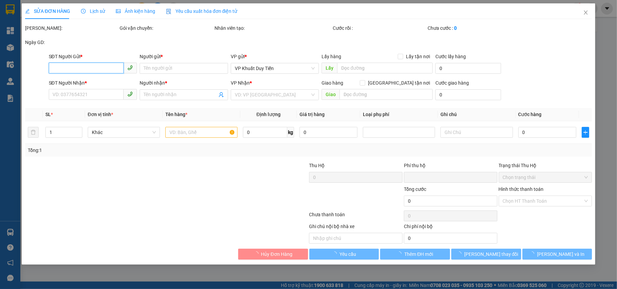
type input "0963028891"
type input "Anh tính"
type input "0353163702"
type input "C thơ"
checkbox input "true"
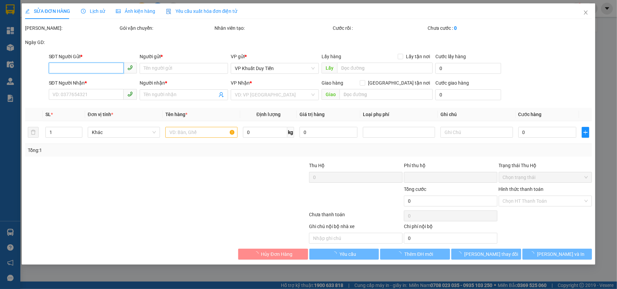
type input "17 ngõ 20 đường hàm nghi"
type input "0"
type input "40.000"
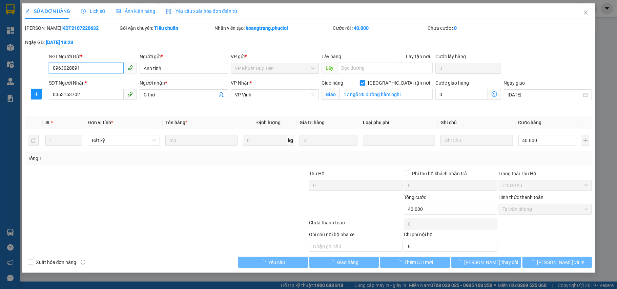
click at [107, 68] on input "0963028891" at bounding box center [86, 68] width 75 height 11
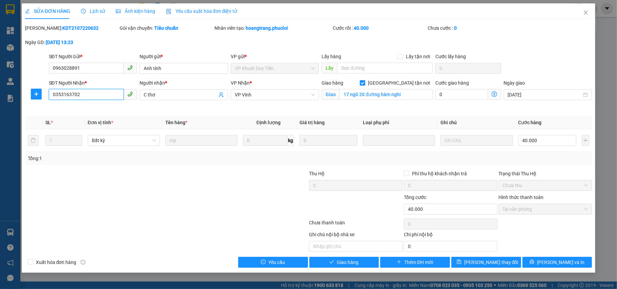
click at [109, 94] on input "0353163702" at bounding box center [86, 94] width 75 height 11
click at [585, 9] on span "Close" at bounding box center [585, 12] width 19 height 19
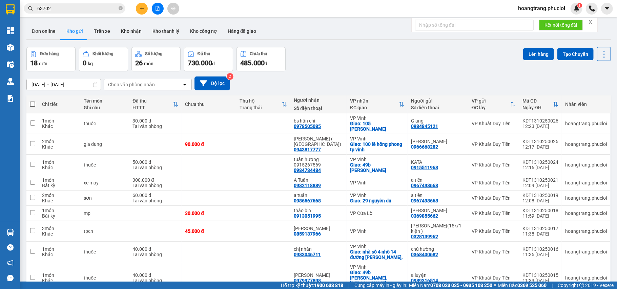
click at [70, 10] on input "63702" at bounding box center [77, 8] width 80 height 7
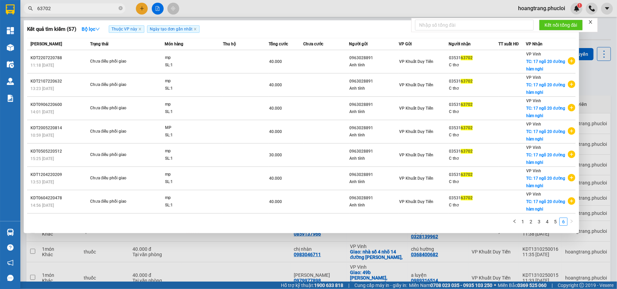
click at [70, 10] on input "63702" at bounding box center [77, 8] width 80 height 7
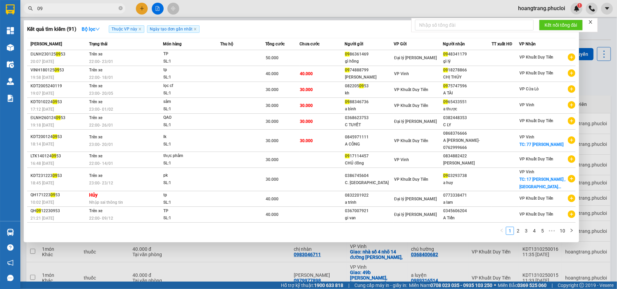
type input "0"
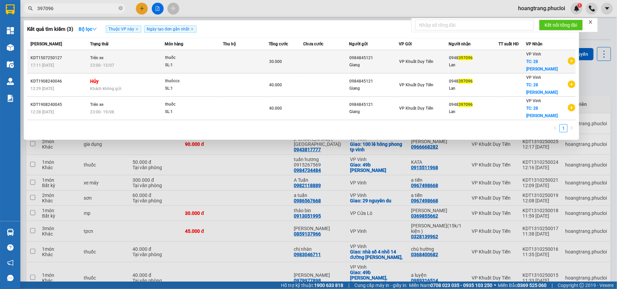
type input "397096"
click at [571, 60] on icon "plus-circle" at bounding box center [570, 60] width 7 height 7
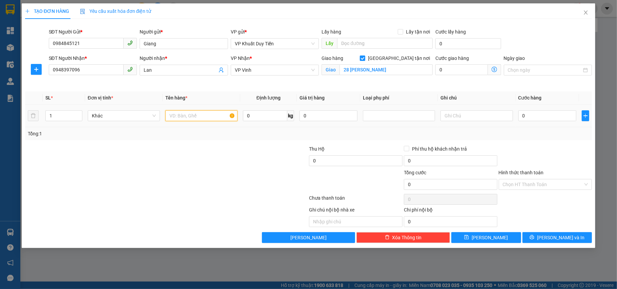
click at [204, 121] on input "text" at bounding box center [201, 115] width 72 height 11
type input "thuốc"
click at [538, 108] on td "0" at bounding box center [546, 116] width 63 height 23
click at [542, 121] on input "0" at bounding box center [547, 115] width 58 height 11
type input "3"
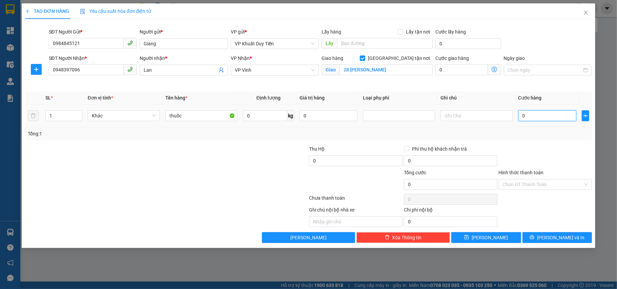
type input "3"
type input "30"
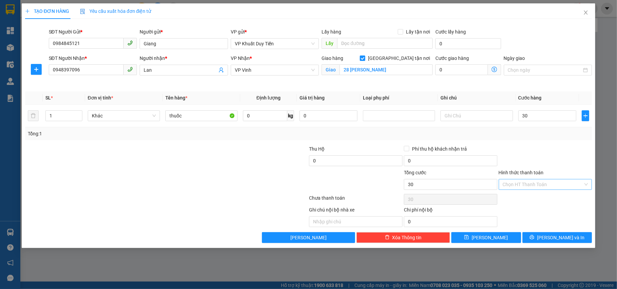
type input "30.000"
click at [538, 187] on input "Hình thức thanh toán" at bounding box center [542, 184] width 81 height 10
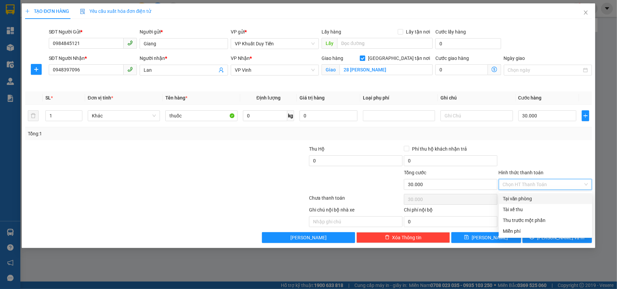
click at [537, 197] on div "Tại văn phòng" at bounding box center [544, 198] width 85 height 7
type input "0"
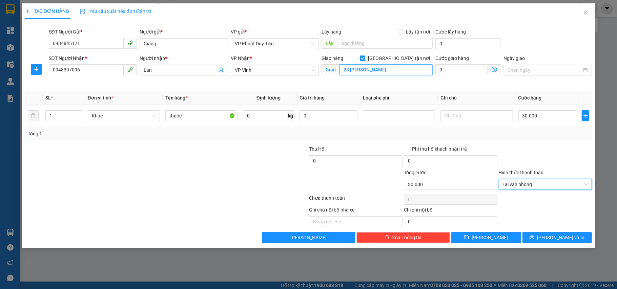
click at [389, 70] on input "28 [PERSON_NAME]" at bounding box center [385, 69] width 93 height 11
click at [369, 69] on input "28 [PERSON_NAME]" at bounding box center [385, 69] width 93 height 11
click at [373, 70] on input "28 [PERSON_NAME]" at bounding box center [385, 69] width 93 height 11
type input "28 [PERSON_NAME]"
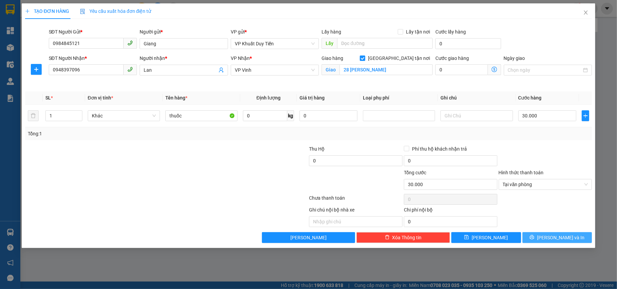
click at [535, 243] on button "[PERSON_NAME] và In" at bounding box center [557, 237] width 70 height 11
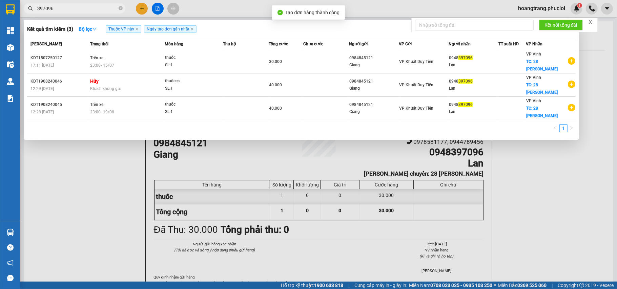
click at [535, 209] on div at bounding box center [308, 144] width 617 height 289
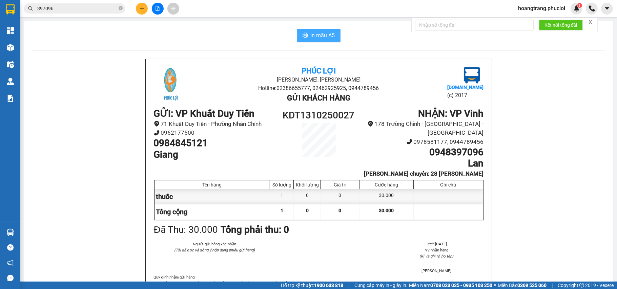
click at [310, 37] on span "In mẫu A5" at bounding box center [322, 35] width 24 height 8
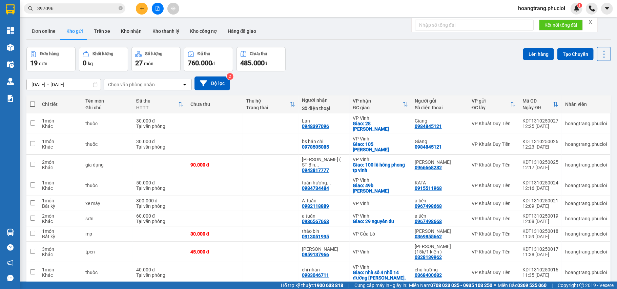
click at [75, 7] on input "397096" at bounding box center [77, 8] width 80 height 7
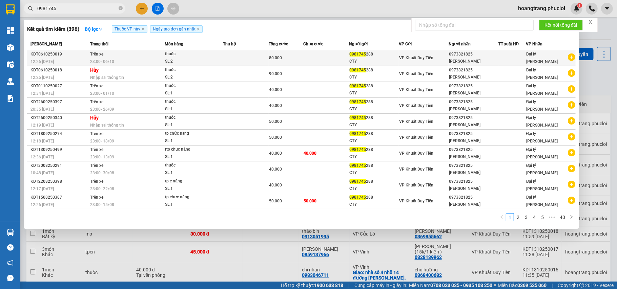
type input "0981745"
click at [574, 56] on icon "plus-circle" at bounding box center [570, 56] width 7 height 7
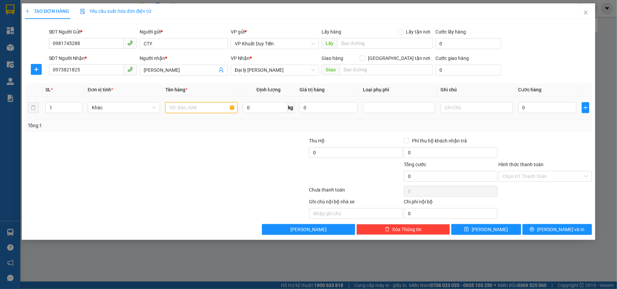
click at [211, 109] on input "text" at bounding box center [201, 107] width 72 height 11
type input "thuốc"
click at [546, 118] on td "0" at bounding box center [546, 107] width 63 height 23
click at [545, 115] on td "0" at bounding box center [546, 107] width 63 height 23
click at [544, 111] on input "0" at bounding box center [547, 107] width 58 height 11
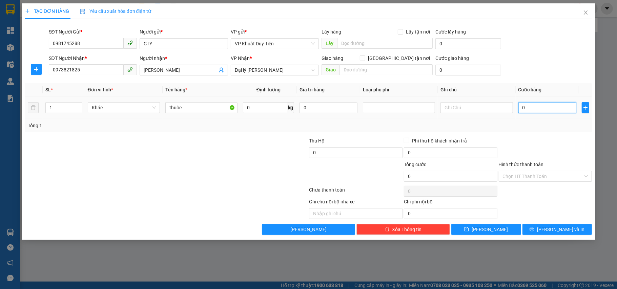
type input "4"
type input "40"
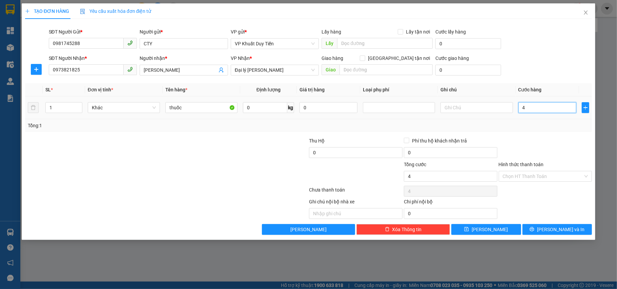
type input "40"
click at [534, 179] on input "Hình thức thanh toán" at bounding box center [542, 176] width 81 height 10
type input "40.000"
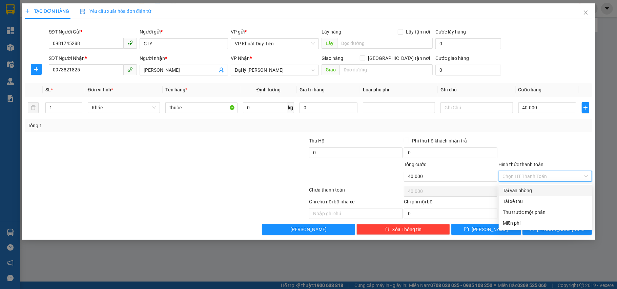
click at [536, 186] on div "Tại văn phòng" at bounding box center [544, 190] width 93 height 11
type input "0"
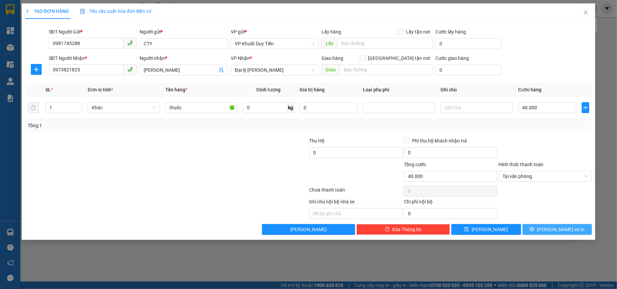
click at [554, 233] on span "[PERSON_NAME] và In" at bounding box center [560, 229] width 47 height 7
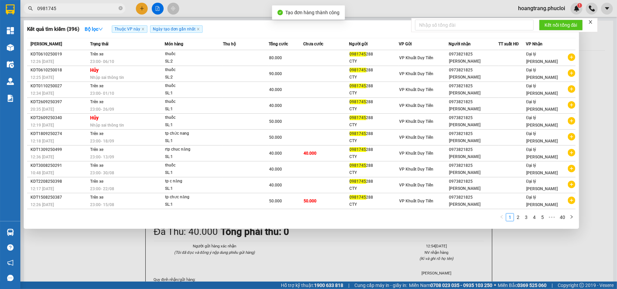
click at [542, 259] on div at bounding box center [308, 144] width 617 height 289
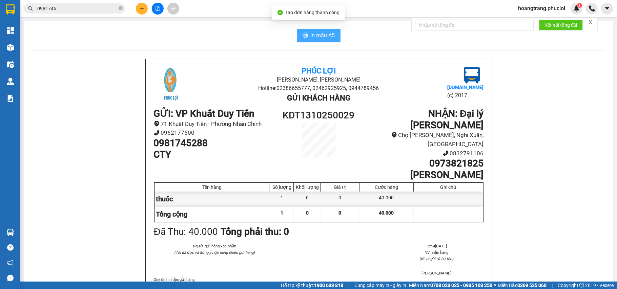
click at [304, 35] on button "In mẫu A5" at bounding box center [318, 36] width 43 height 14
